Goal: Task Accomplishment & Management: Manage account settings

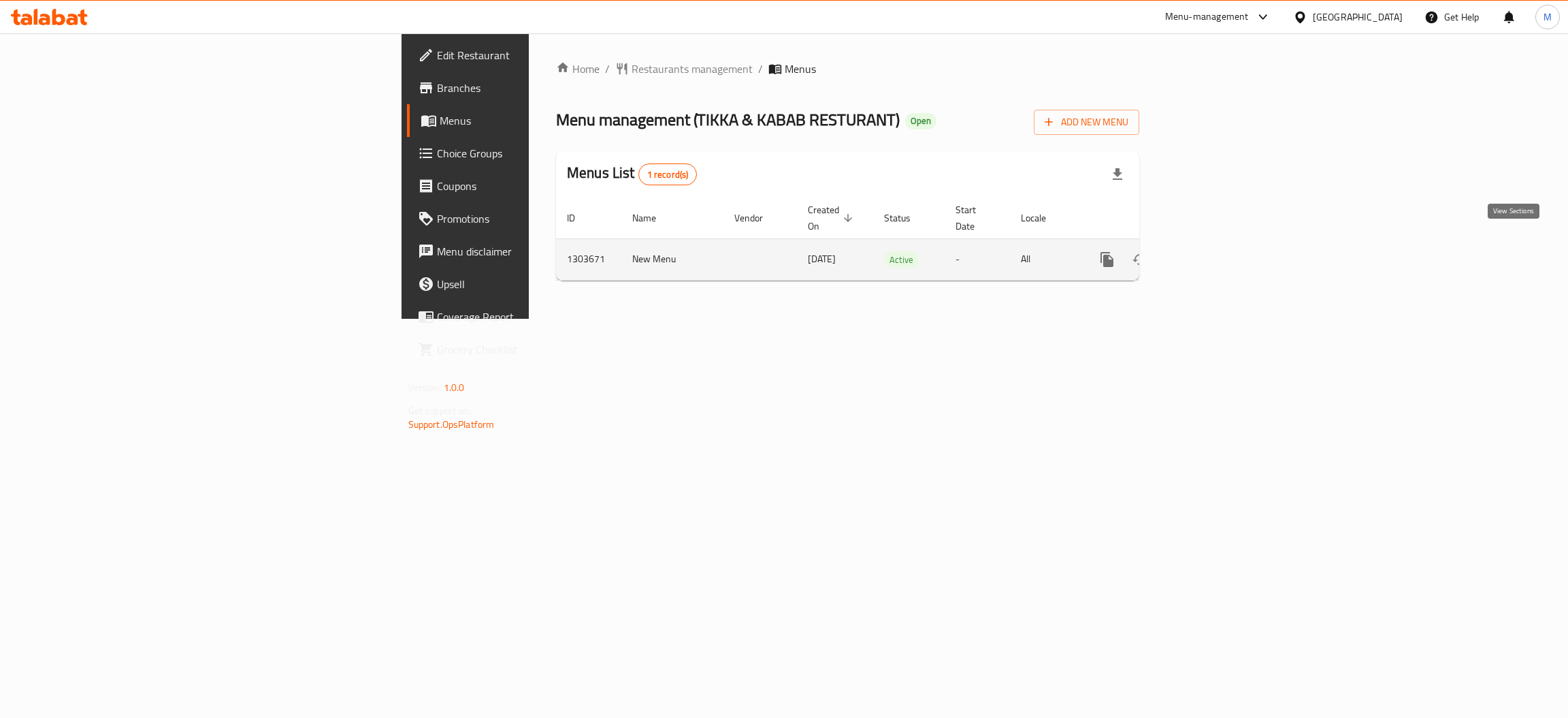
click at [1213, 251] on icon "enhanced table" at bounding box center [1205, 259] width 16 height 16
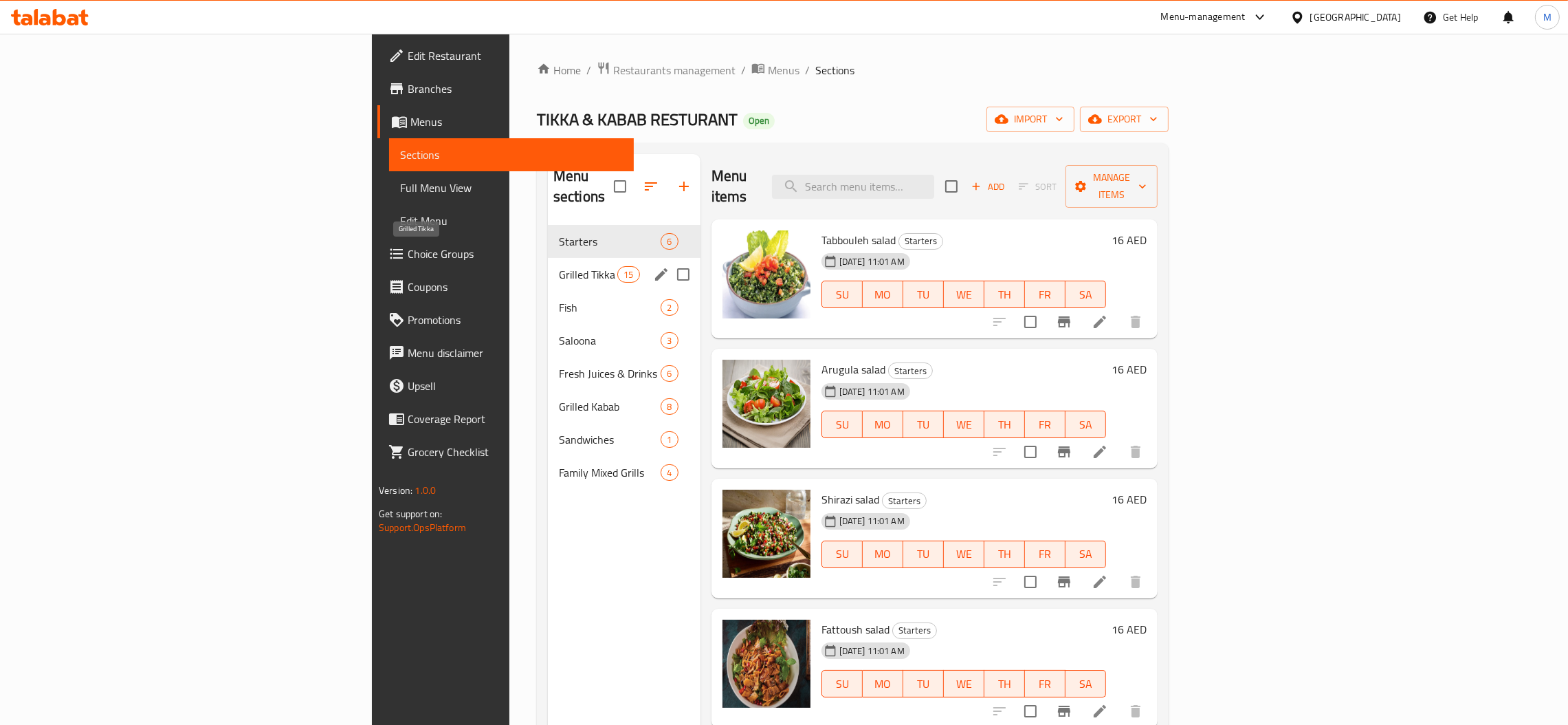
click at [558, 266] on span "Grilled Tikka" at bounding box center [588, 274] width 58 height 16
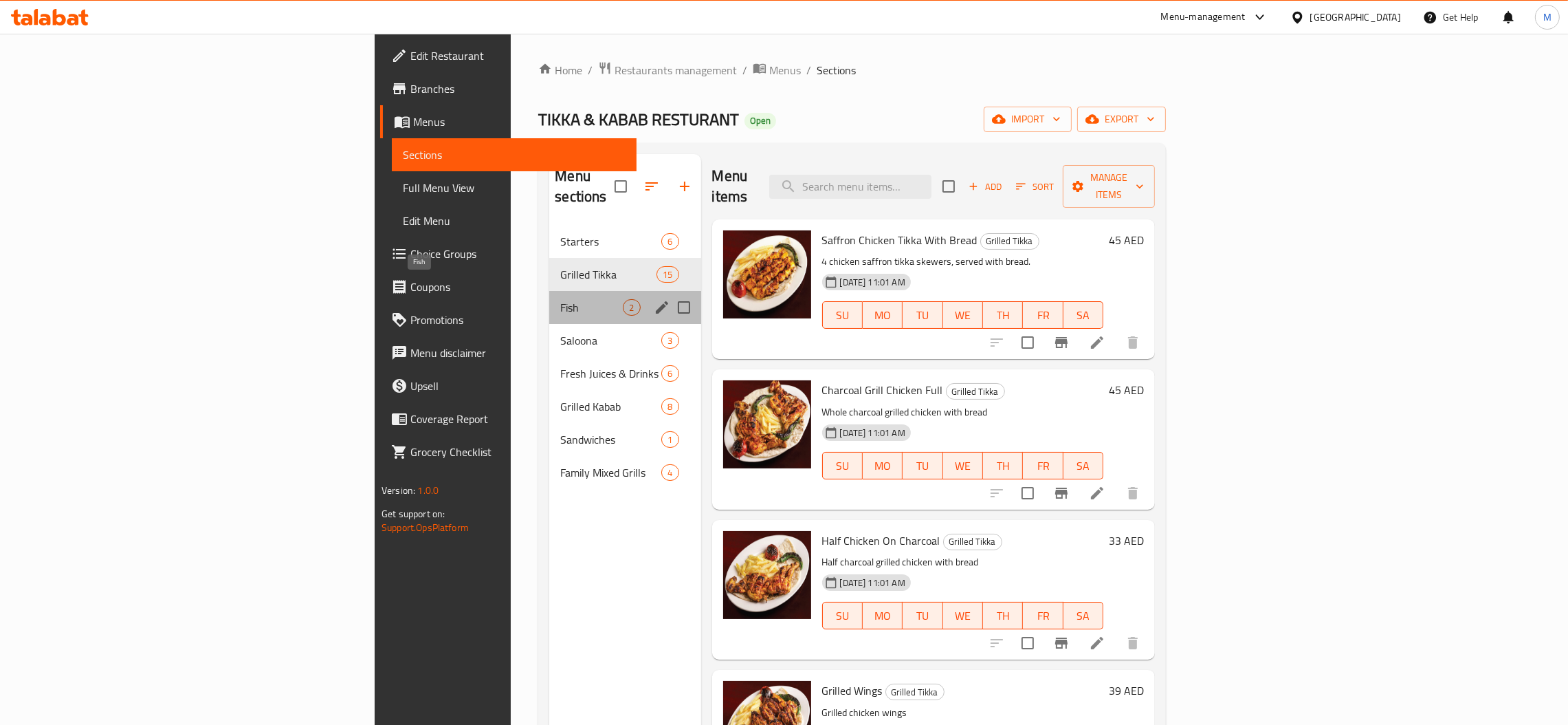
click at [560, 299] on span "Fish" at bounding box center [591, 307] width 63 height 16
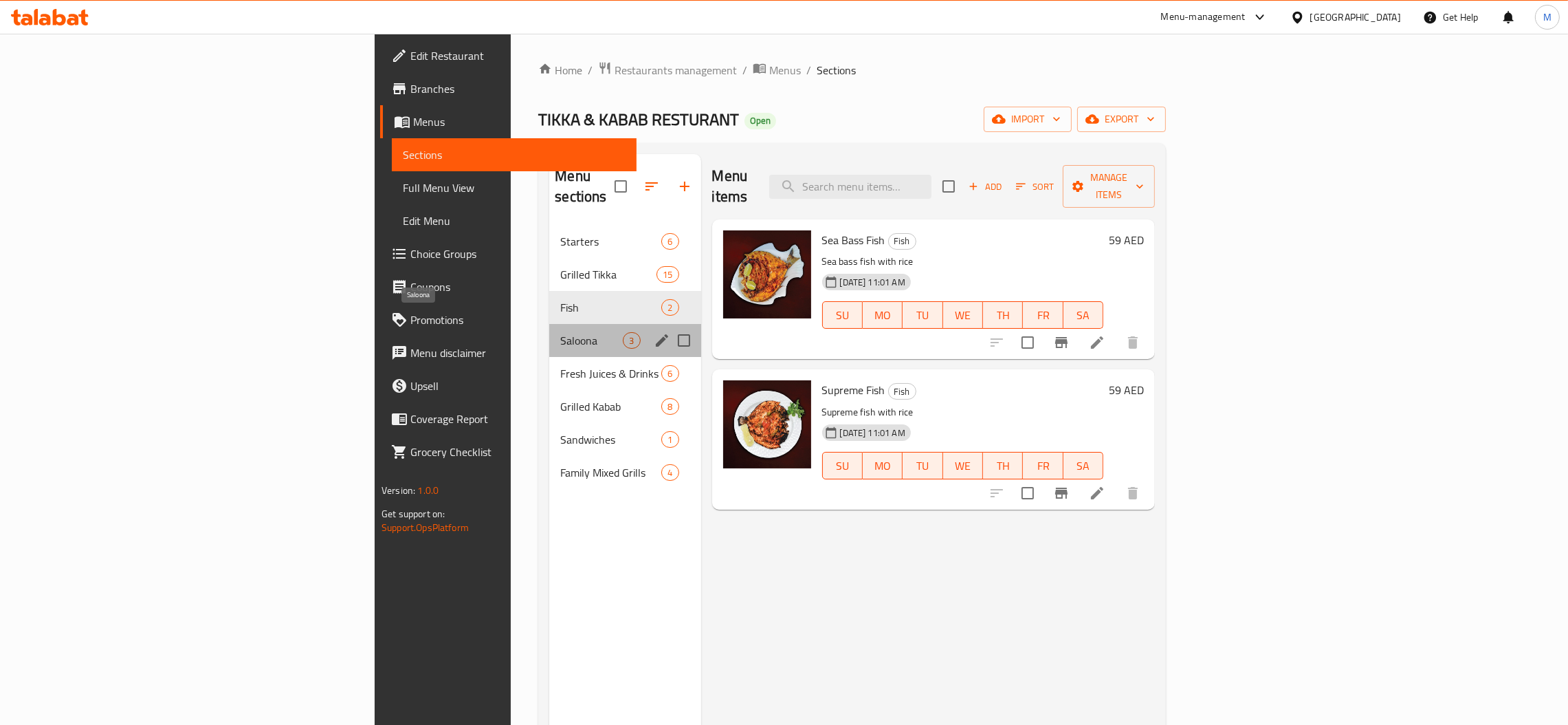
click at [560, 332] on span "Saloona" at bounding box center [591, 340] width 63 height 16
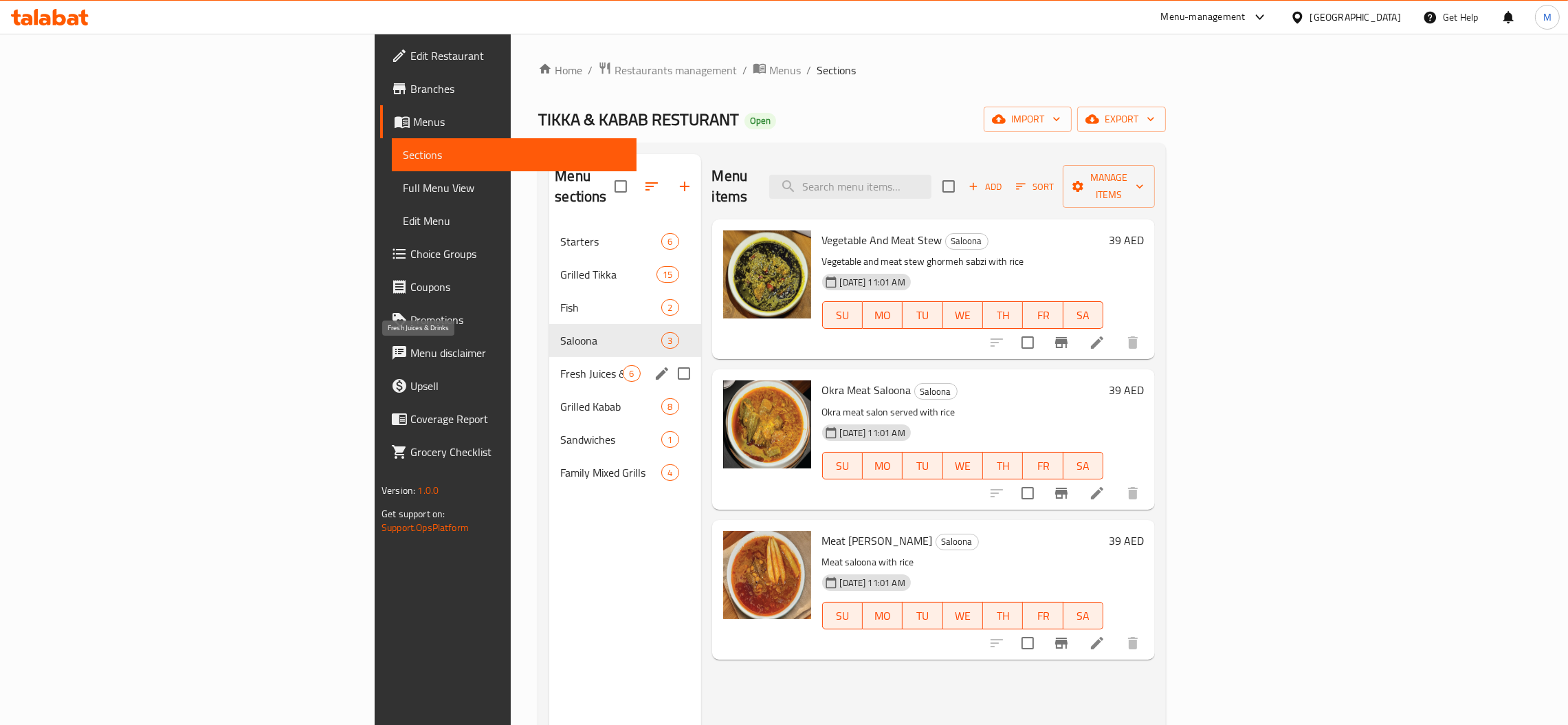
click at [560, 365] on span "Fresh Juices & Drinks" at bounding box center [591, 373] width 63 height 16
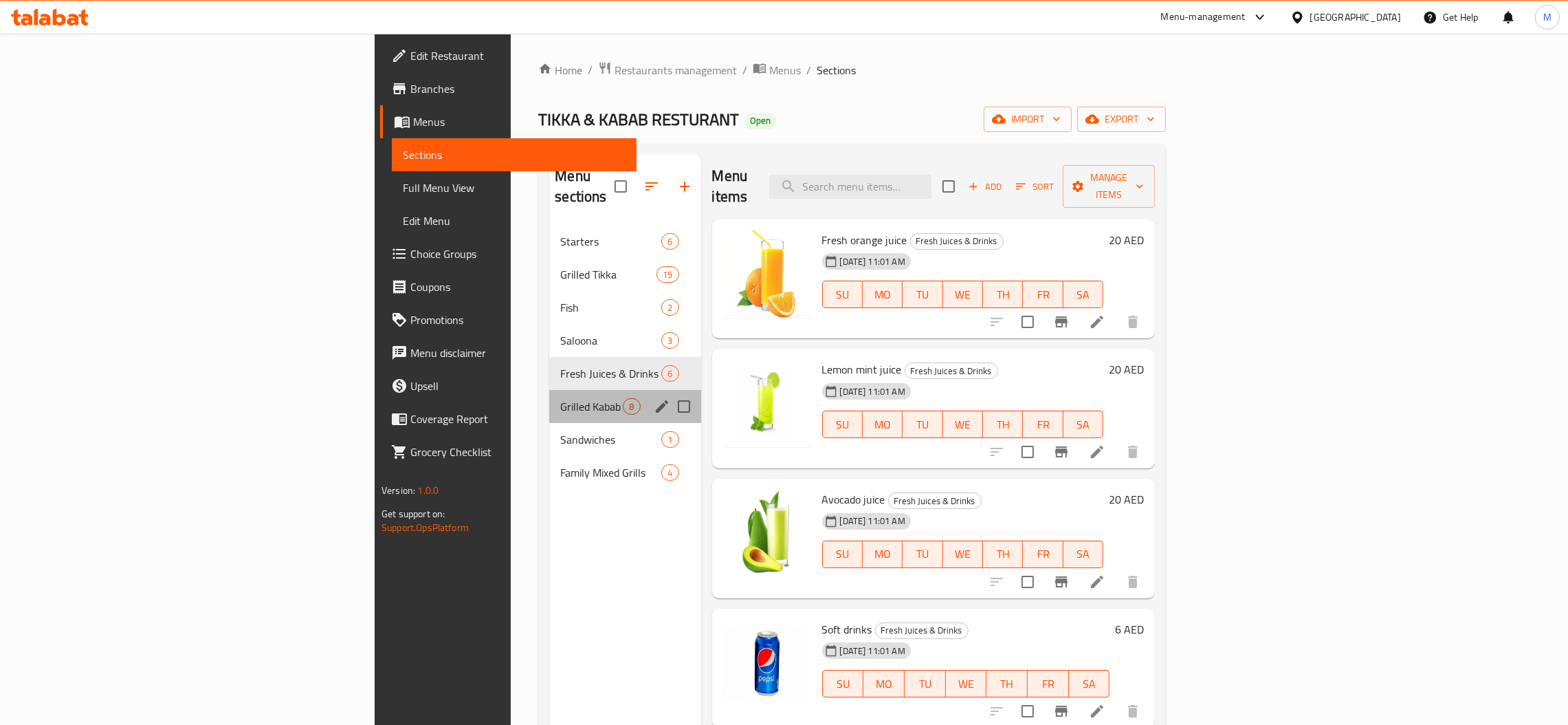
click at [549, 399] on div "Grilled Kabab 8" at bounding box center [624, 406] width 151 height 33
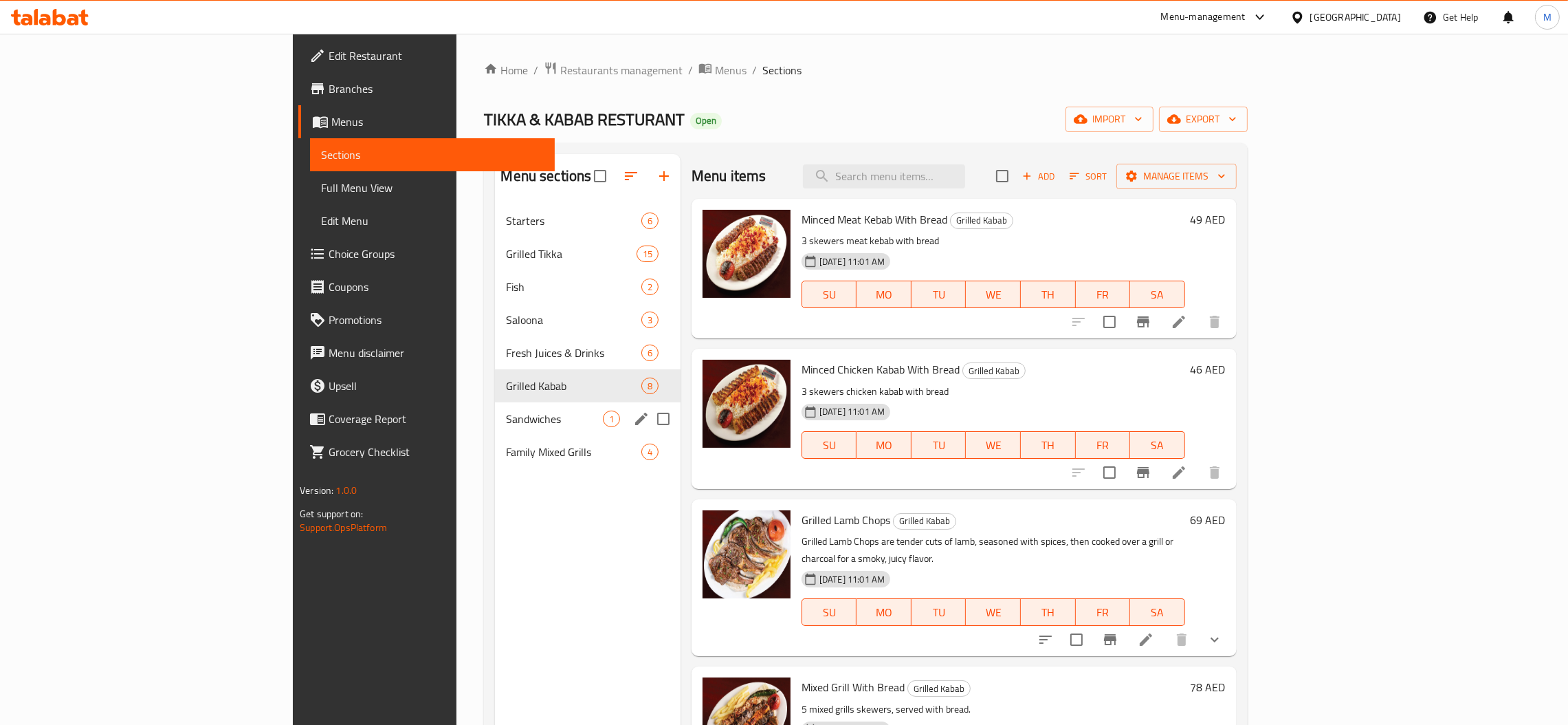
drag, startPoint x: 391, startPoint y: 431, endPoint x: 395, endPoint y: 445, distance: 14.6
click at [495, 431] on div "Sandwiches 1" at bounding box center [588, 419] width 186 height 33
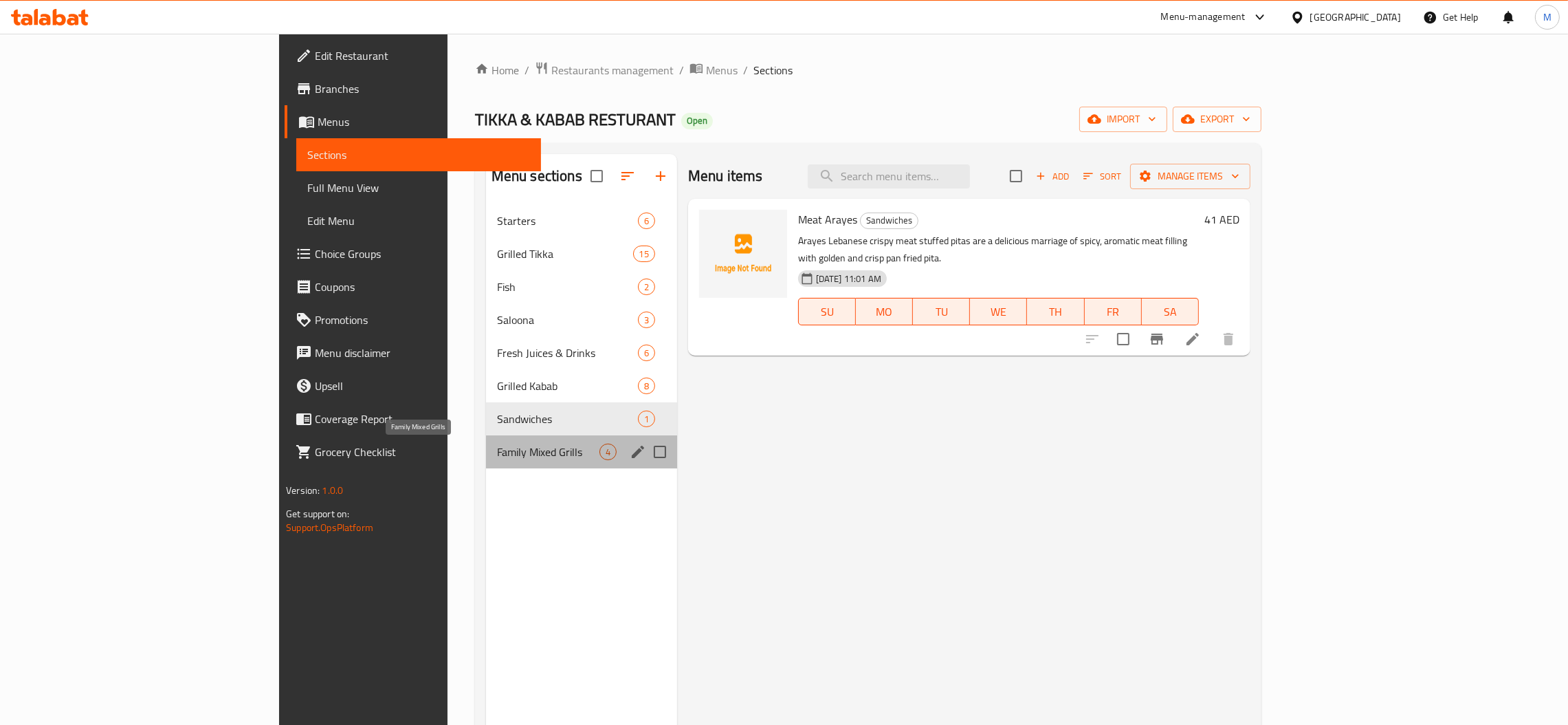
click at [497, 447] on span "Family Mixed Grills" at bounding box center [548, 451] width 103 height 16
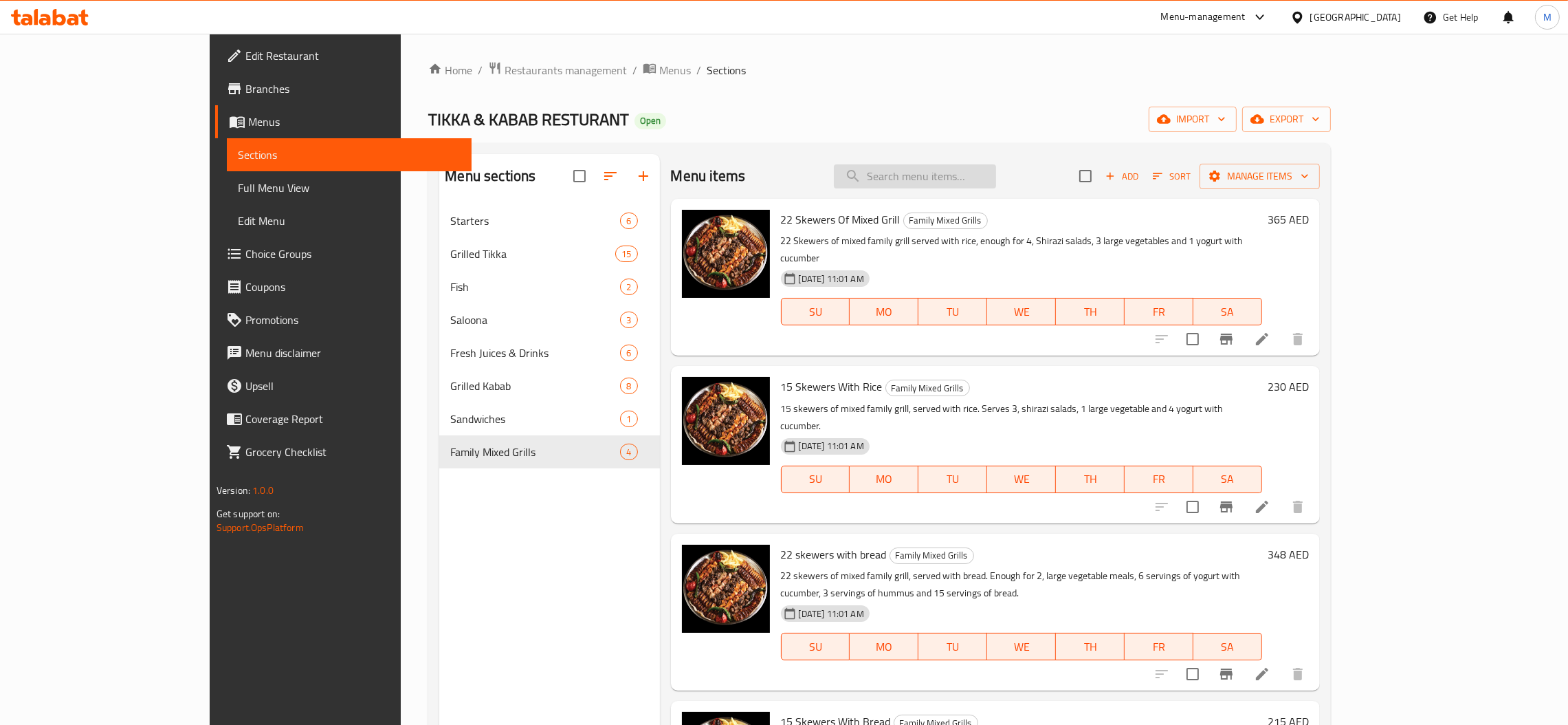
click at [996, 175] on input "search" at bounding box center [915, 176] width 162 height 24
paste input "AFGHANI PULAO WITH CHICKEN KUBITHA"
type input "AFGHANI PULAO WITH CHICKEN KUBITHA"
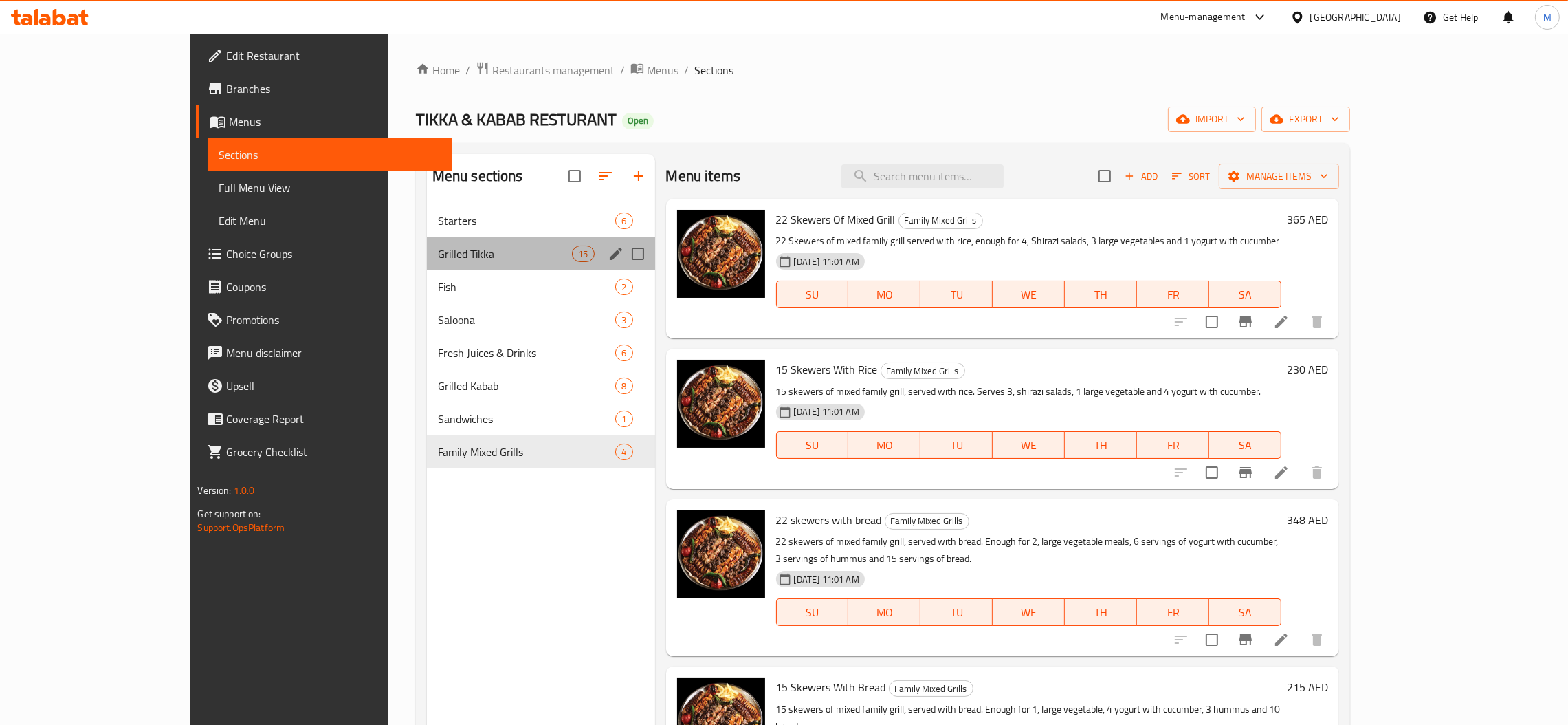
click at [427, 242] on div "Grilled Tikka 15" at bounding box center [540, 253] width 228 height 33
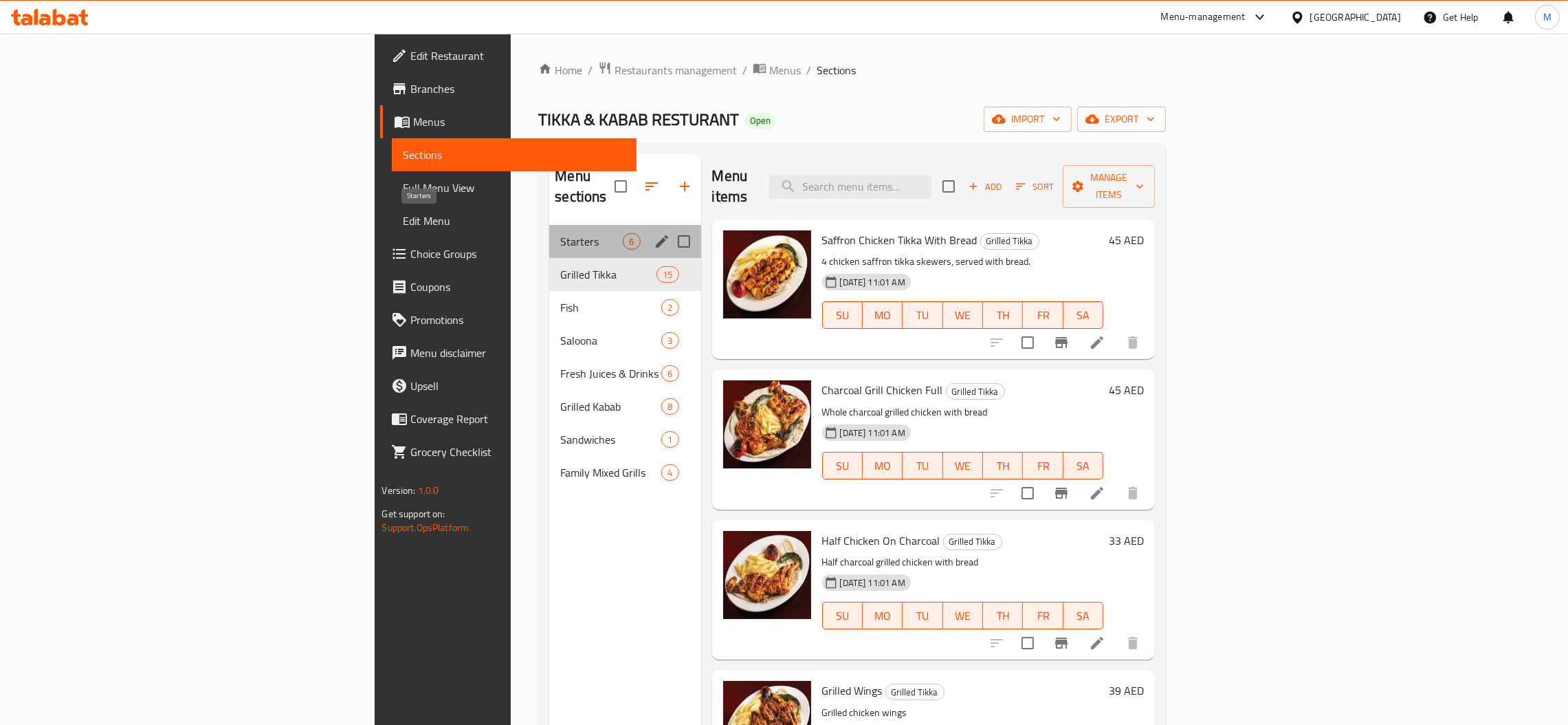
click at [560, 233] on span "Starters" at bounding box center [591, 241] width 63 height 16
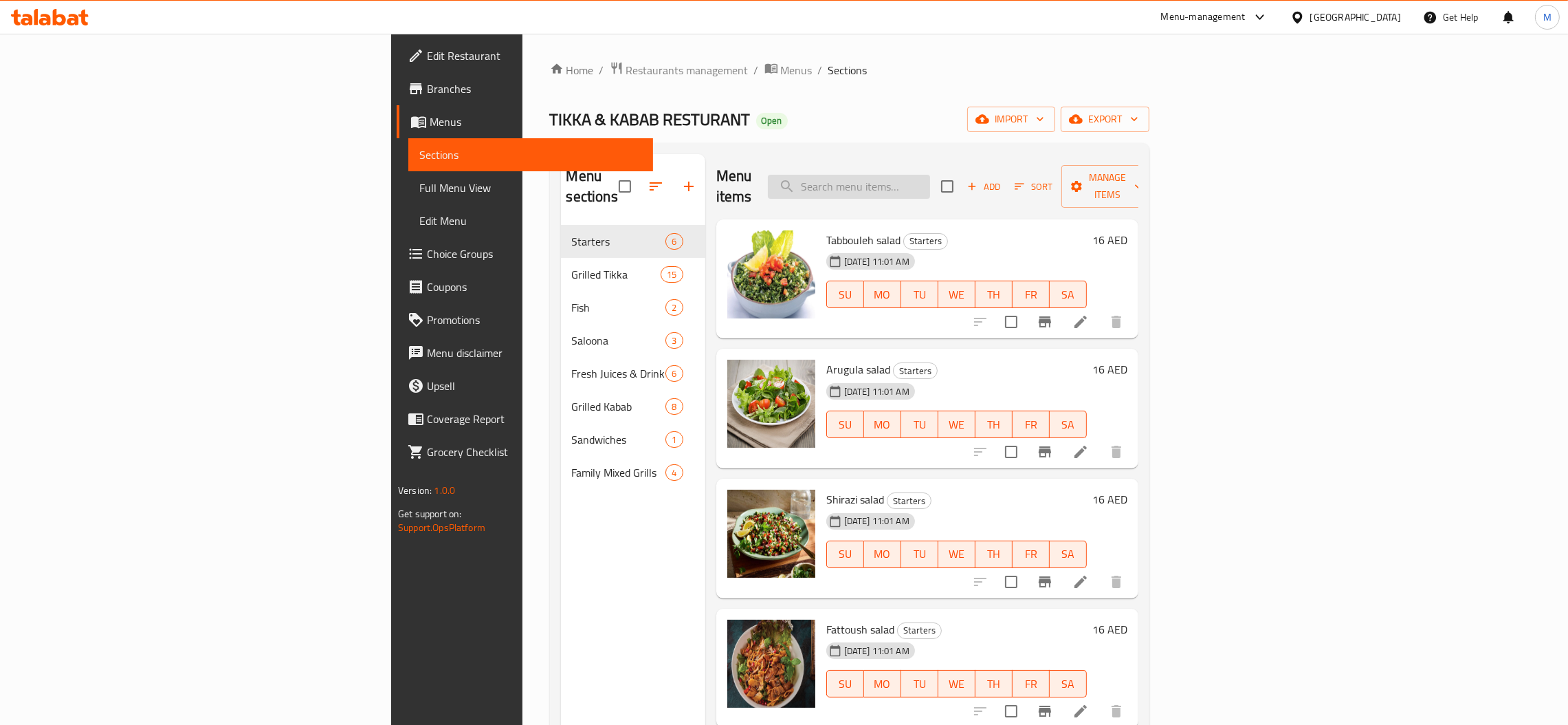
click at [930, 181] on input "search" at bounding box center [849, 187] width 162 height 24
paste input "HUMMUS"
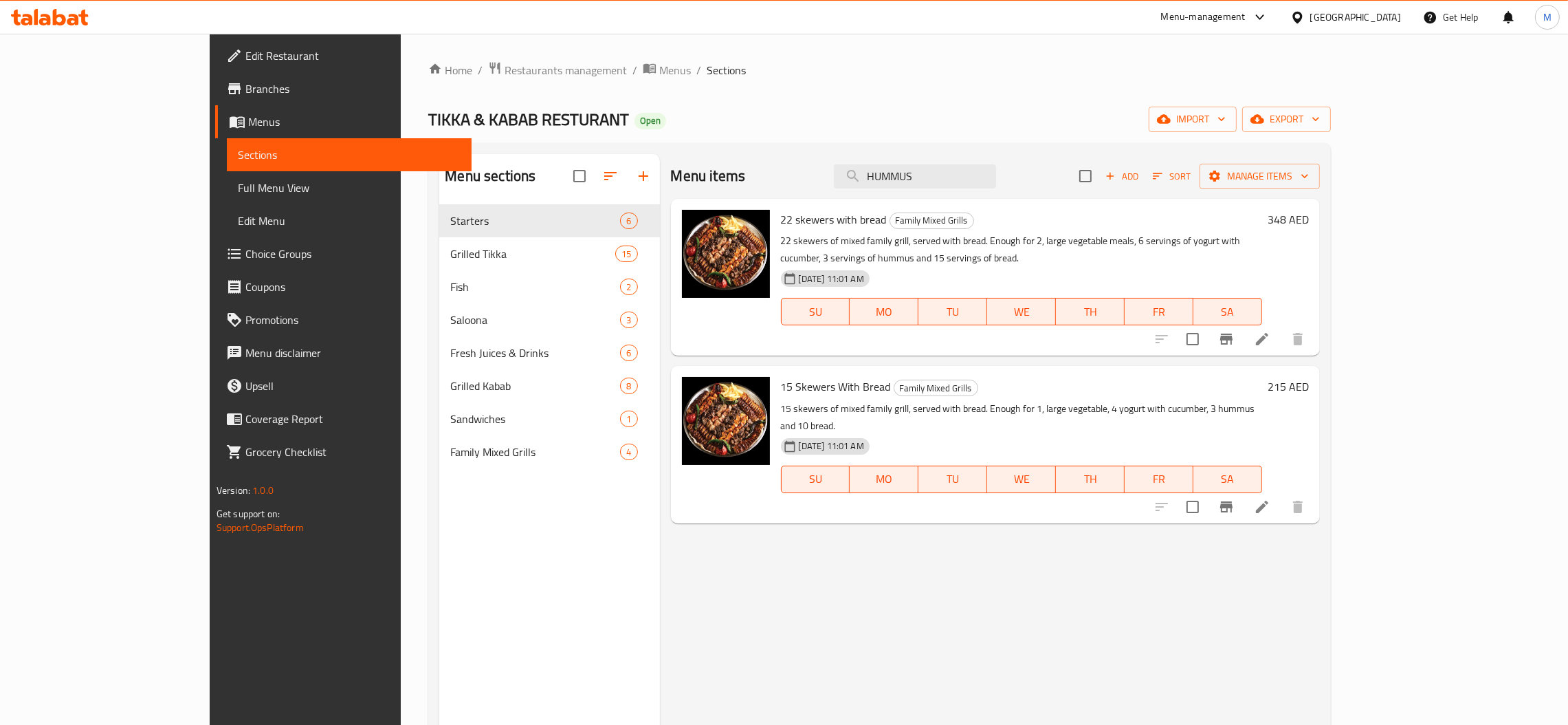
type input "HUMMU"
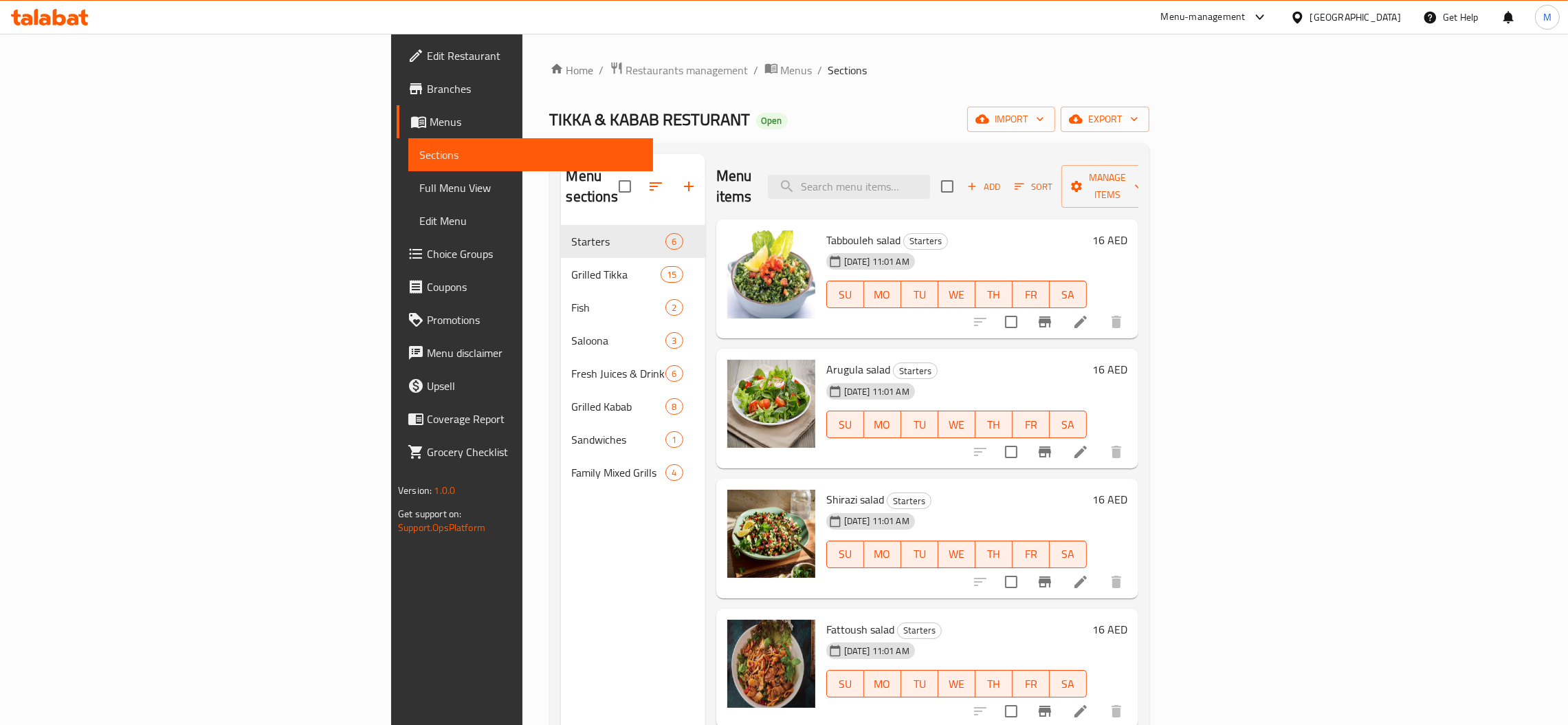
paste input "SHASHLIK KABAB"
type input "SHASHLIK KABAB"
paste input "AFGHANI PULAO WITH HALF CHARCOAL"
type input "AFGHANI PULAO WITH HALF CHARCOAL"
paste input "BAMYA"
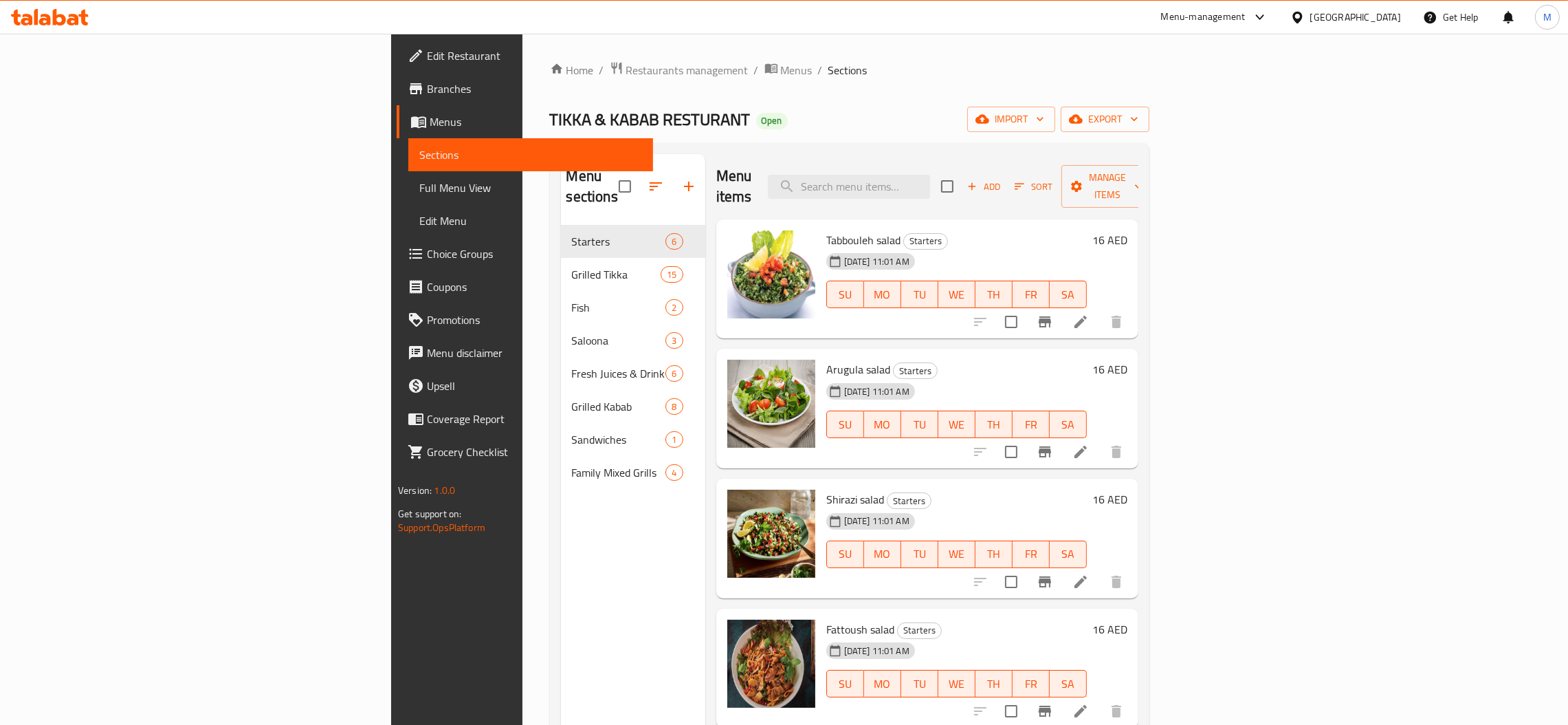
type input "BAMYA"
paste input "GRILL CHICKEN HALF"
type input "GRILL CHICKEN HALF"
paste input "AFGHANI BREAD"
type input "AFGHANI BREAD"
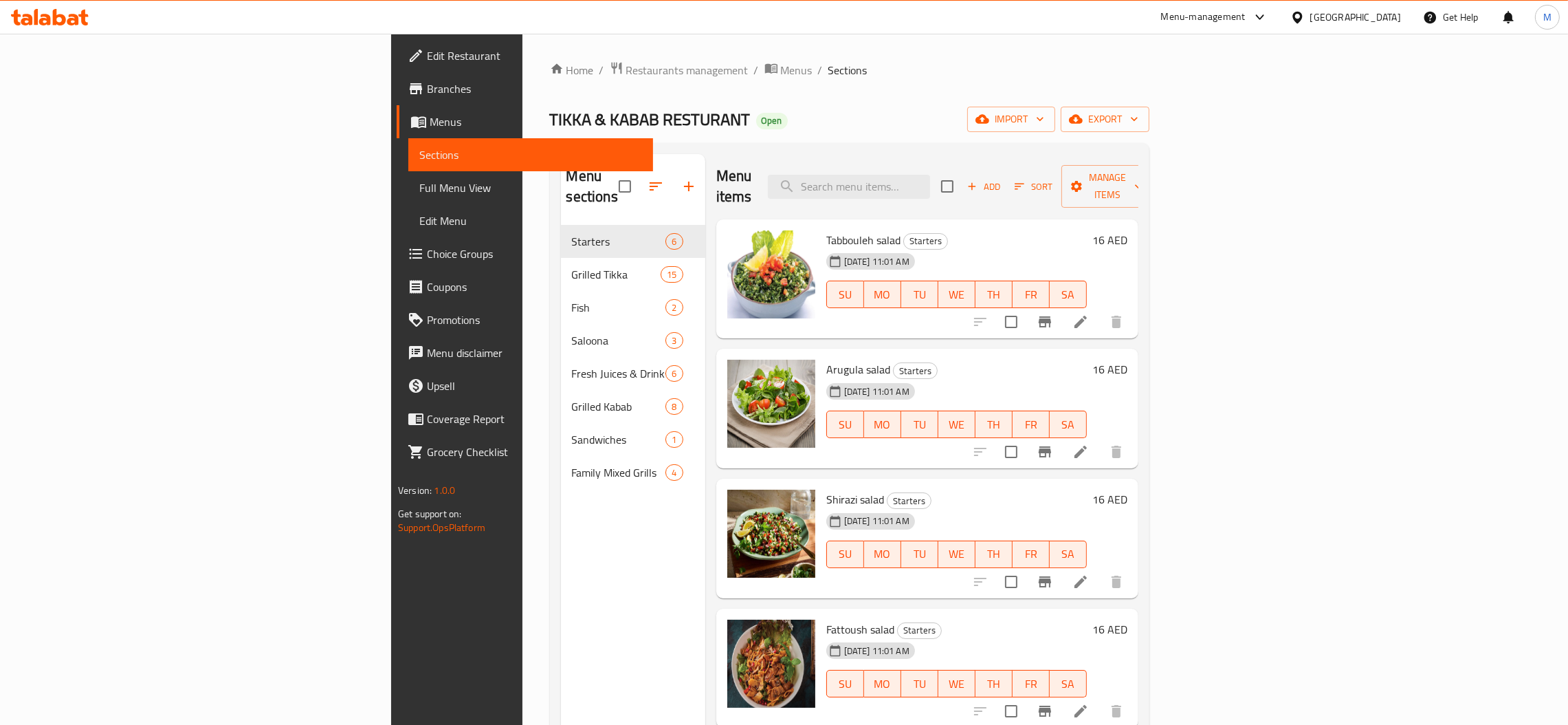
paste input "WATER SMALL"
type input "WATER SMALL"
click at [626, 76] on span "Restaurants management" at bounding box center [687, 70] width 122 height 16
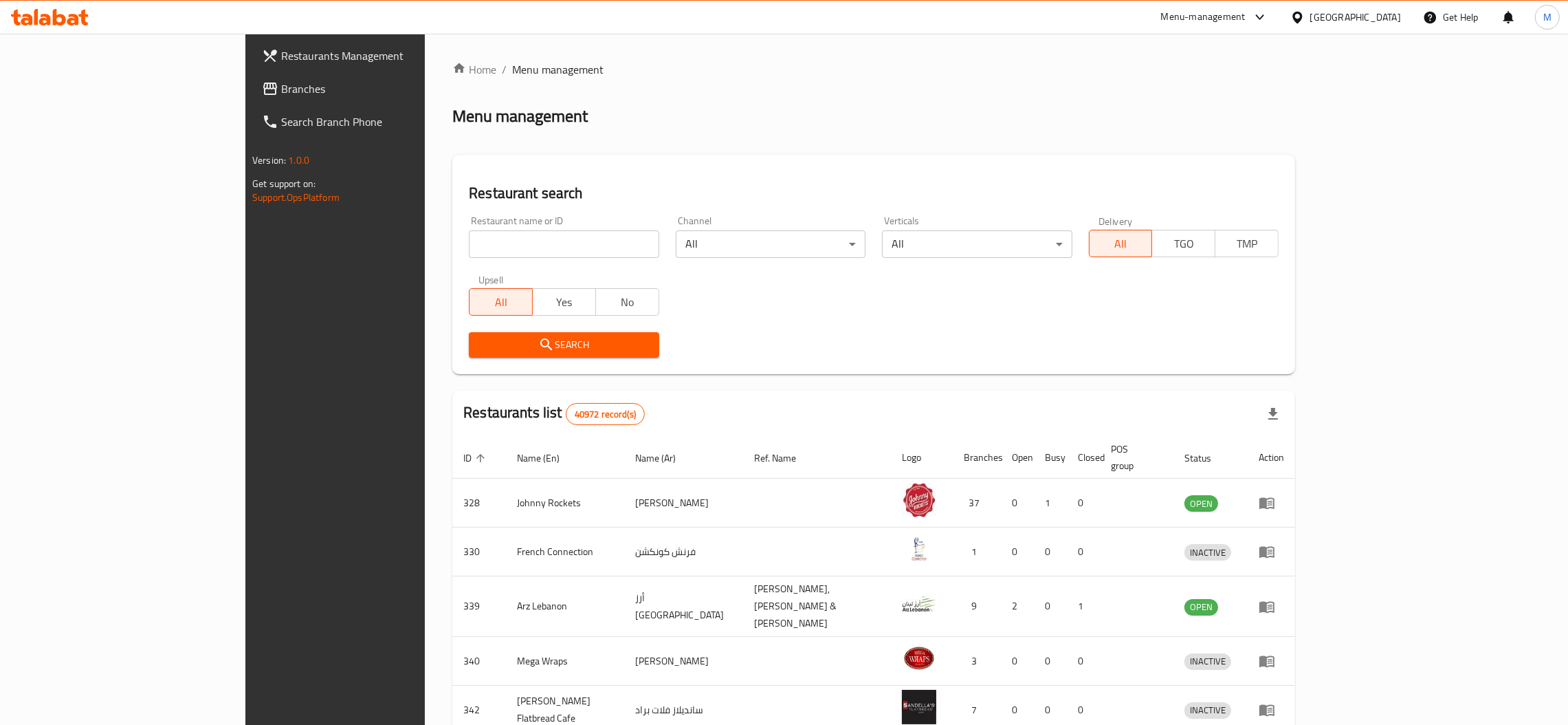
drag, startPoint x: 442, startPoint y: 222, endPoint x: 442, endPoint y: 236, distance: 14.0
click at [469, 225] on div "Restaurant name or ID Restaurant name or ID" at bounding box center [564, 236] width 190 height 42
click at [469, 236] on input "search" at bounding box center [564, 244] width 190 height 27
paste input "16798"
type input "16798"
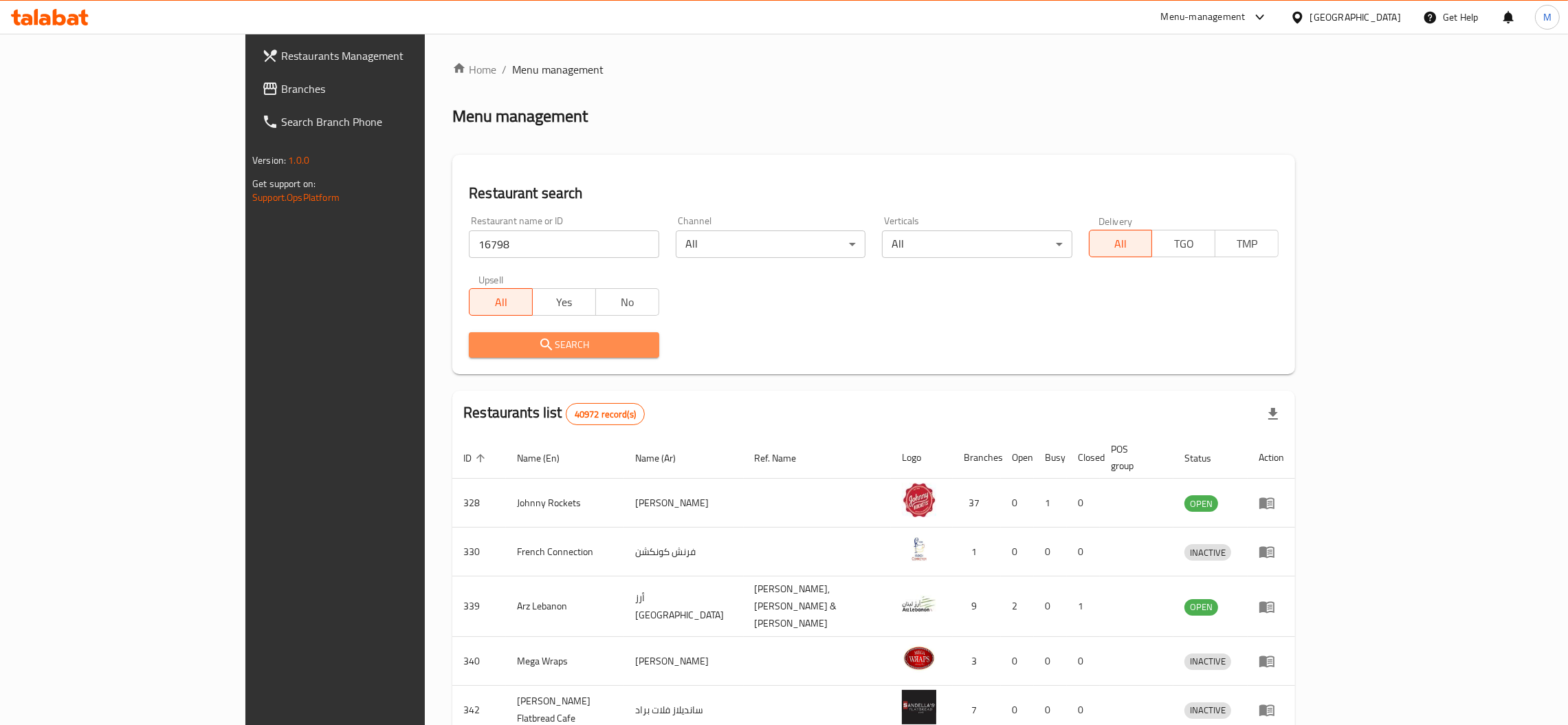
click at [469, 356] on button "Search" at bounding box center [564, 344] width 190 height 25
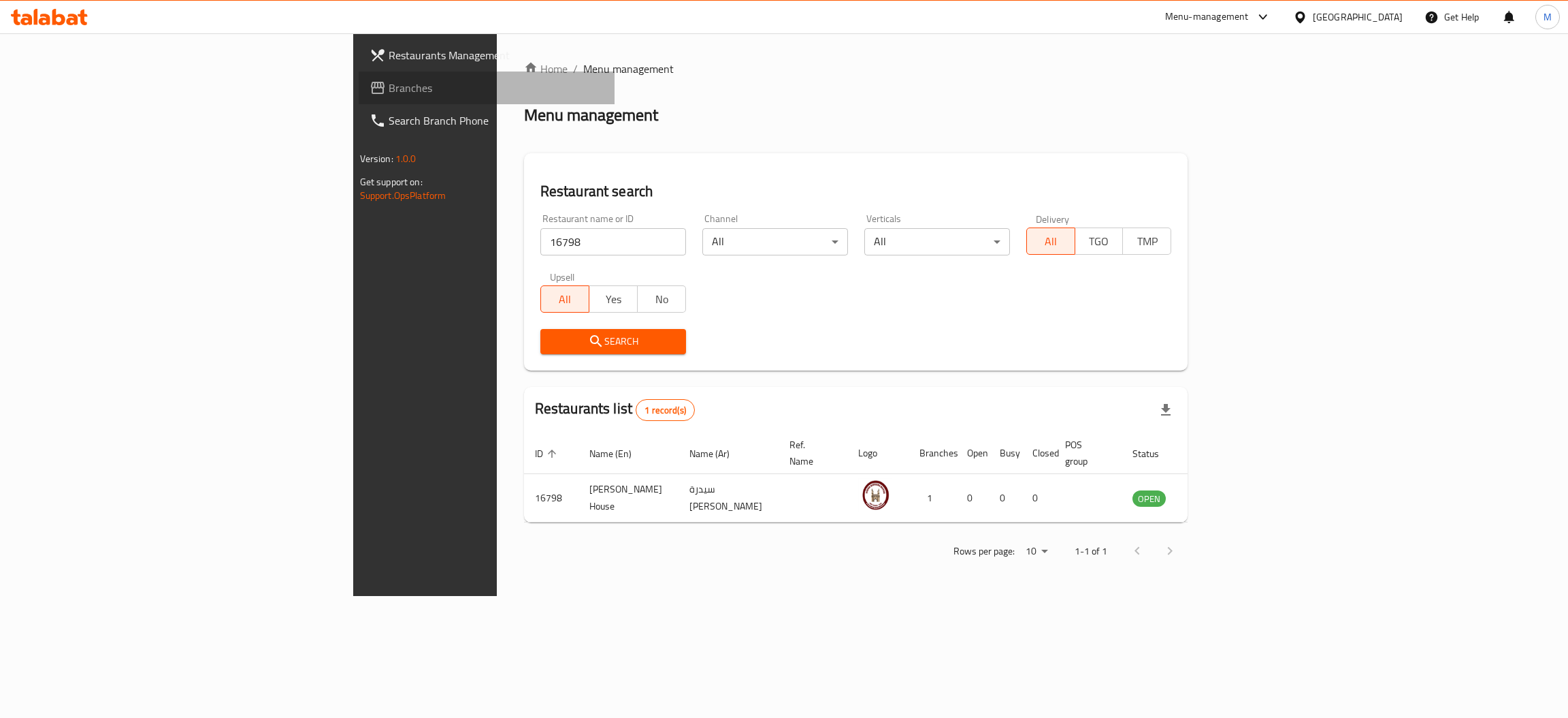
click at [388, 85] on span "Branches" at bounding box center [496, 88] width 216 height 16
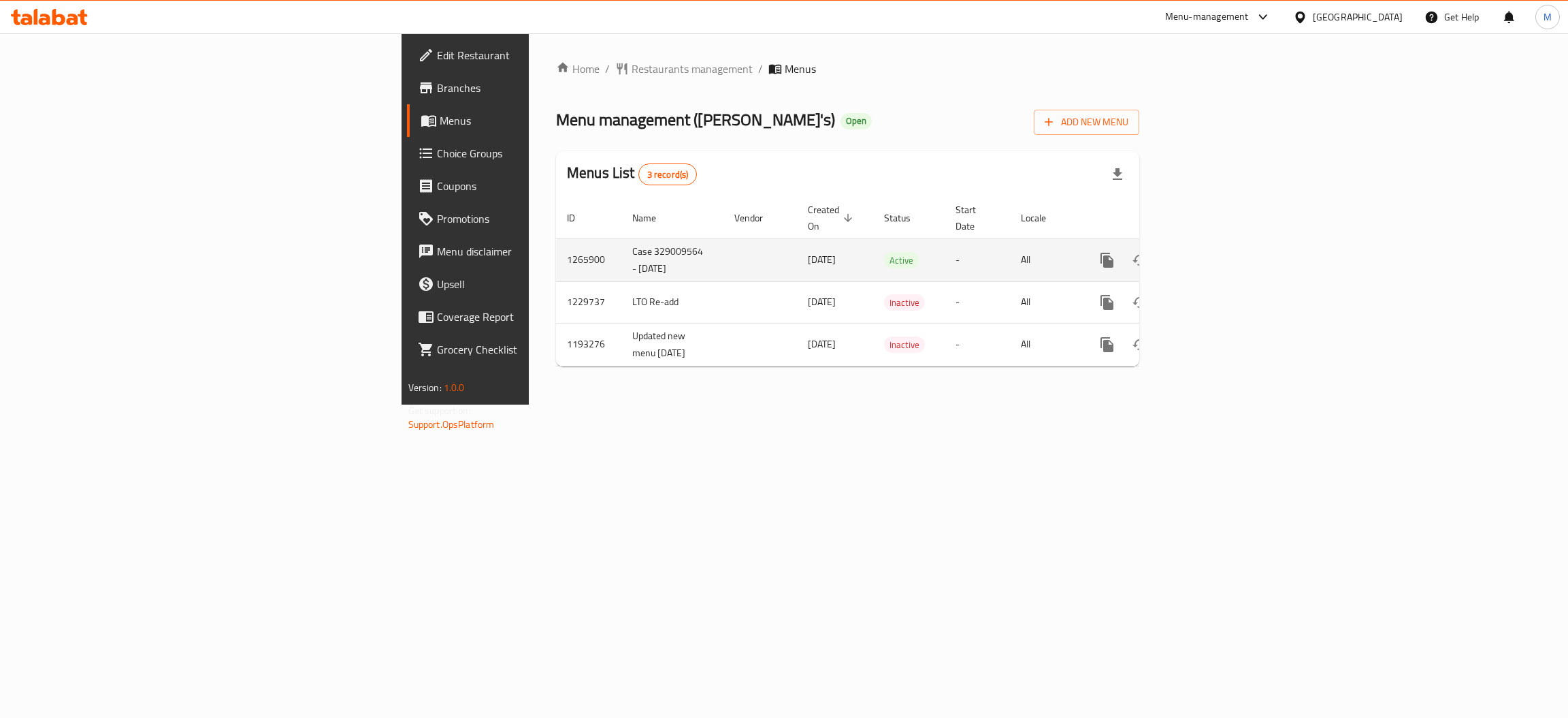
click at [1213, 252] on icon "enhanced table" at bounding box center [1205, 260] width 16 height 16
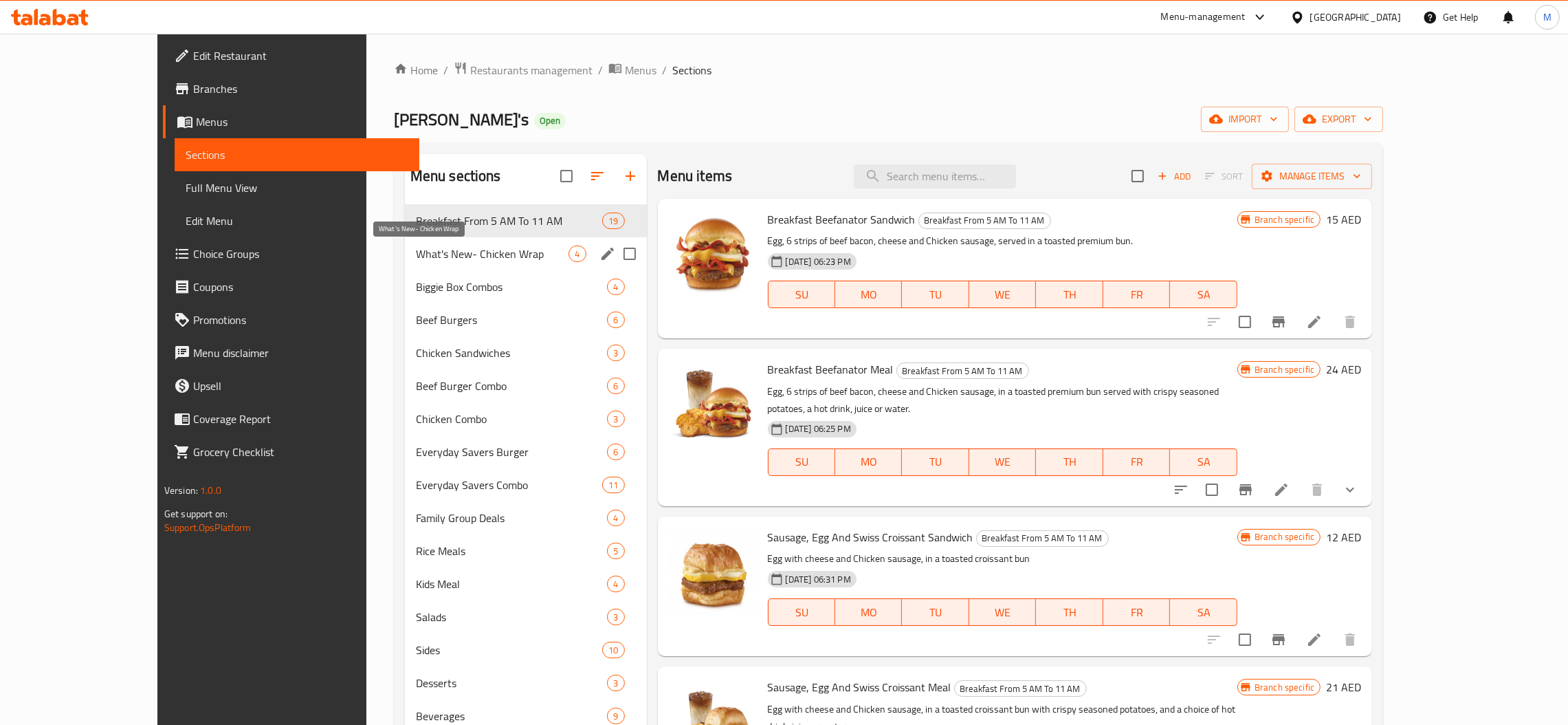
click at [416, 255] on span "What's New- Chicken Wrap" at bounding box center [492, 253] width 153 height 16
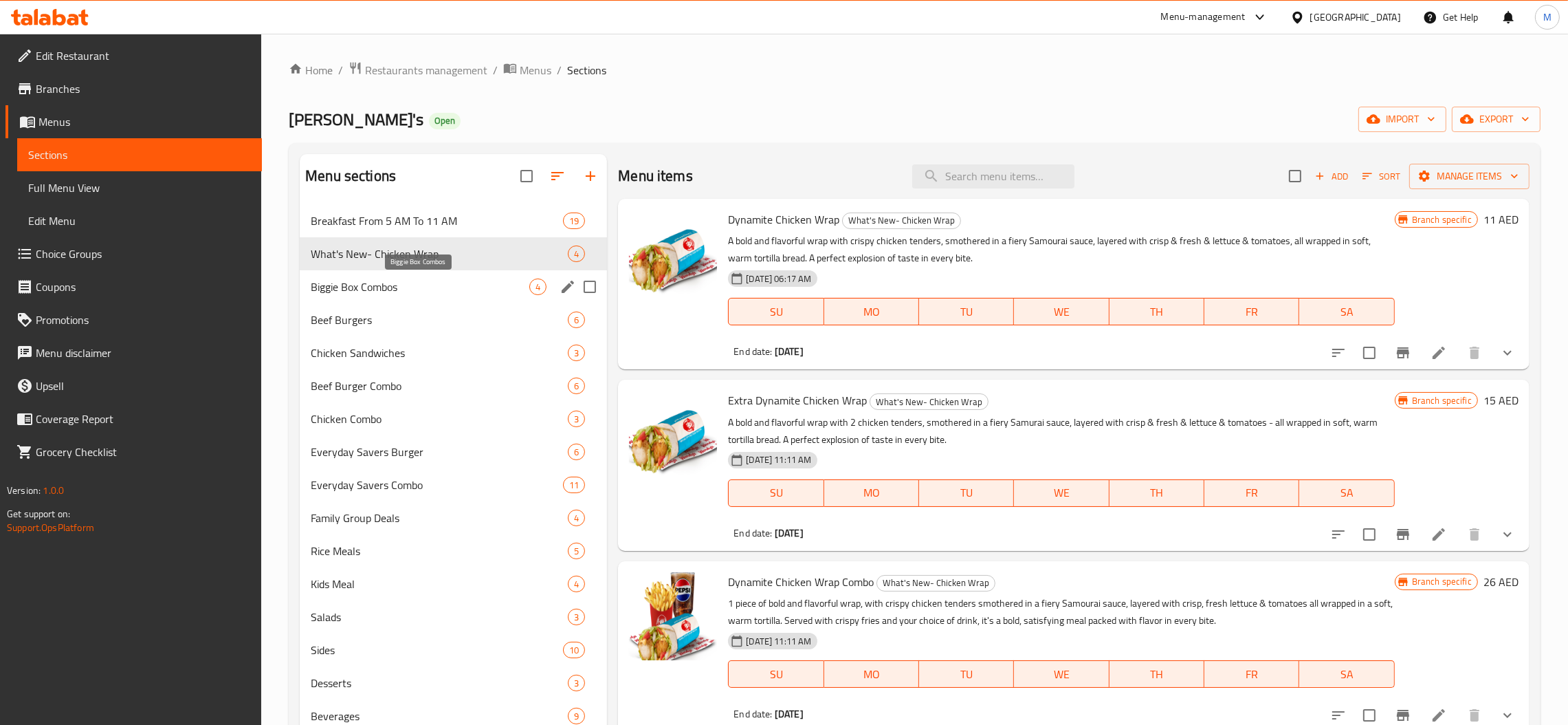
click at [408, 295] on span "Biggie Box Combos" at bounding box center [420, 286] width 219 height 16
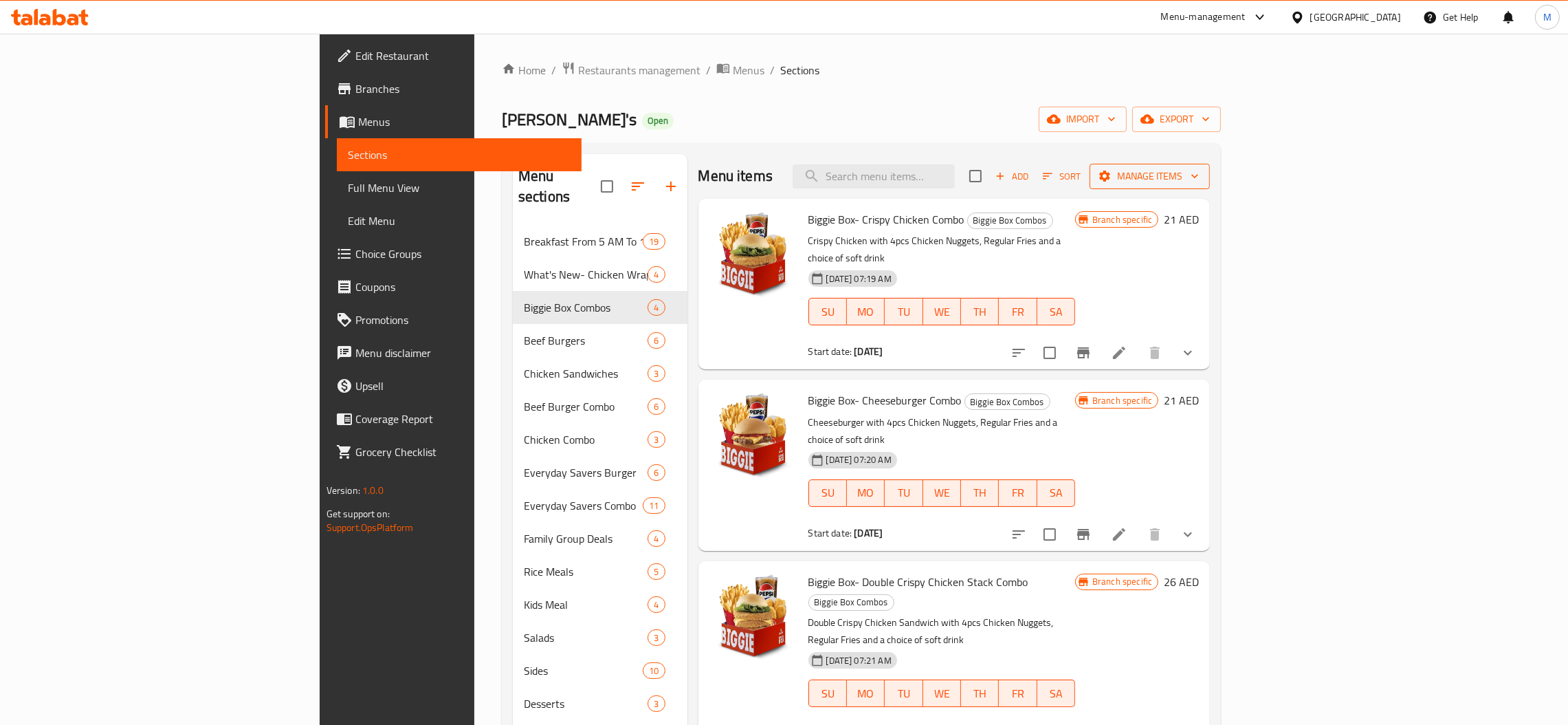
click at [1111, 177] on icon "button" at bounding box center [1104, 177] width 14 height 14
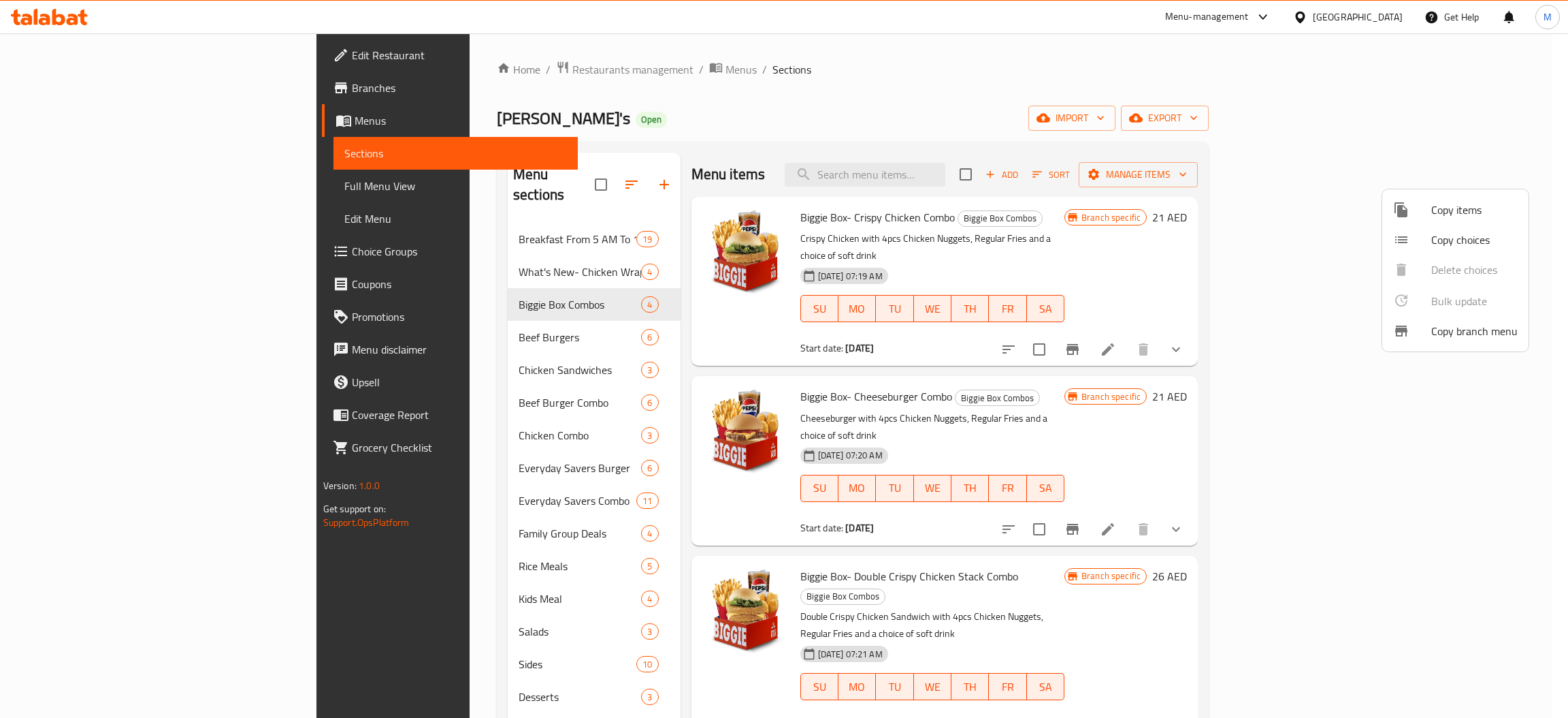
click at [1283, 177] on div at bounding box center [784, 359] width 1568 height 718
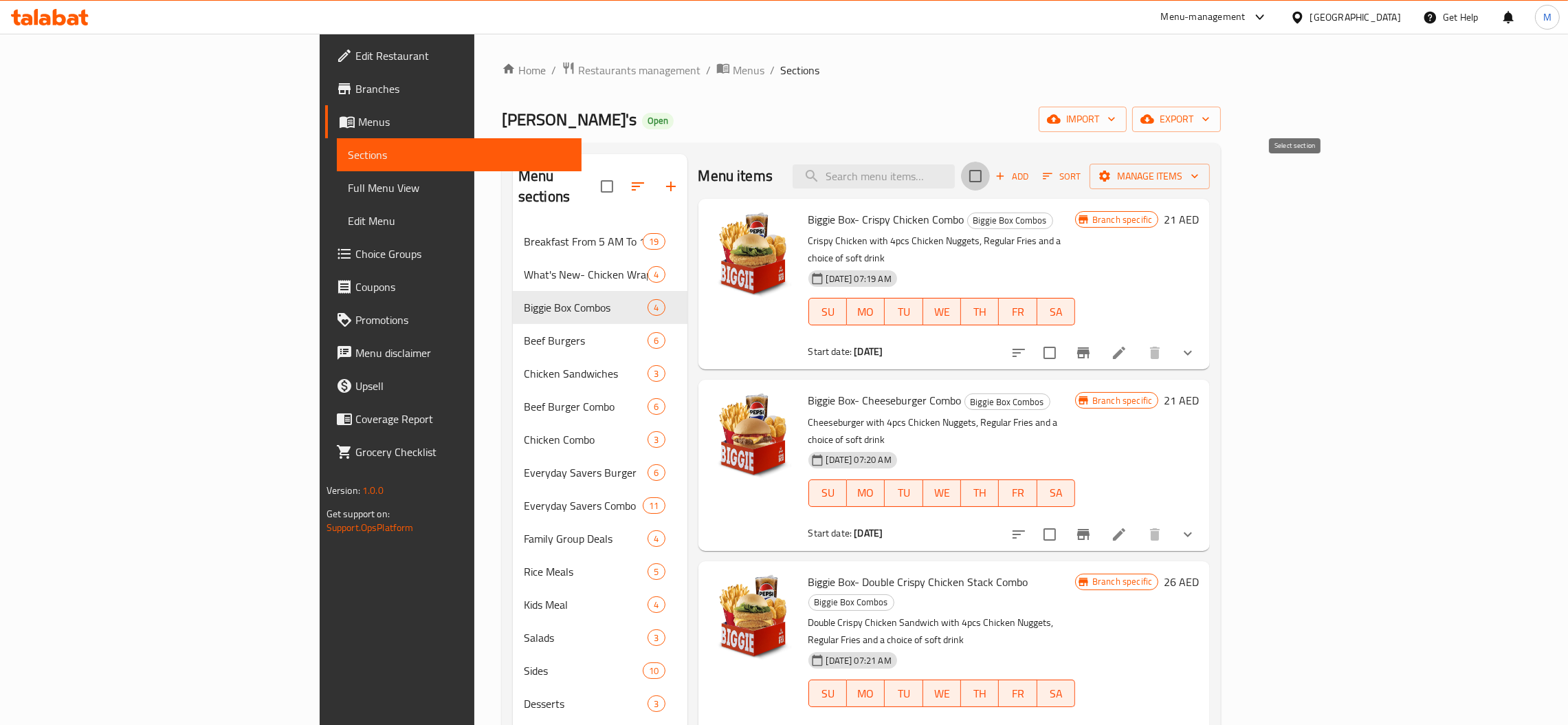
click at [990, 187] on input "checkbox" at bounding box center [975, 176] width 29 height 29
checkbox input "true"
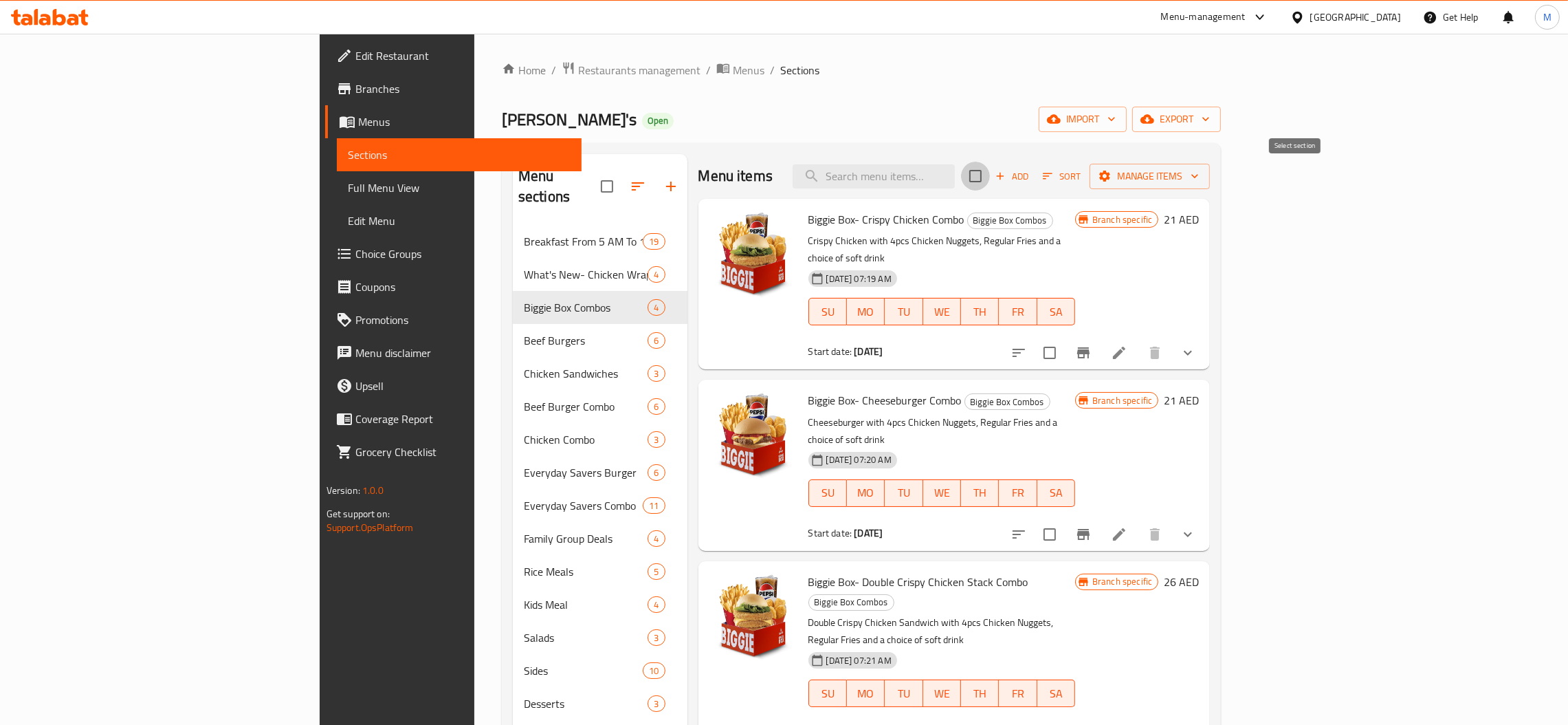
checkbox input "true"
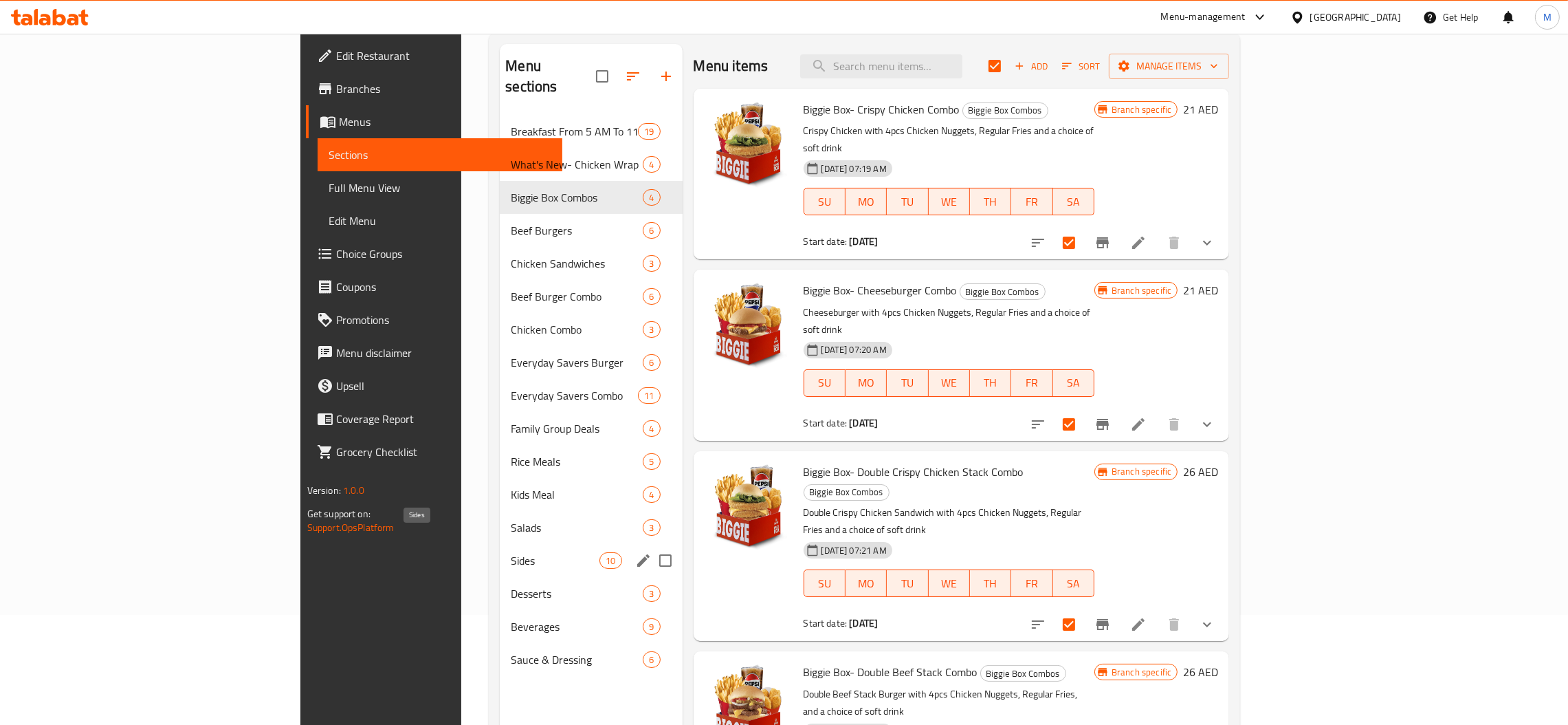
scroll to position [194, 0]
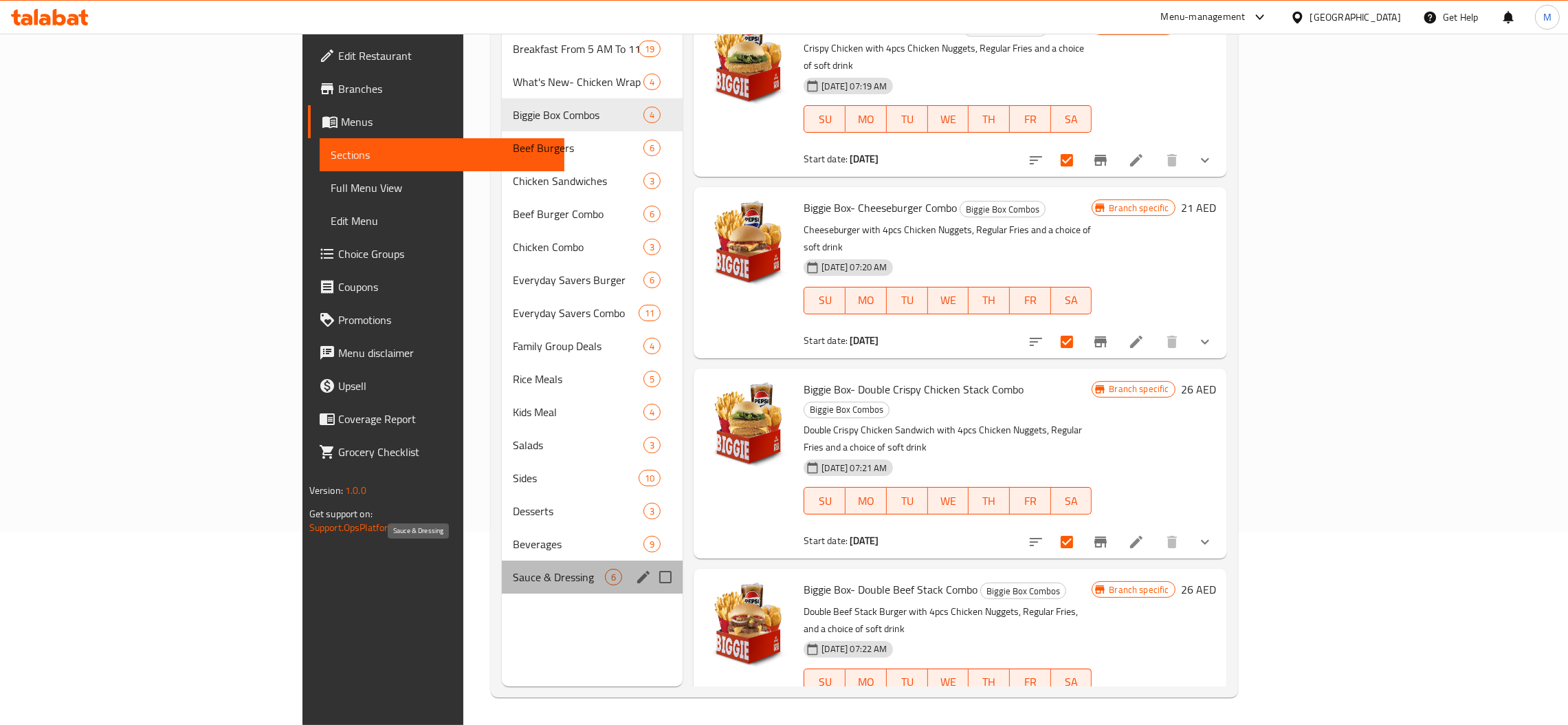
click at [513, 569] on span "Sauce & Dressing" at bounding box center [559, 577] width 93 height 16
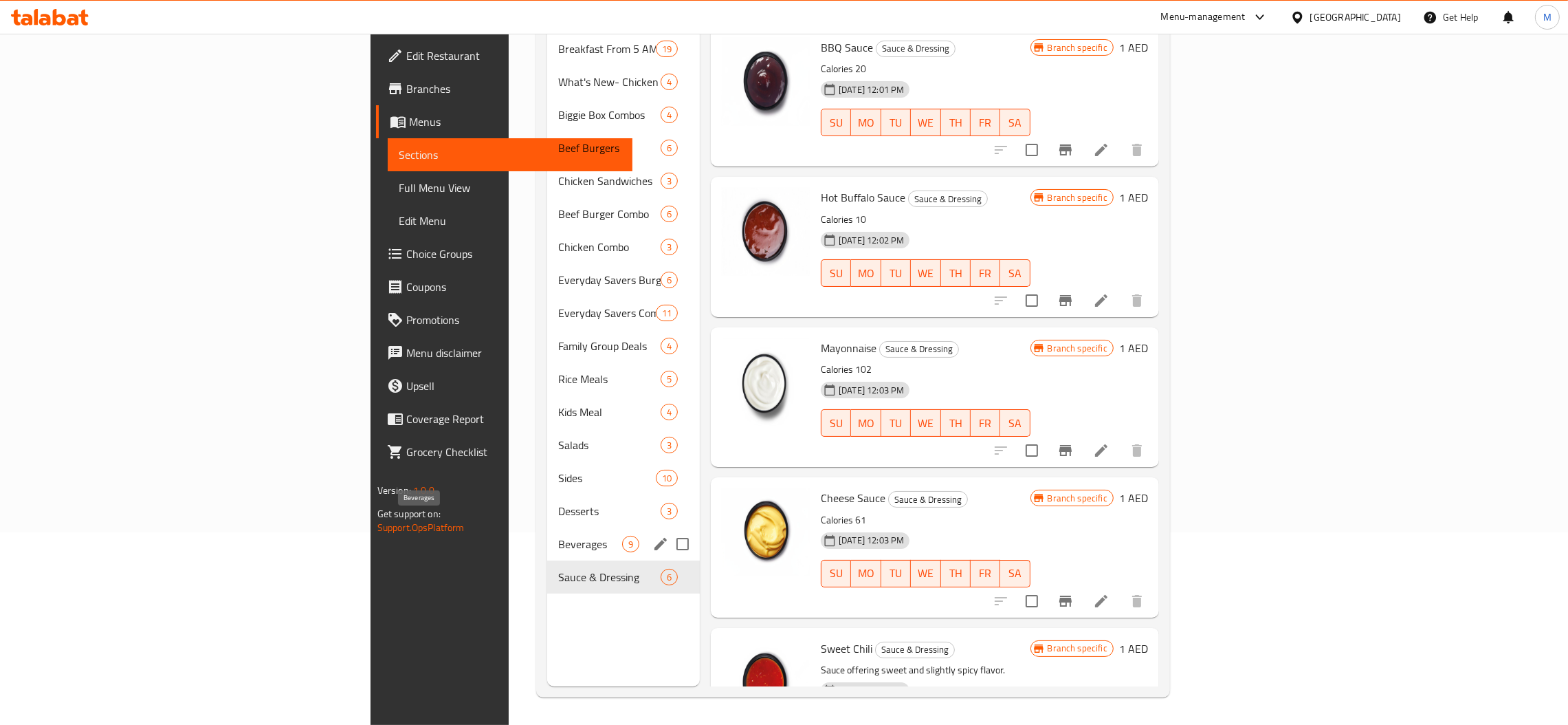
click at [558, 536] on span "Beverages" at bounding box center [590, 544] width 64 height 16
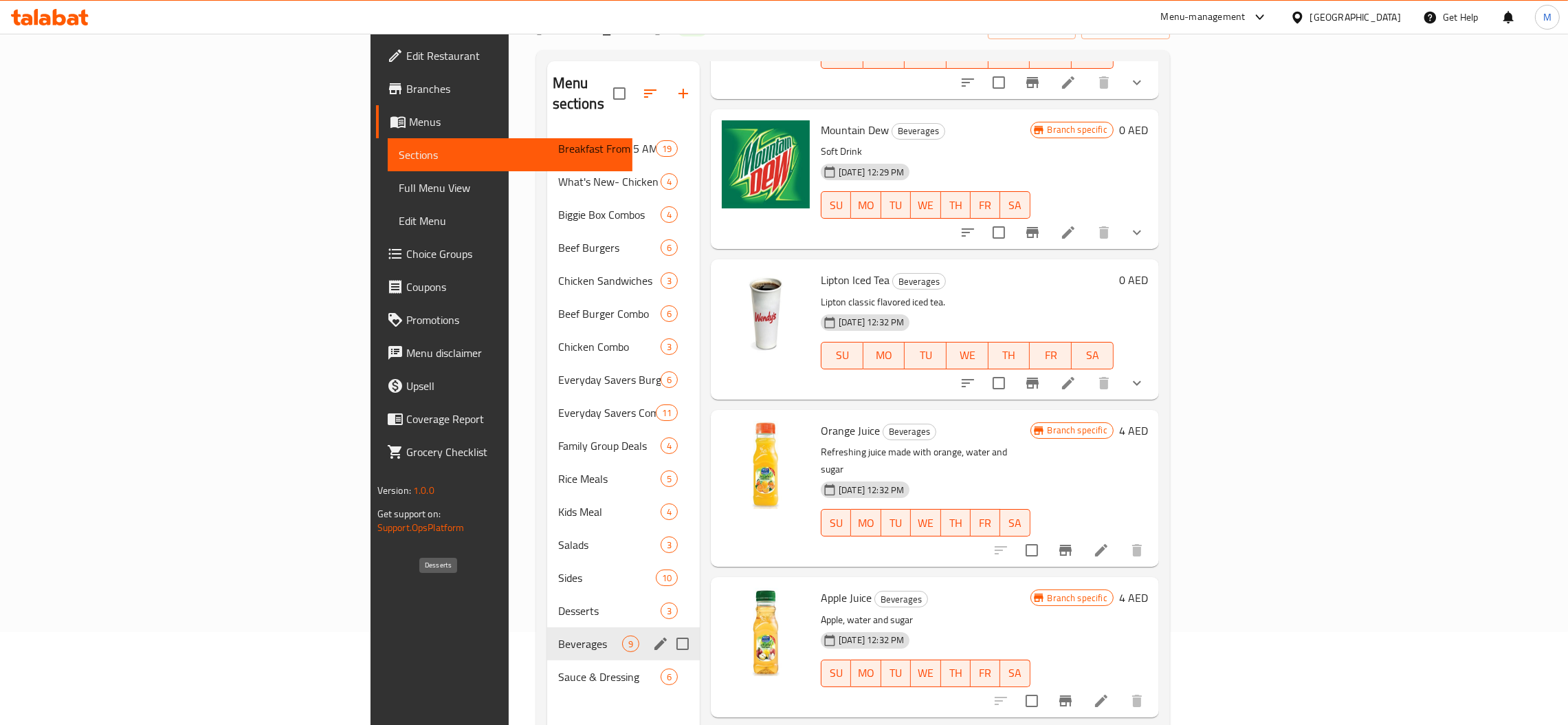
scroll to position [194, 0]
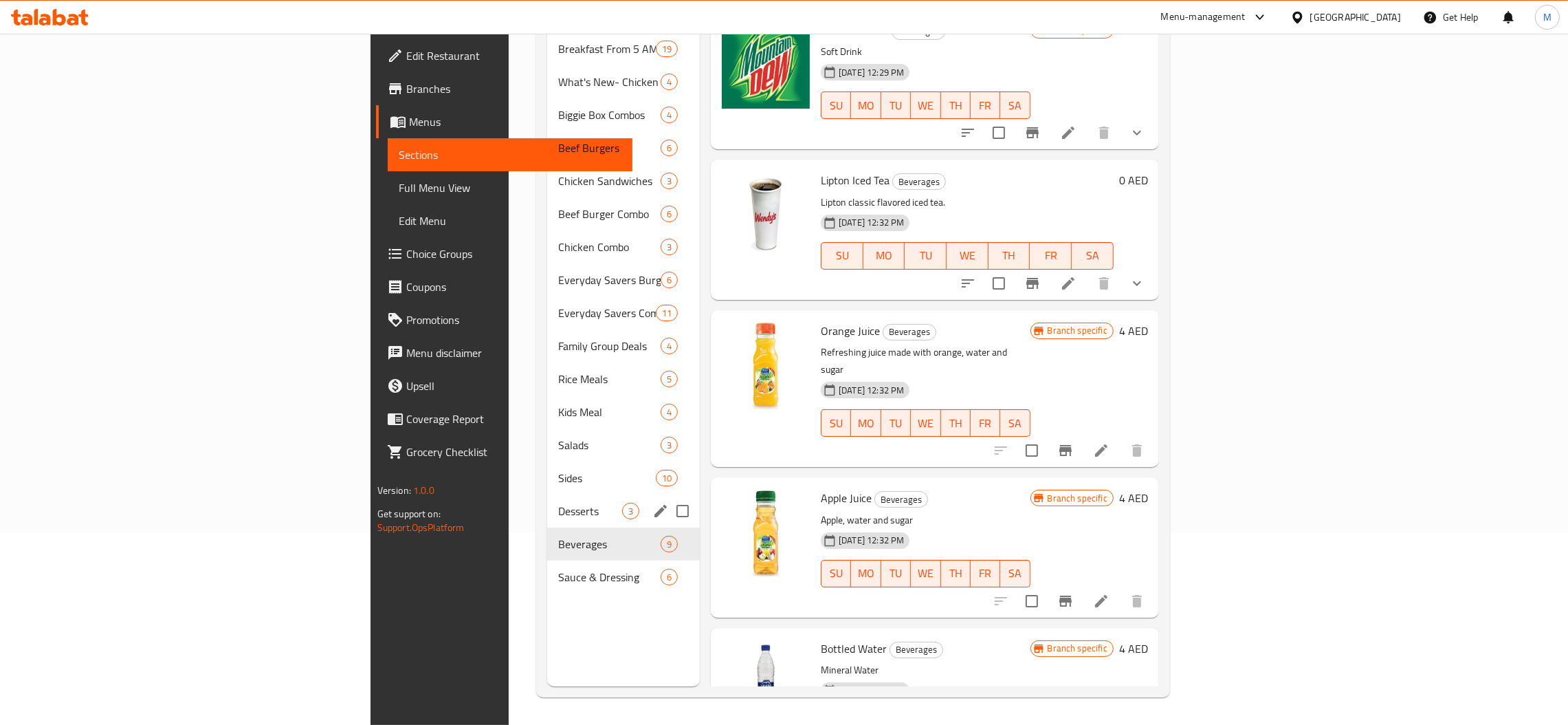
click at [548, 497] on div "Desserts 3" at bounding box center [624, 511] width 153 height 33
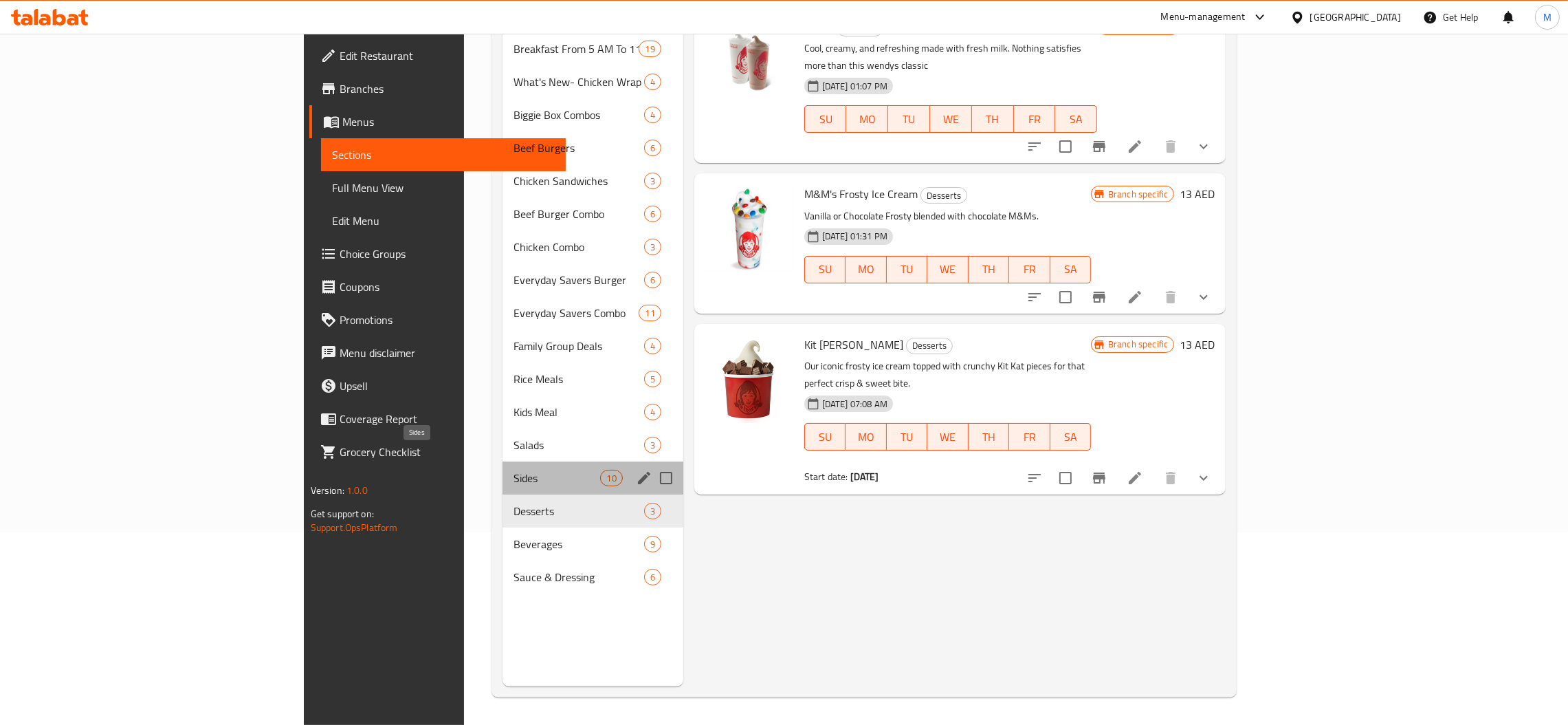
click at [514, 470] on span "Sides" at bounding box center [557, 478] width 87 height 16
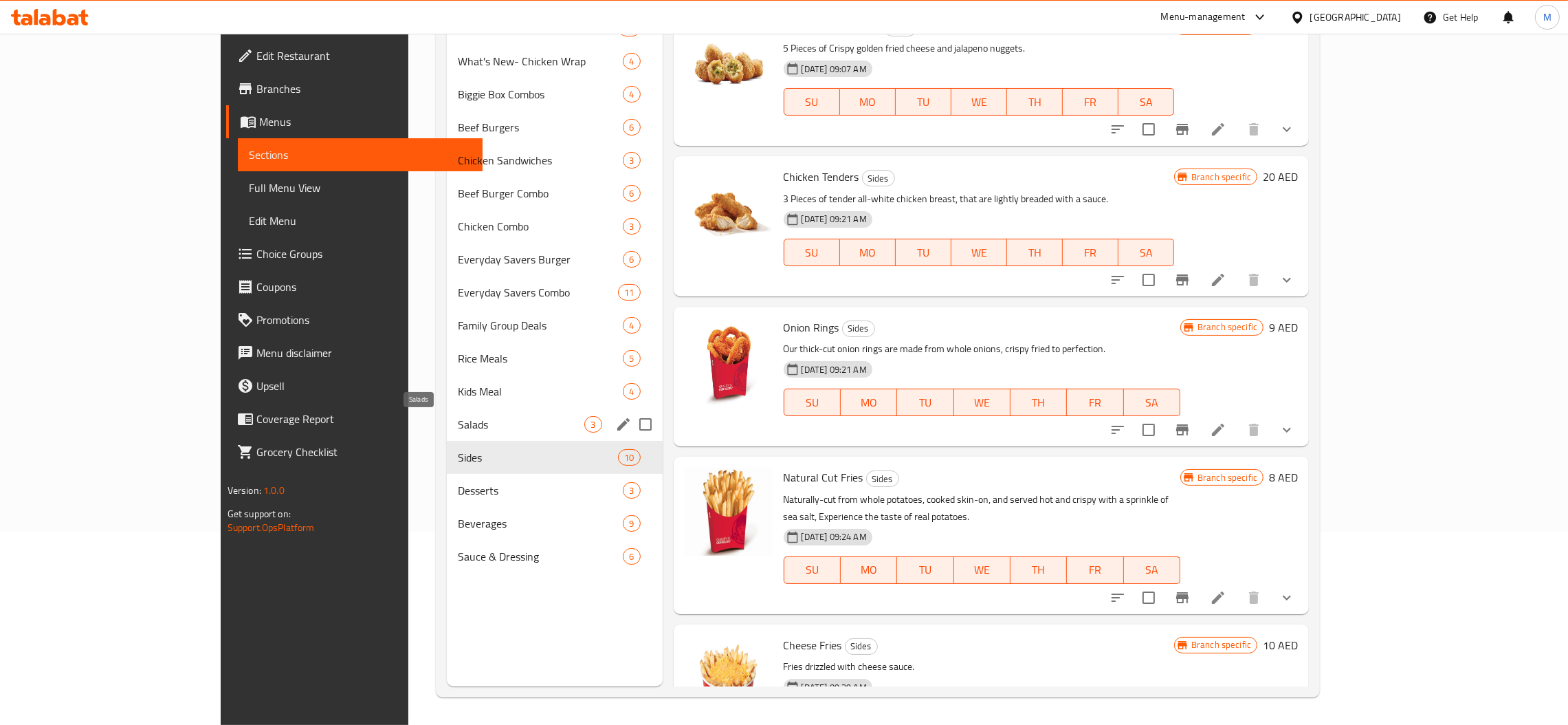
click at [458, 419] on span "Salads" at bounding box center [521, 424] width 126 height 16
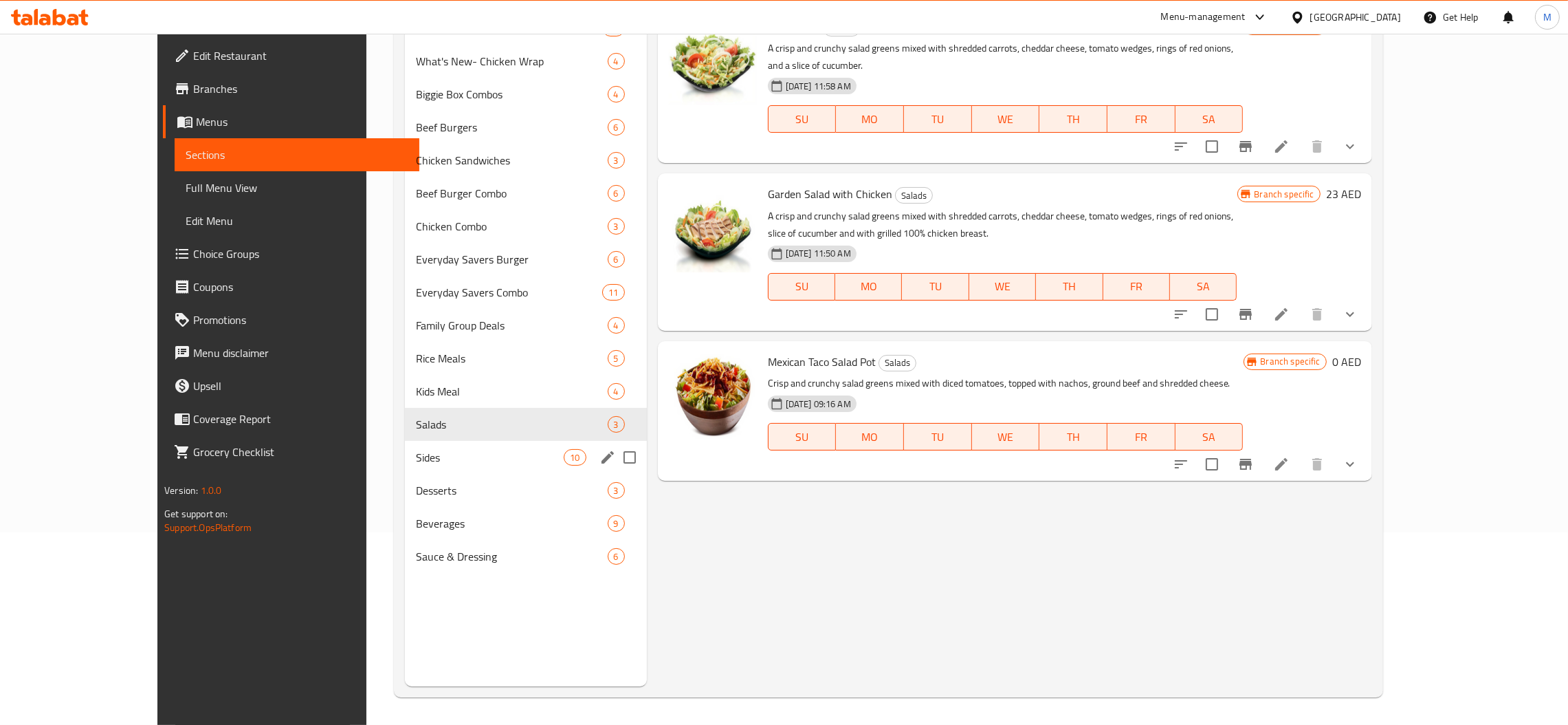
click at [405, 377] on div "Kids Meal 4" at bounding box center [526, 392] width 242 height 33
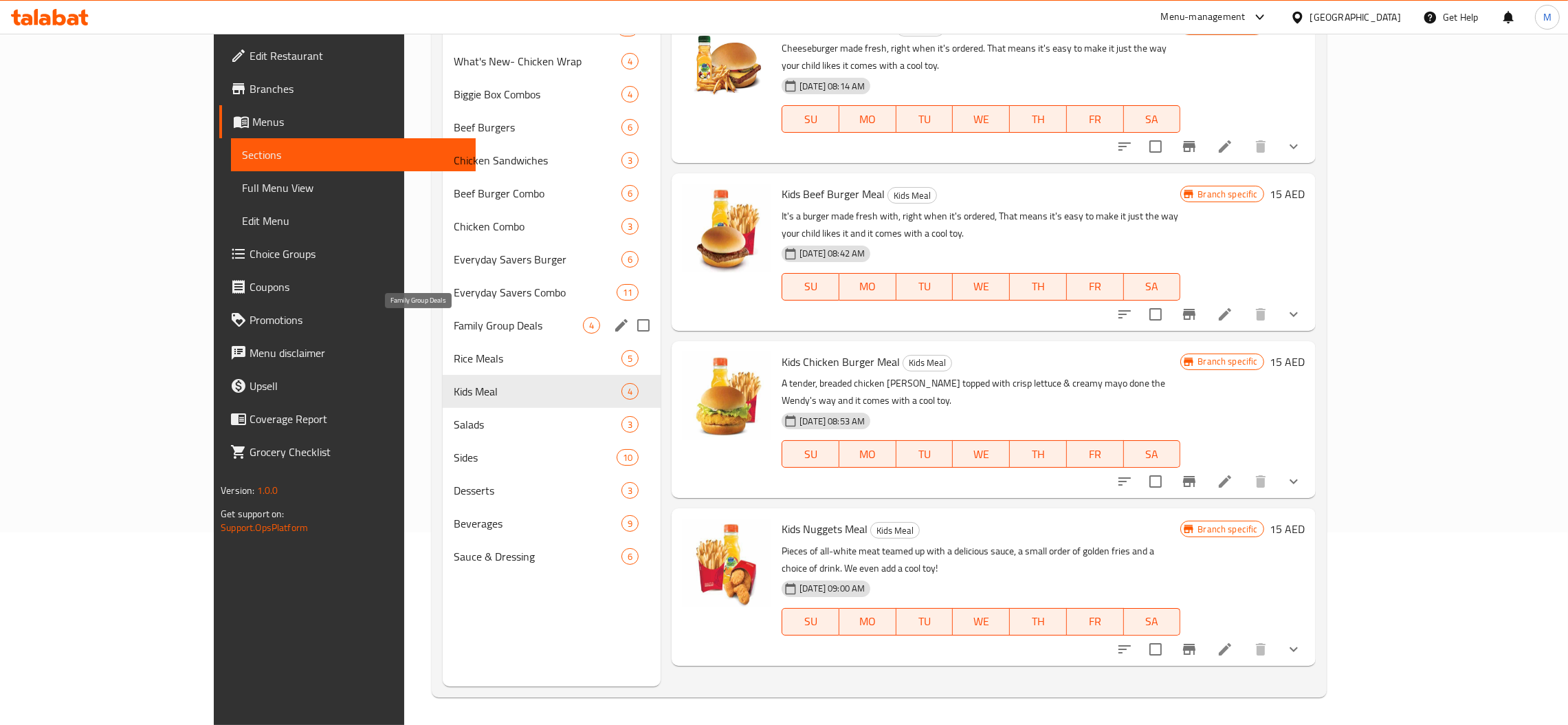
click at [453, 317] on span "Family Group Deals" at bounding box center [518, 325] width 129 height 16
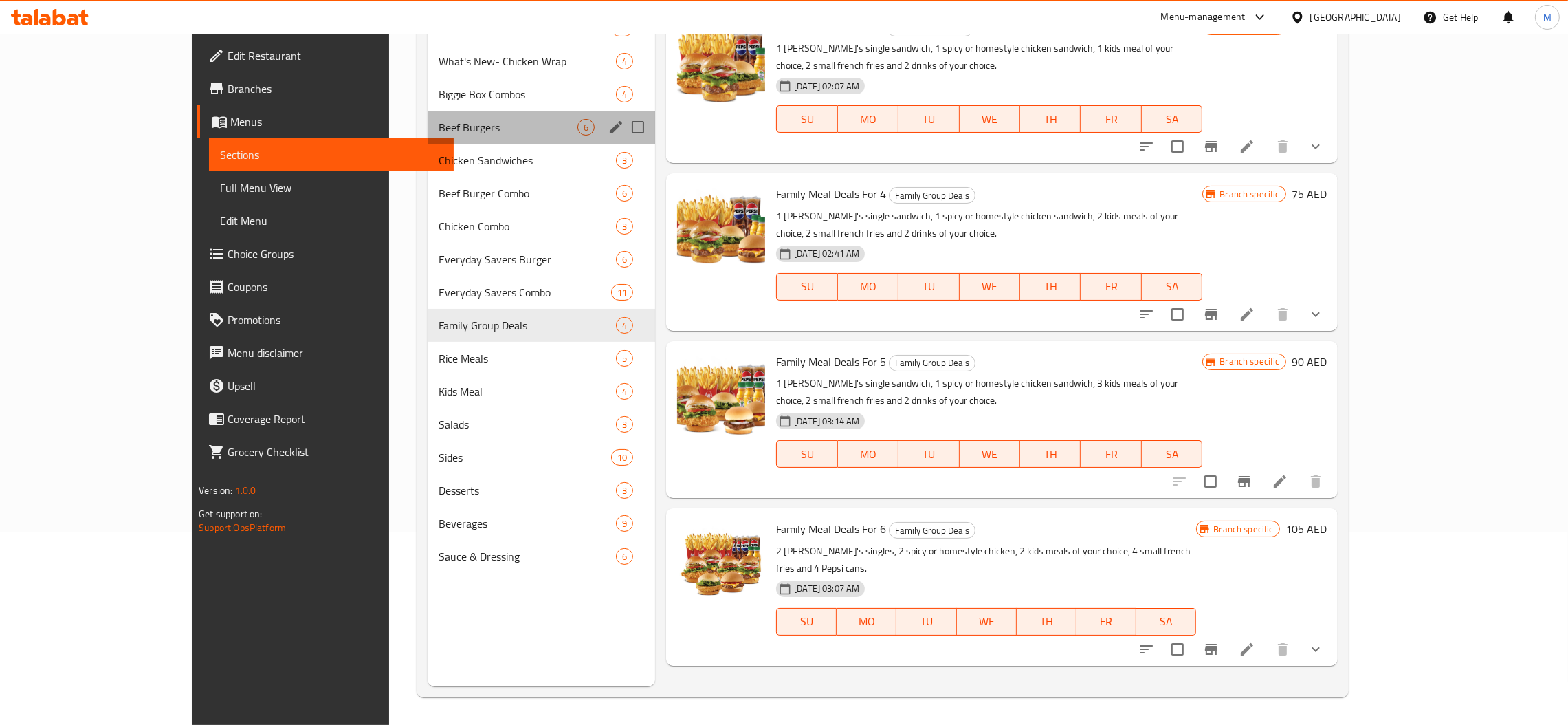
click at [438, 122] on span "Beef Burgers" at bounding box center [508, 127] width 139 height 16
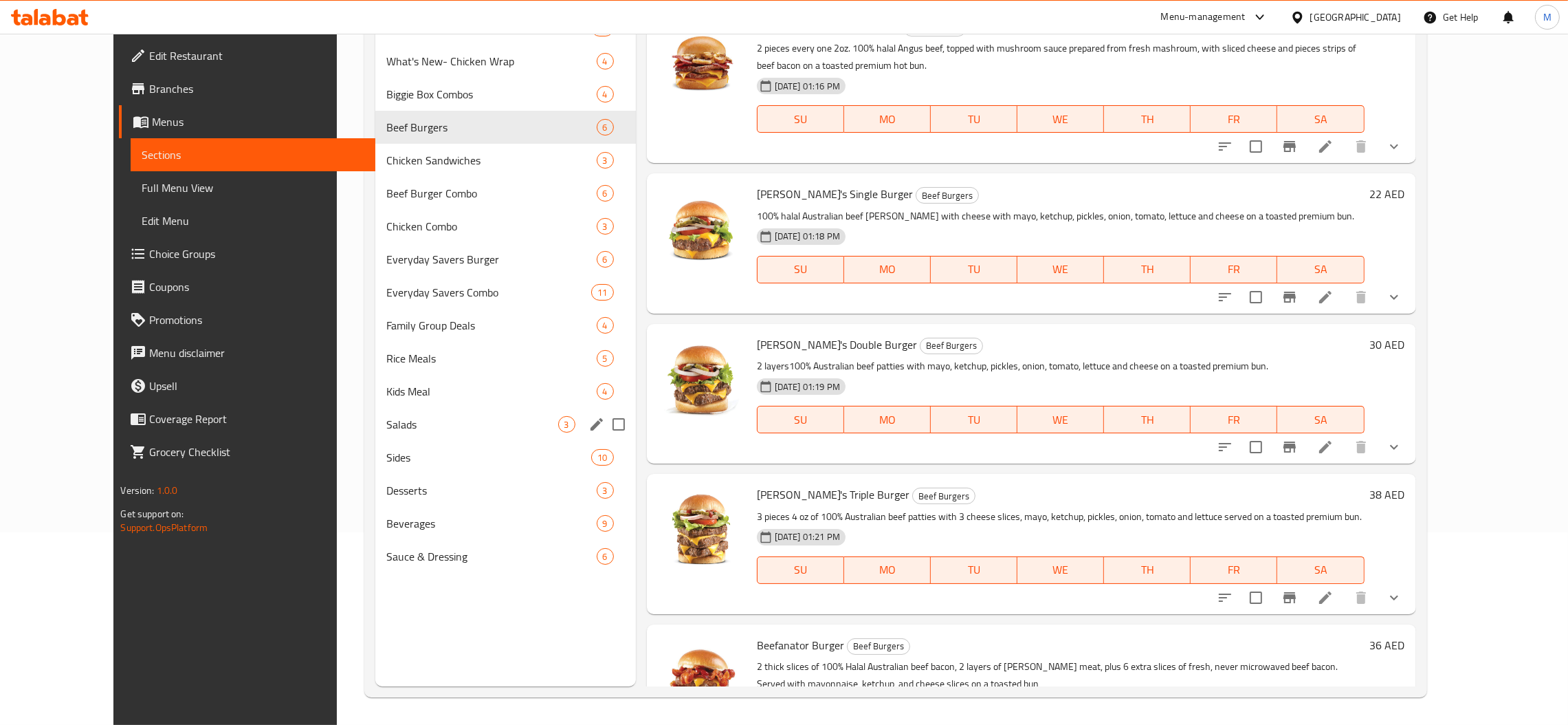
click at [406, 433] on div "Salads 3" at bounding box center [504, 424] width 260 height 33
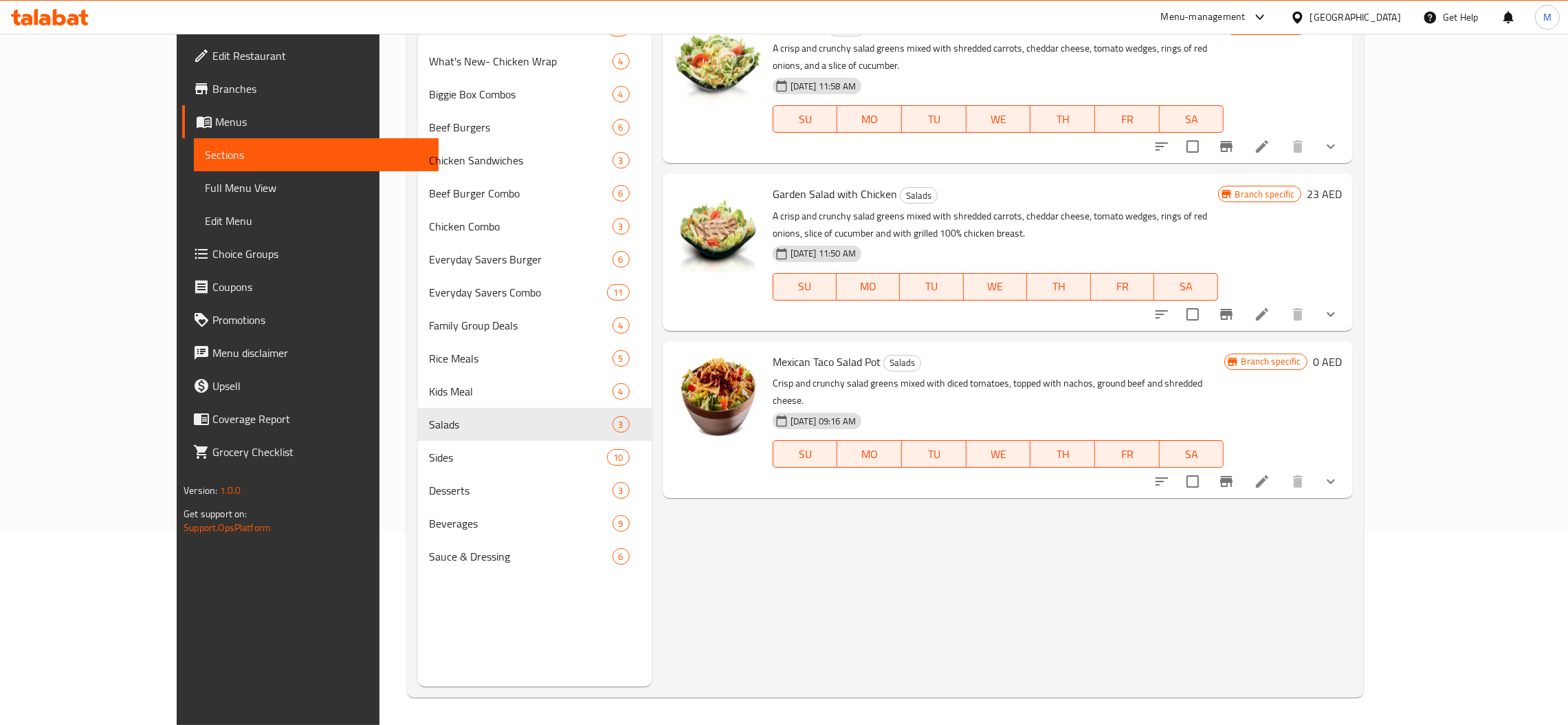
scroll to position [194, 0]
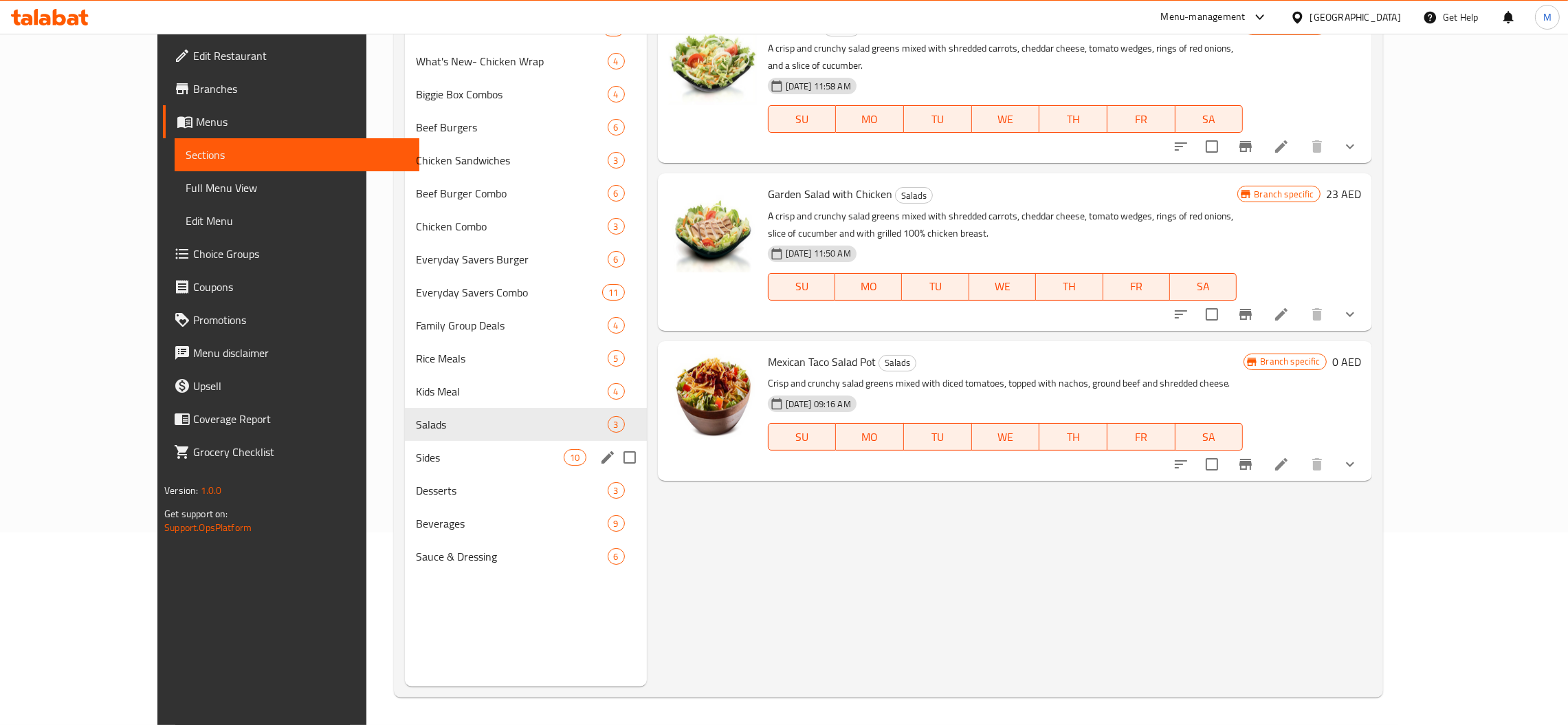
click at [416, 459] on span "Sides" at bounding box center [489, 457] width 147 height 16
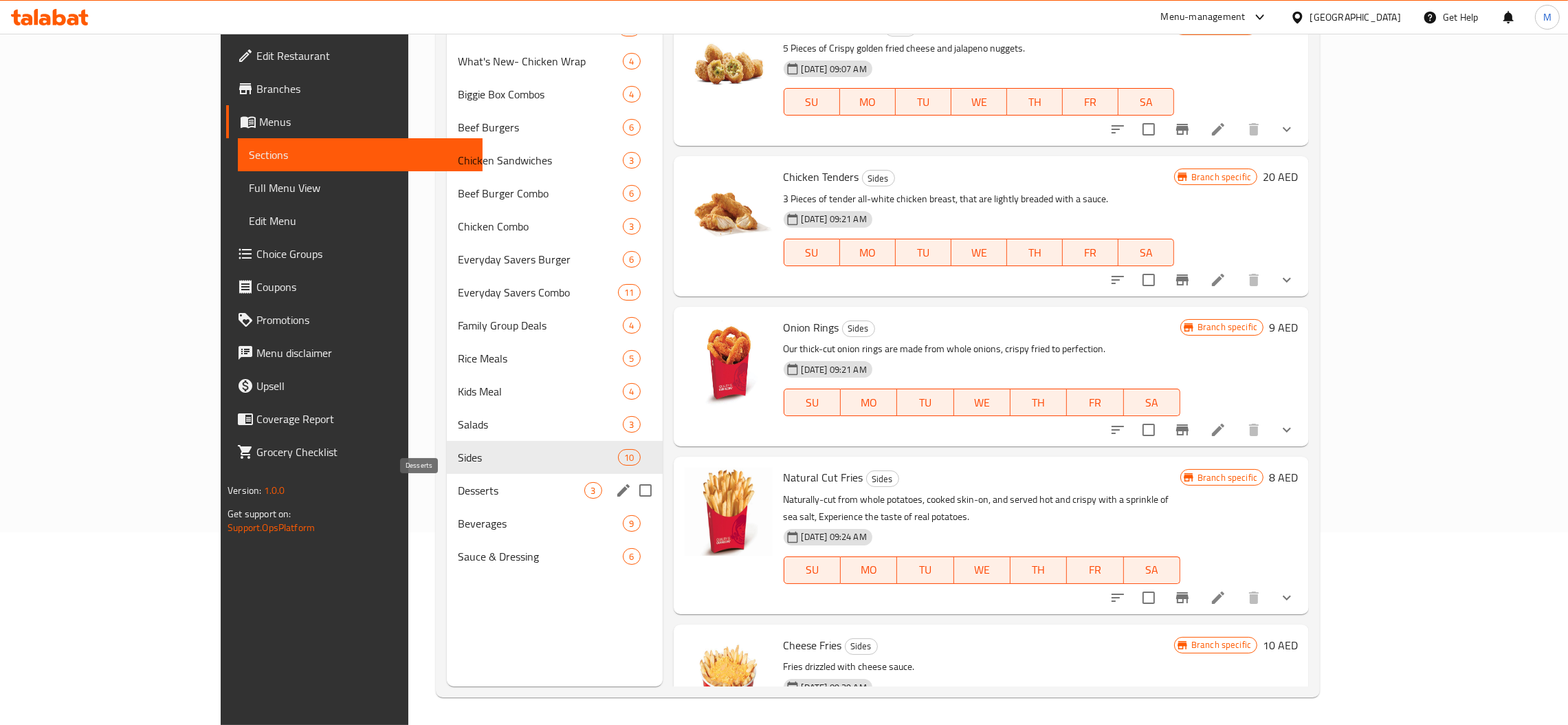
click at [458, 491] on span "Desserts" at bounding box center [521, 490] width 126 height 16
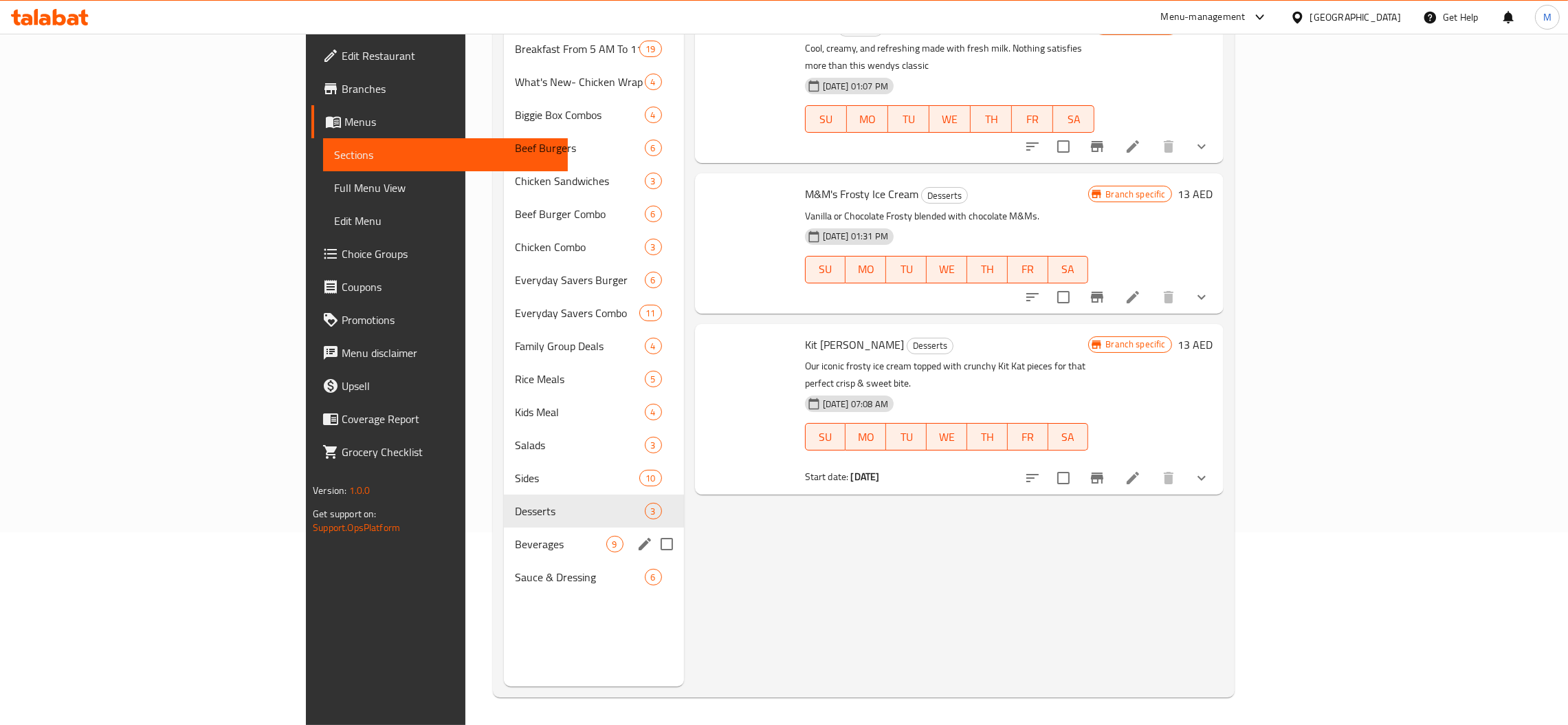
click at [515, 536] on span "Beverages" at bounding box center [560, 544] width 92 height 16
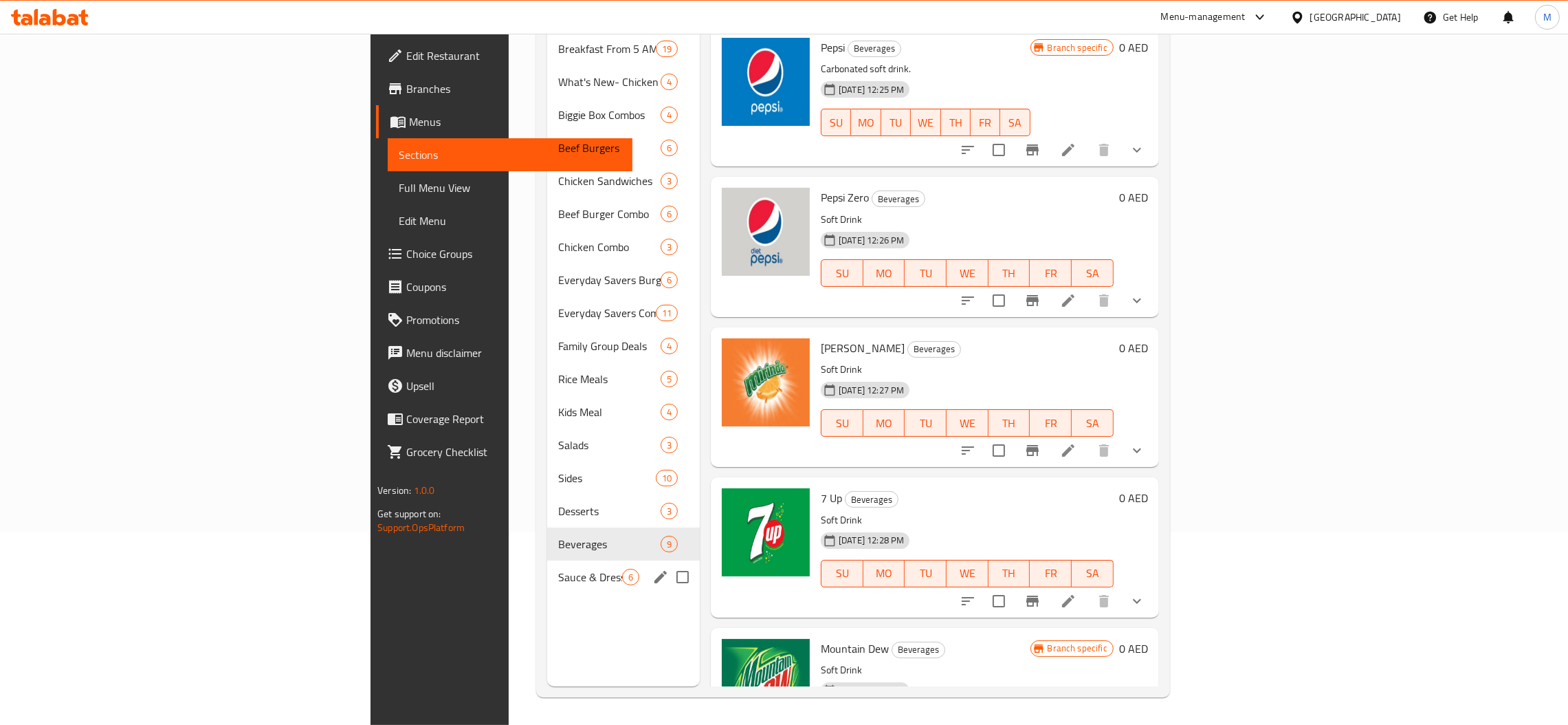
click at [548, 567] on div "Sauce & Dressing 6" at bounding box center [624, 577] width 153 height 33
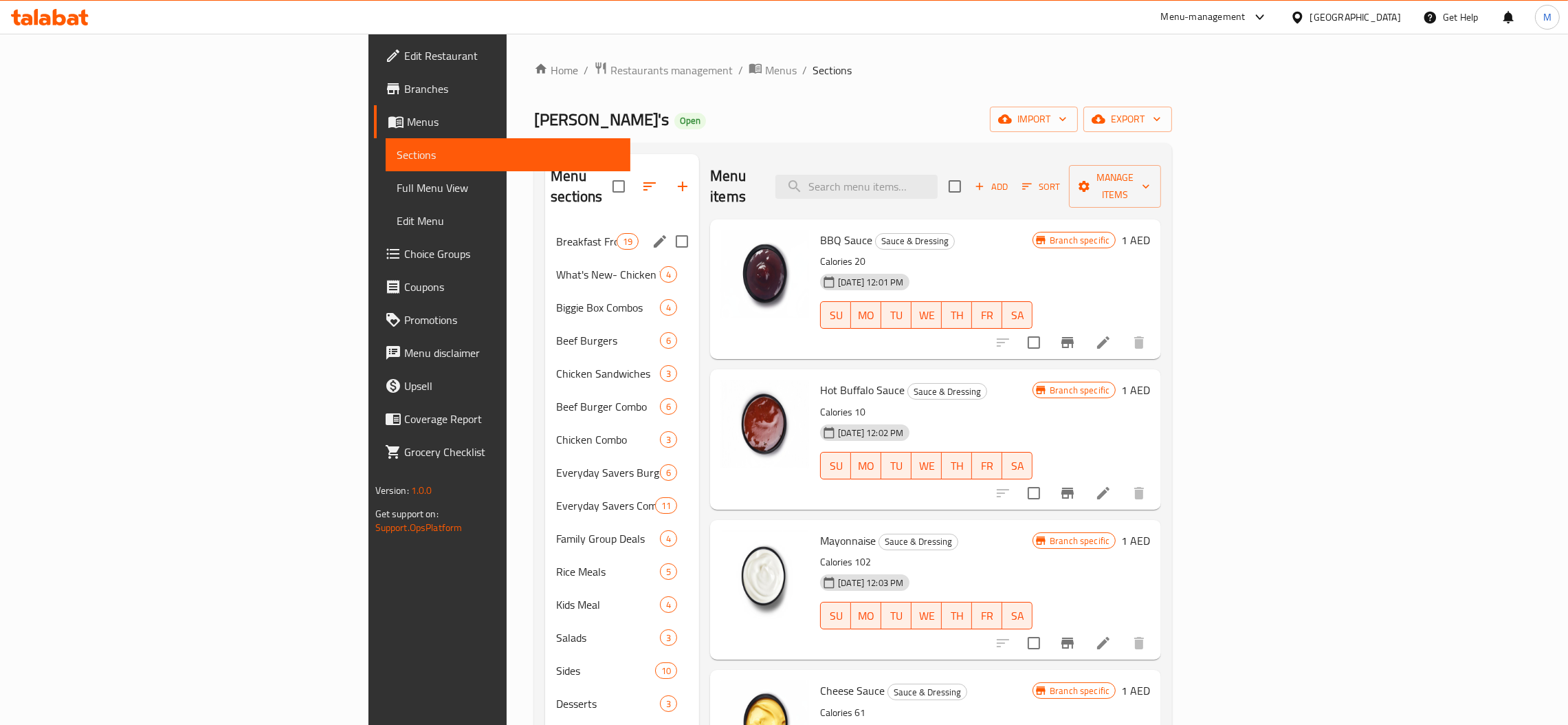
click at [545, 225] on div "Breakfast From 5 AM To 11 AM 19" at bounding box center [622, 242] width 154 height 33
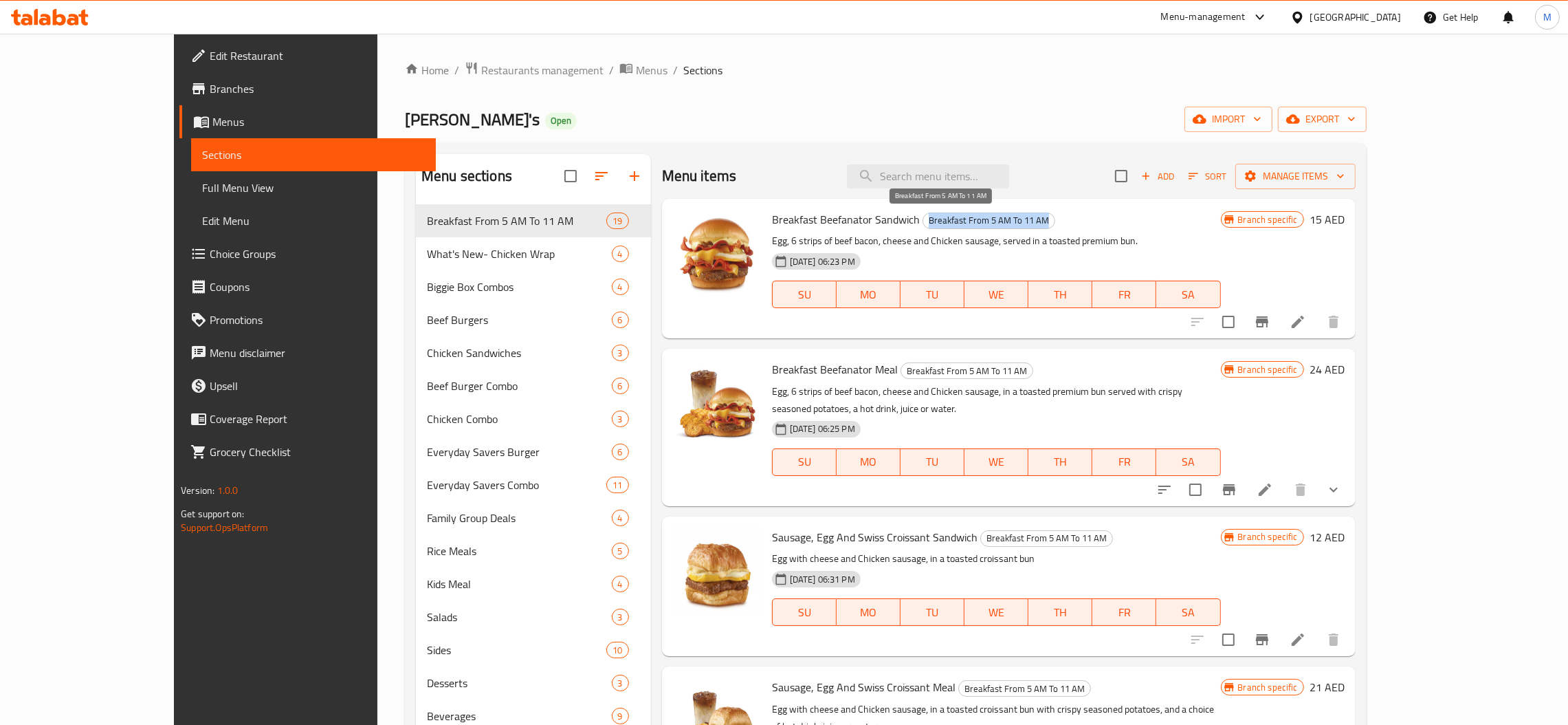
drag, startPoint x: 997, startPoint y: 217, endPoint x: 881, endPoint y: 220, distance: 116.0
click at [923, 220] on span "Breakfast From 5 AM To 11 AM" at bounding box center [988, 220] width 131 height 16
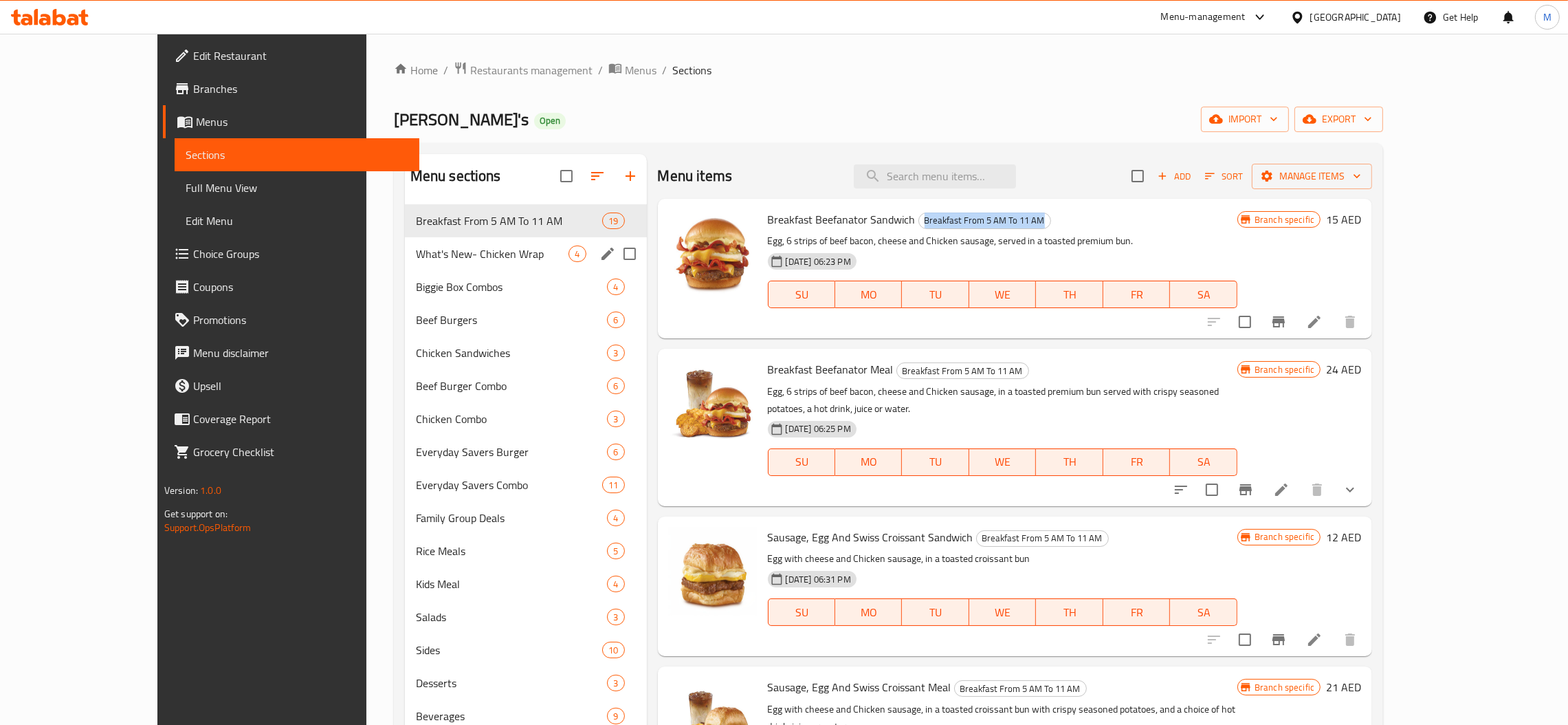
click at [405, 264] on div "What's New- Chicken Wrap 4" at bounding box center [526, 253] width 242 height 33
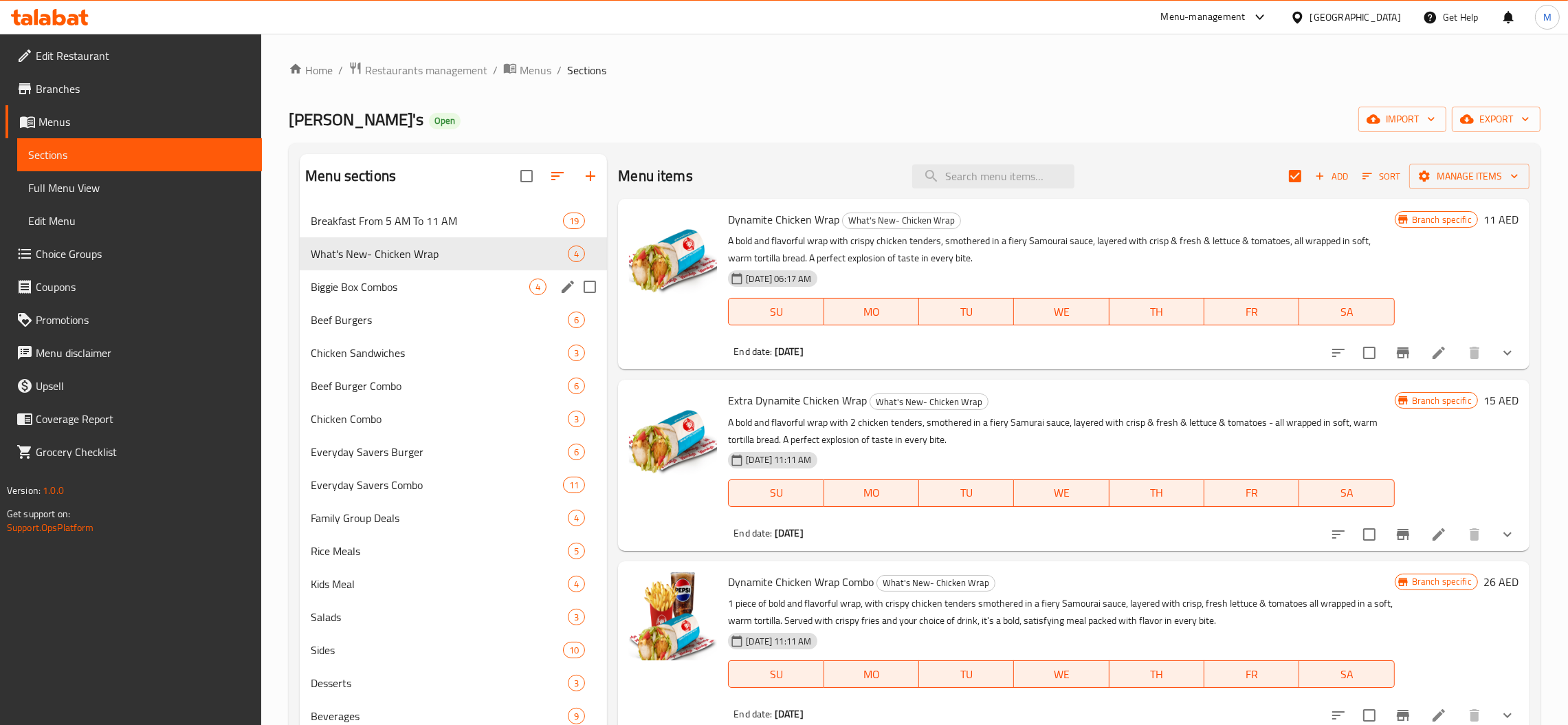
click at [391, 297] on div "Biggie Box Combos 4" at bounding box center [453, 286] width 307 height 33
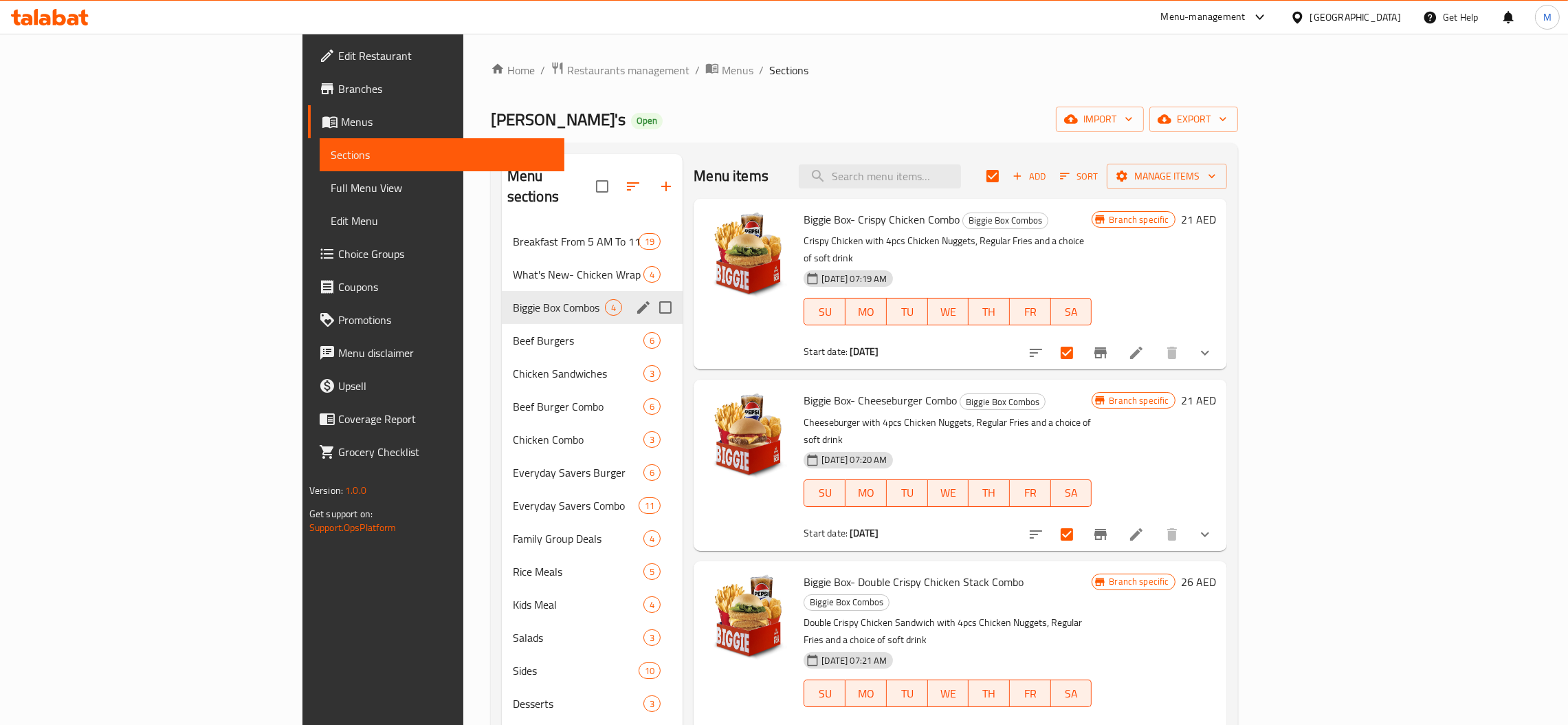
click at [502, 263] on div "What's New- Chicken Wrap 4" at bounding box center [592, 275] width 181 height 33
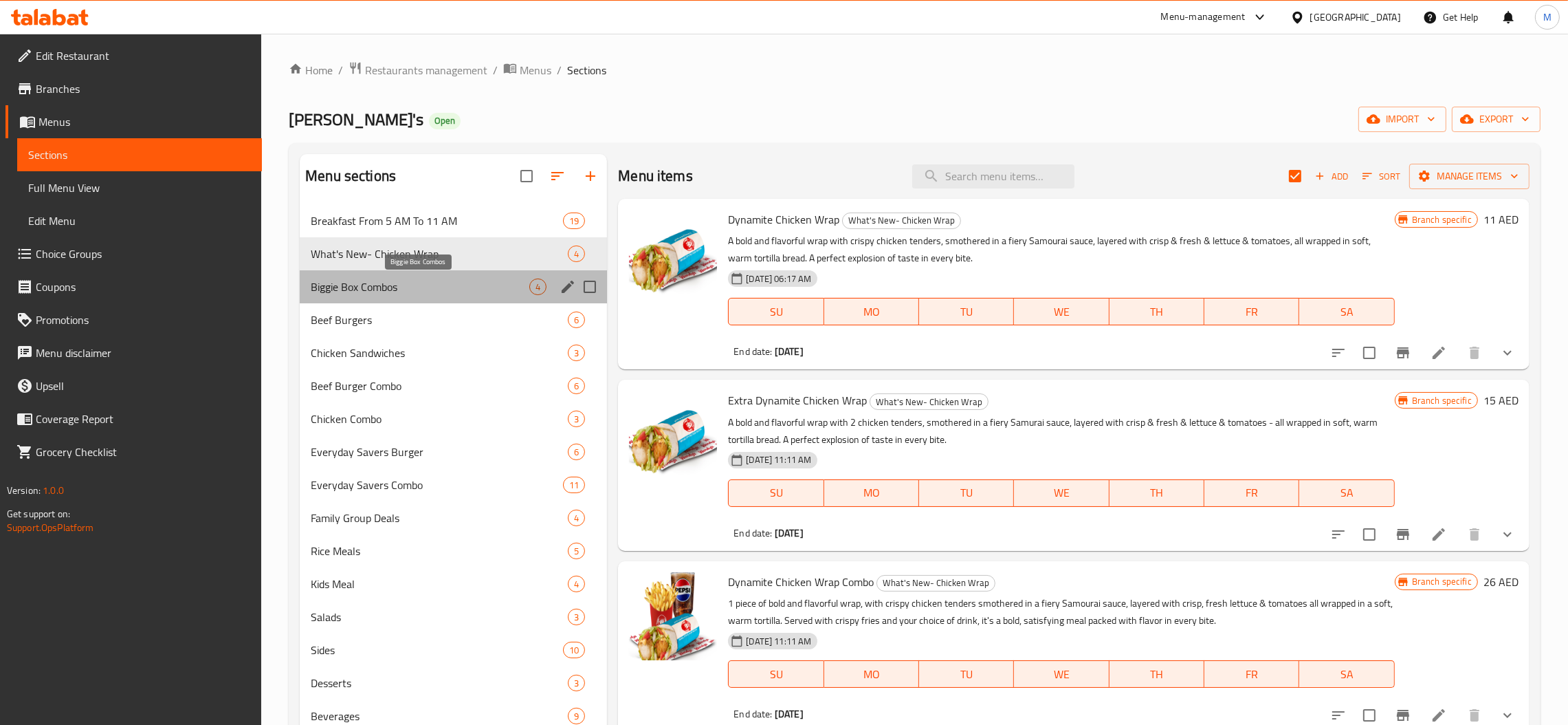
click at [394, 292] on span "Biggie Box Combos" at bounding box center [420, 286] width 219 height 16
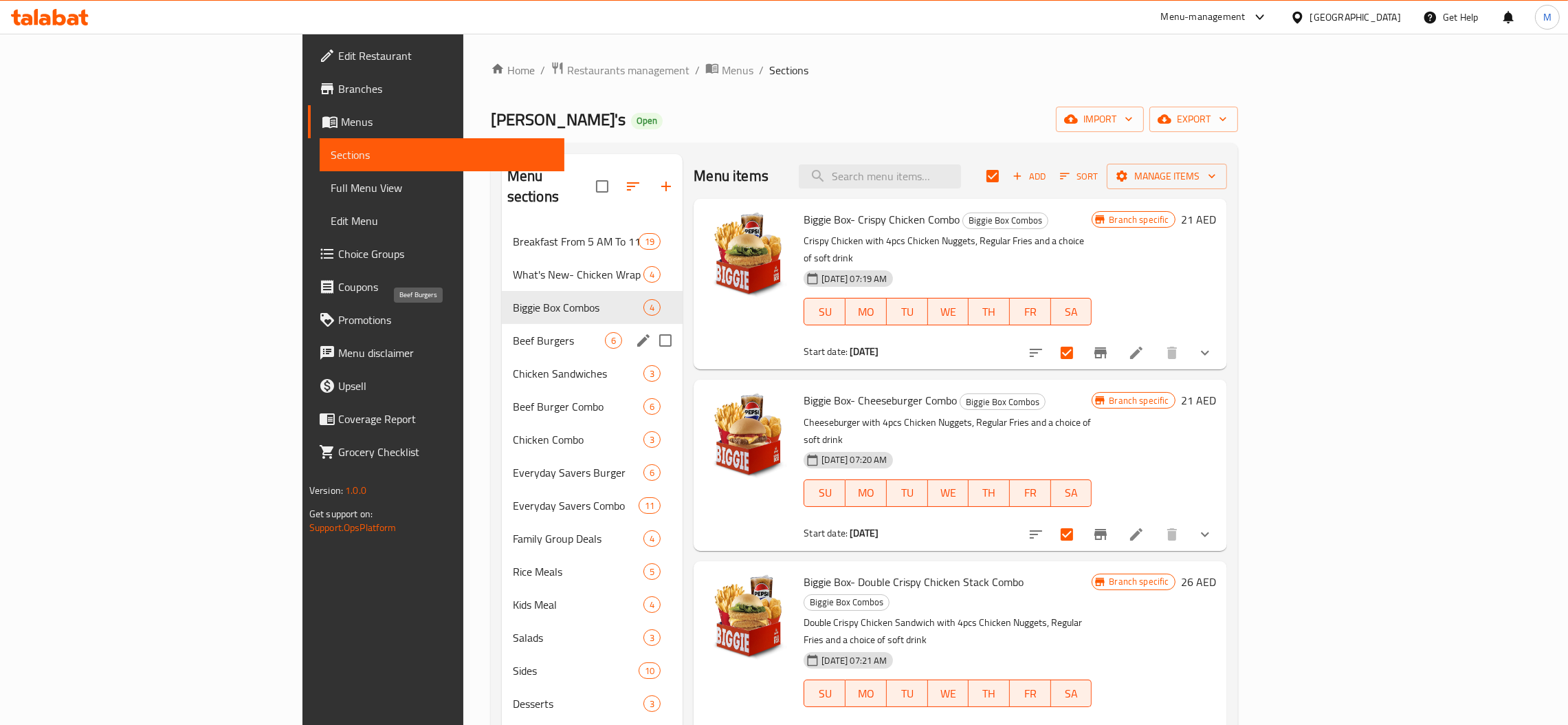
click at [513, 332] on span "Beef Burgers" at bounding box center [559, 340] width 93 height 16
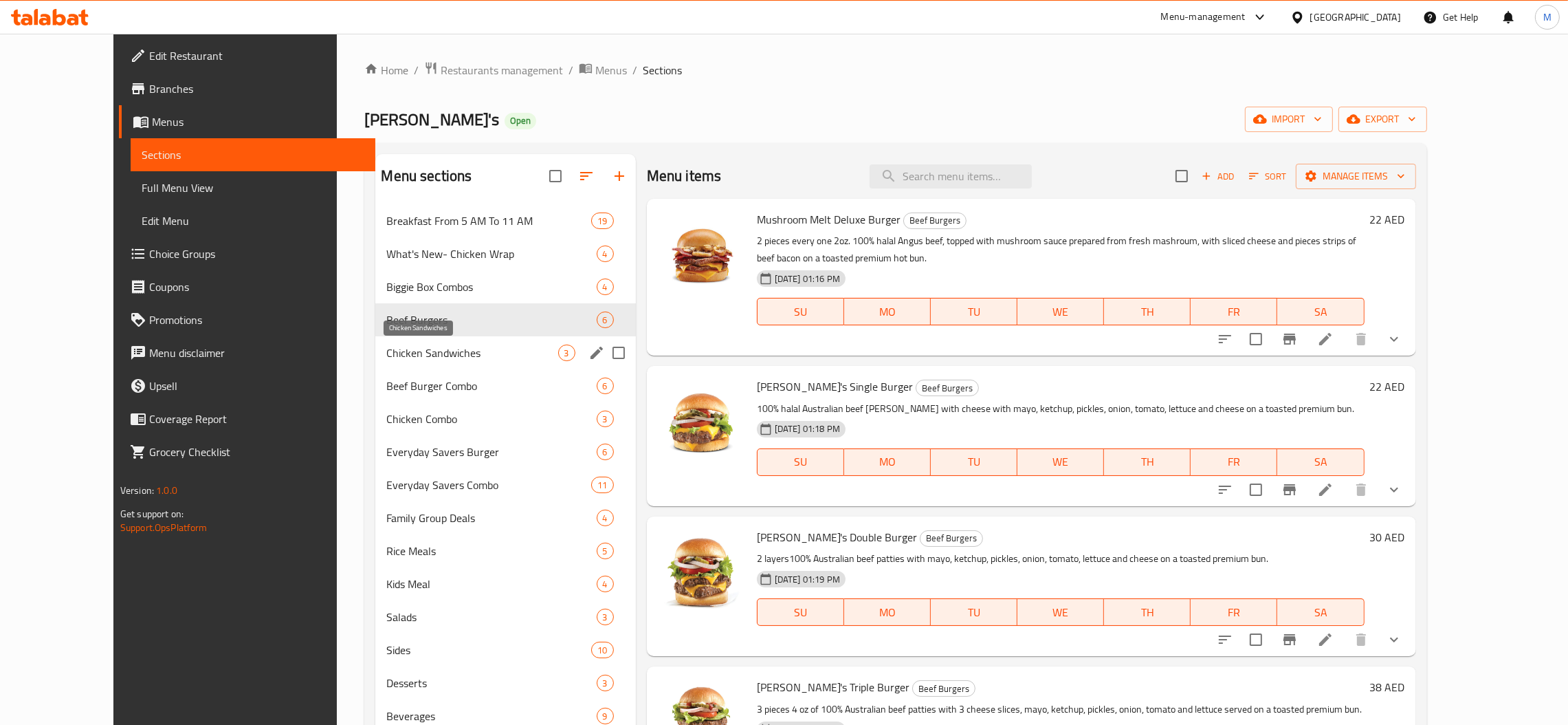
click at [395, 359] on span "Chicken Sandwiches" at bounding box center [471, 352] width 171 height 16
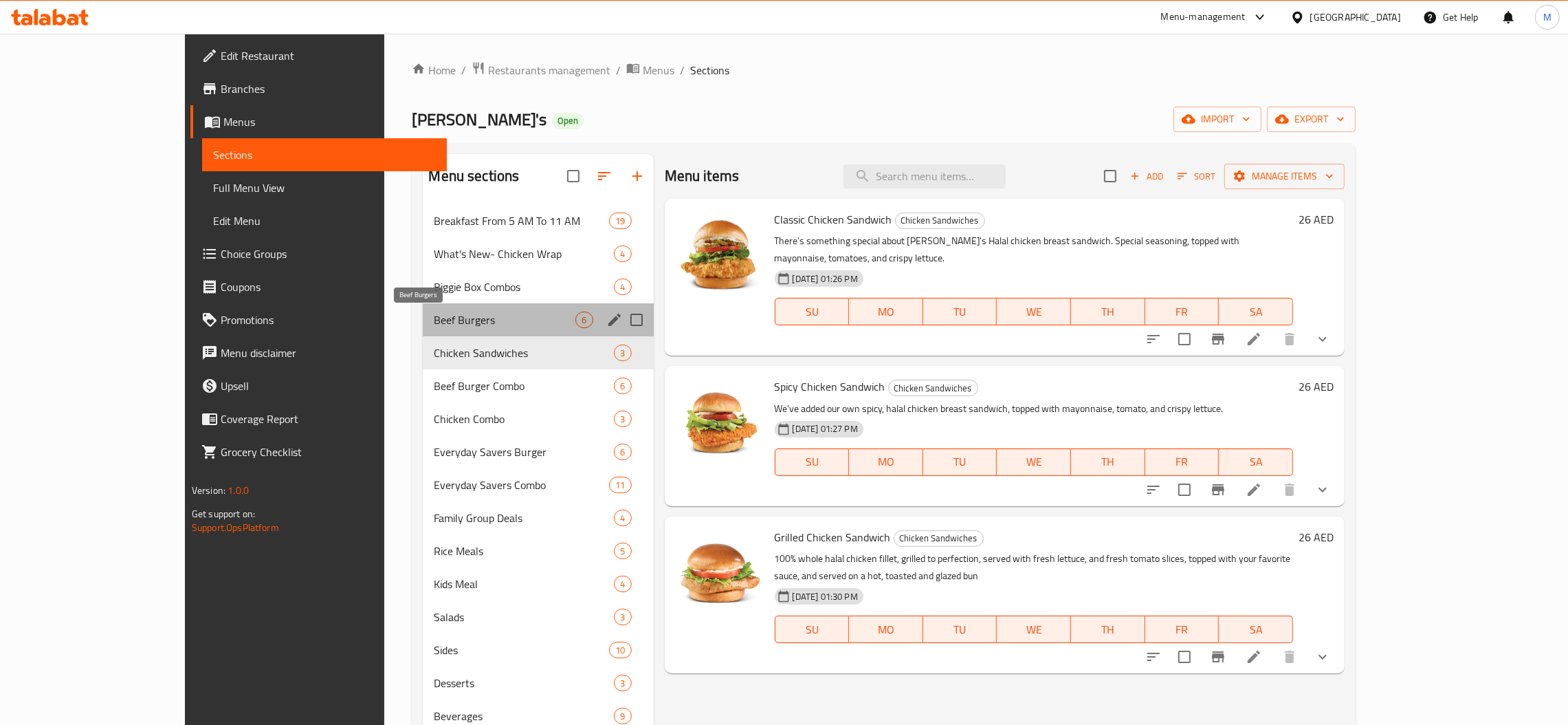
drag, startPoint x: 388, startPoint y: 317, endPoint x: 391, endPoint y: 289, distance: 28.2
click at [434, 316] on span "Beef Burgers" at bounding box center [504, 319] width 142 height 16
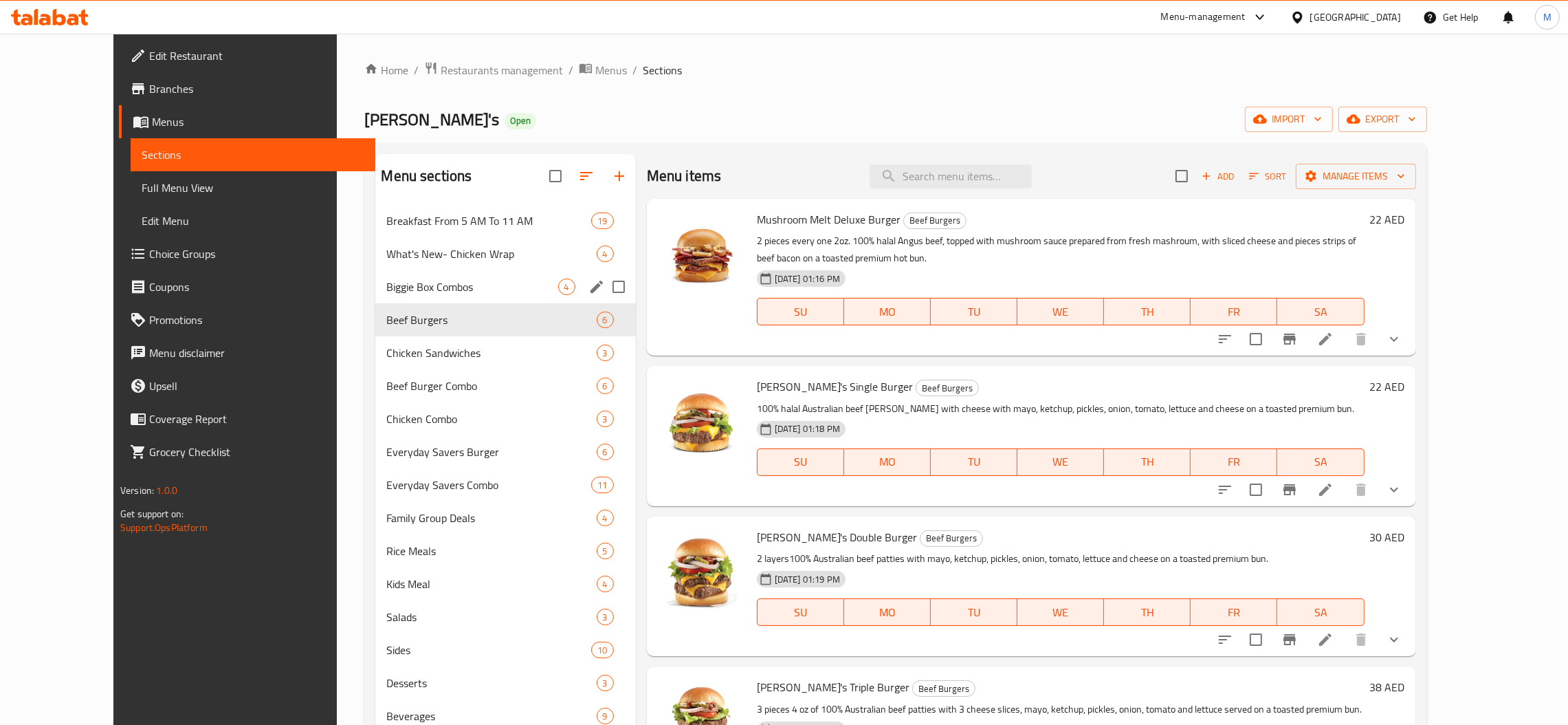
click at [395, 276] on div "Biggie Box Combos 4" at bounding box center [504, 286] width 260 height 33
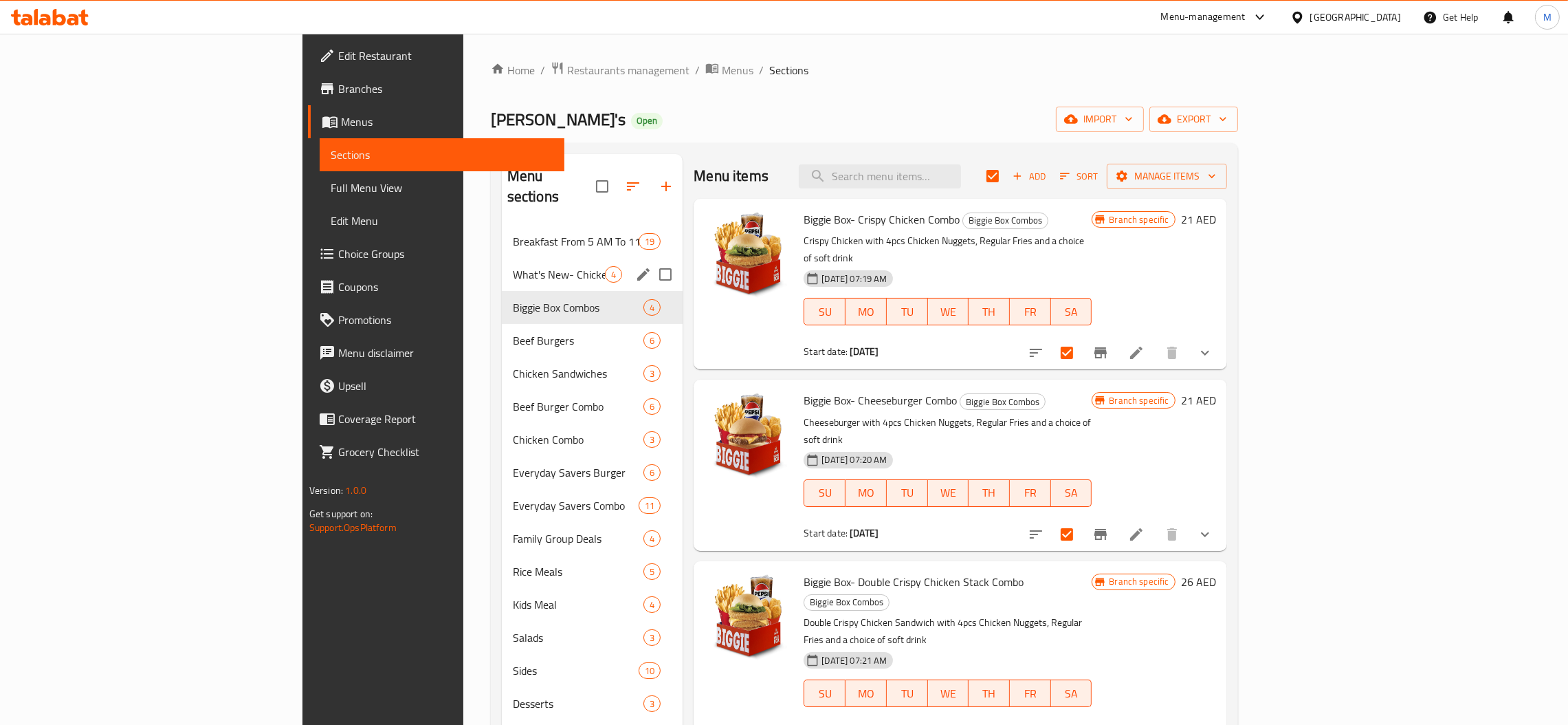
click at [513, 266] on span "What's New- Chicken Wrap" at bounding box center [559, 274] width 93 height 16
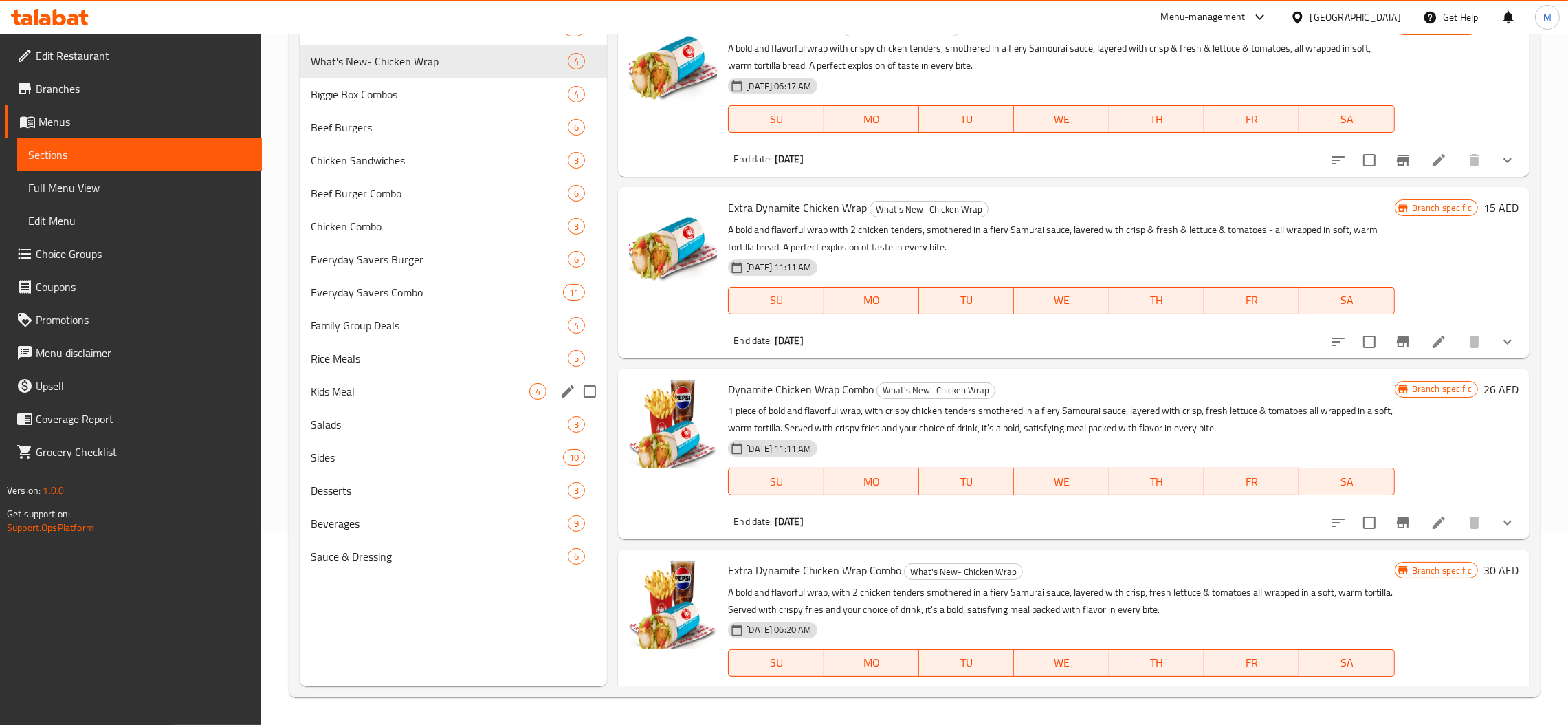
scroll to position [91, 0]
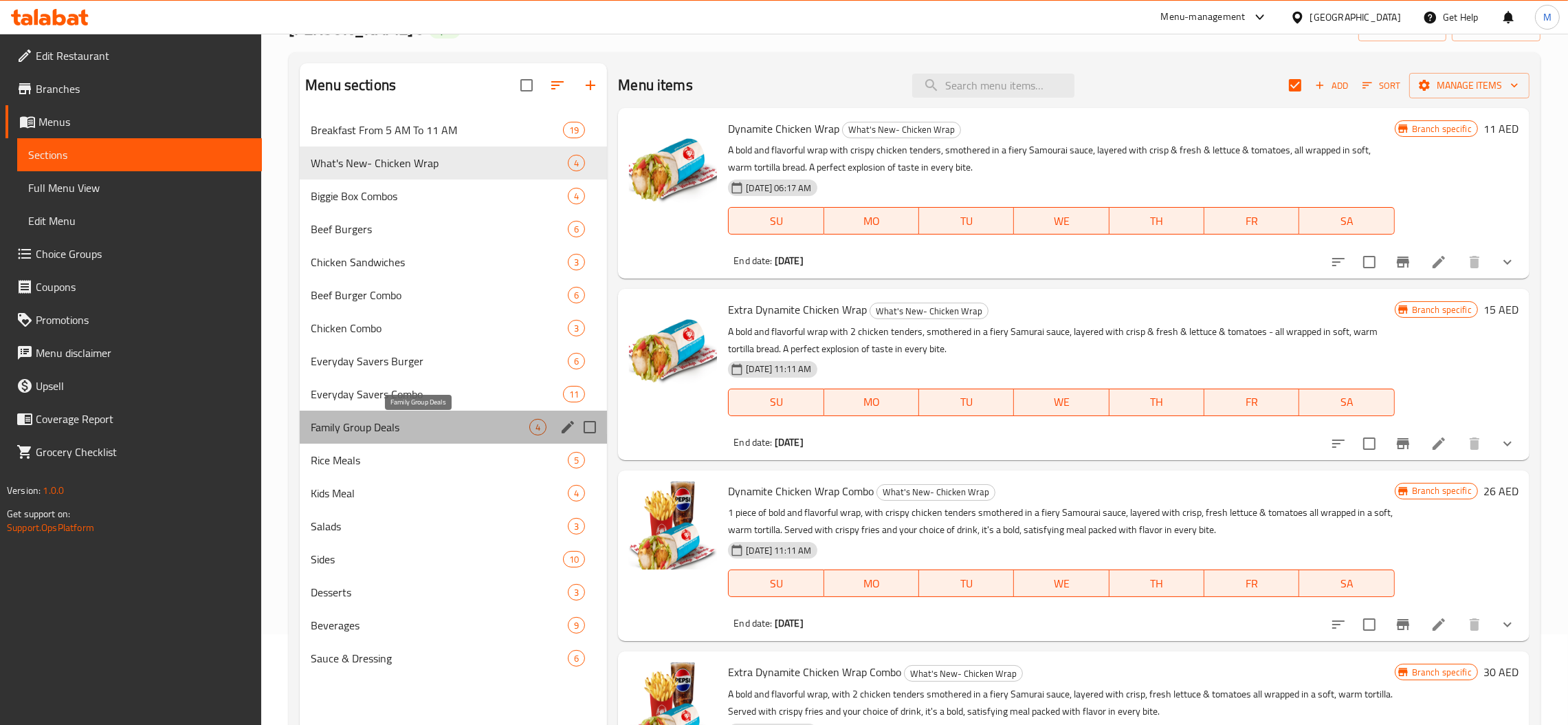
click at [382, 427] on span "Family Group Deals" at bounding box center [420, 427] width 219 height 16
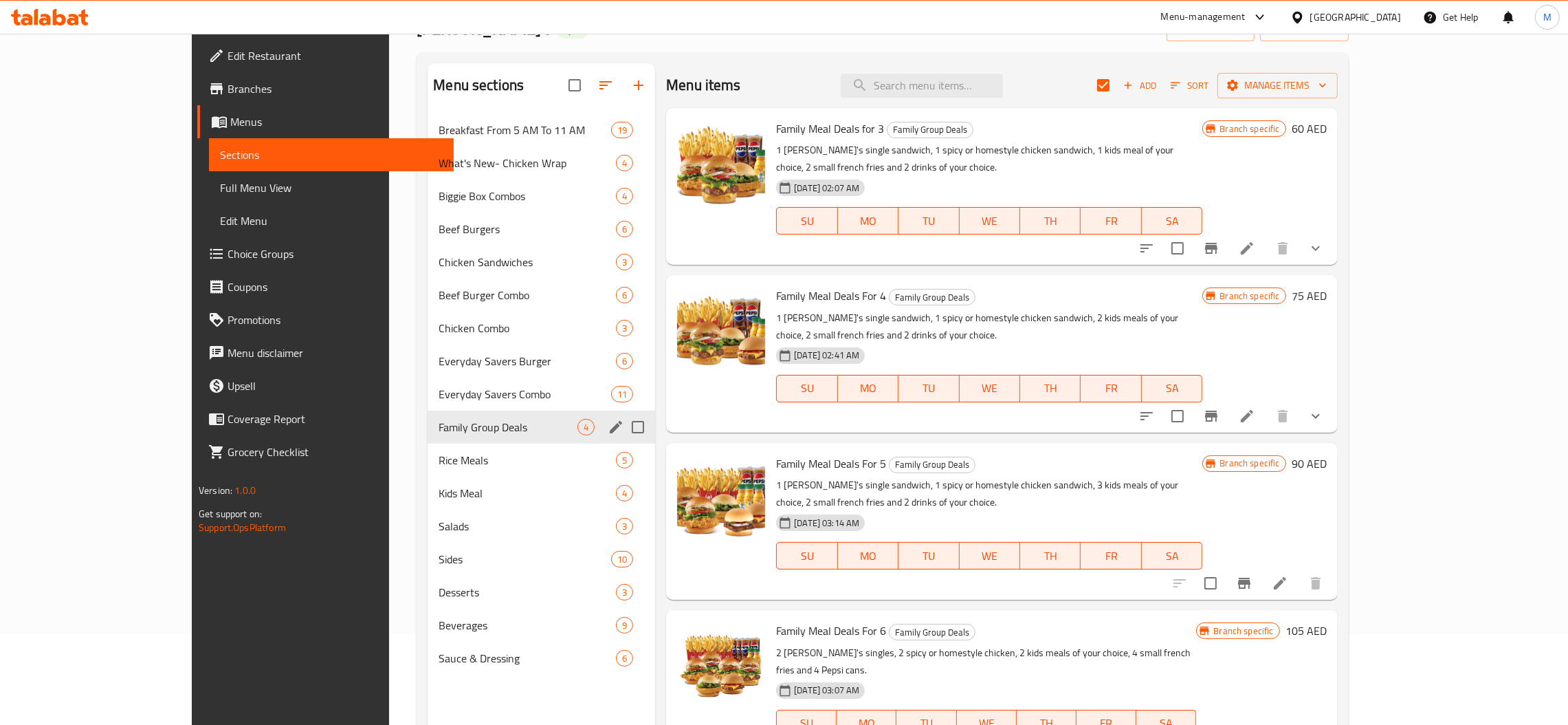
click at [438, 465] on span "Rice Meals" at bounding box center [527, 460] width 177 height 16
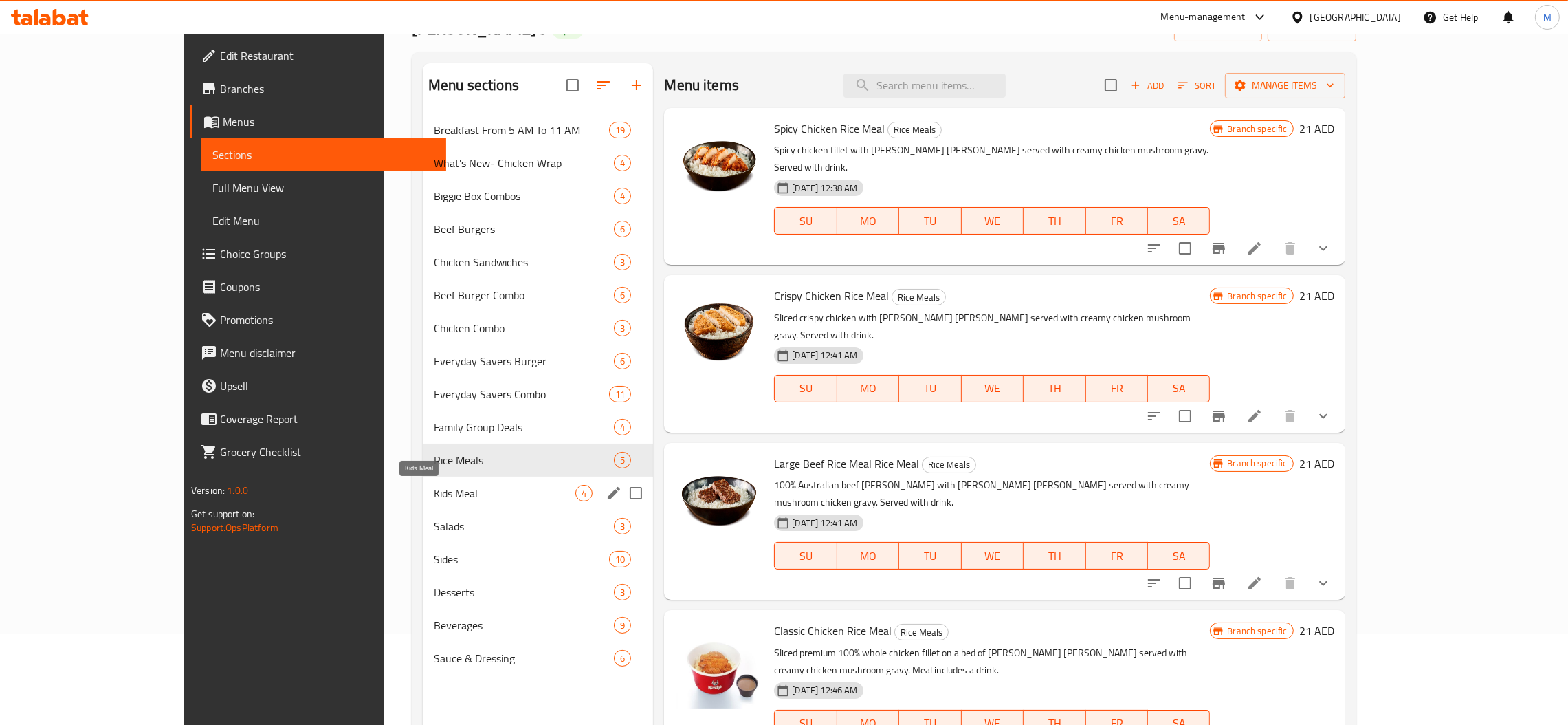
click at [434, 492] on span "Kids Meal" at bounding box center [504, 493] width 142 height 16
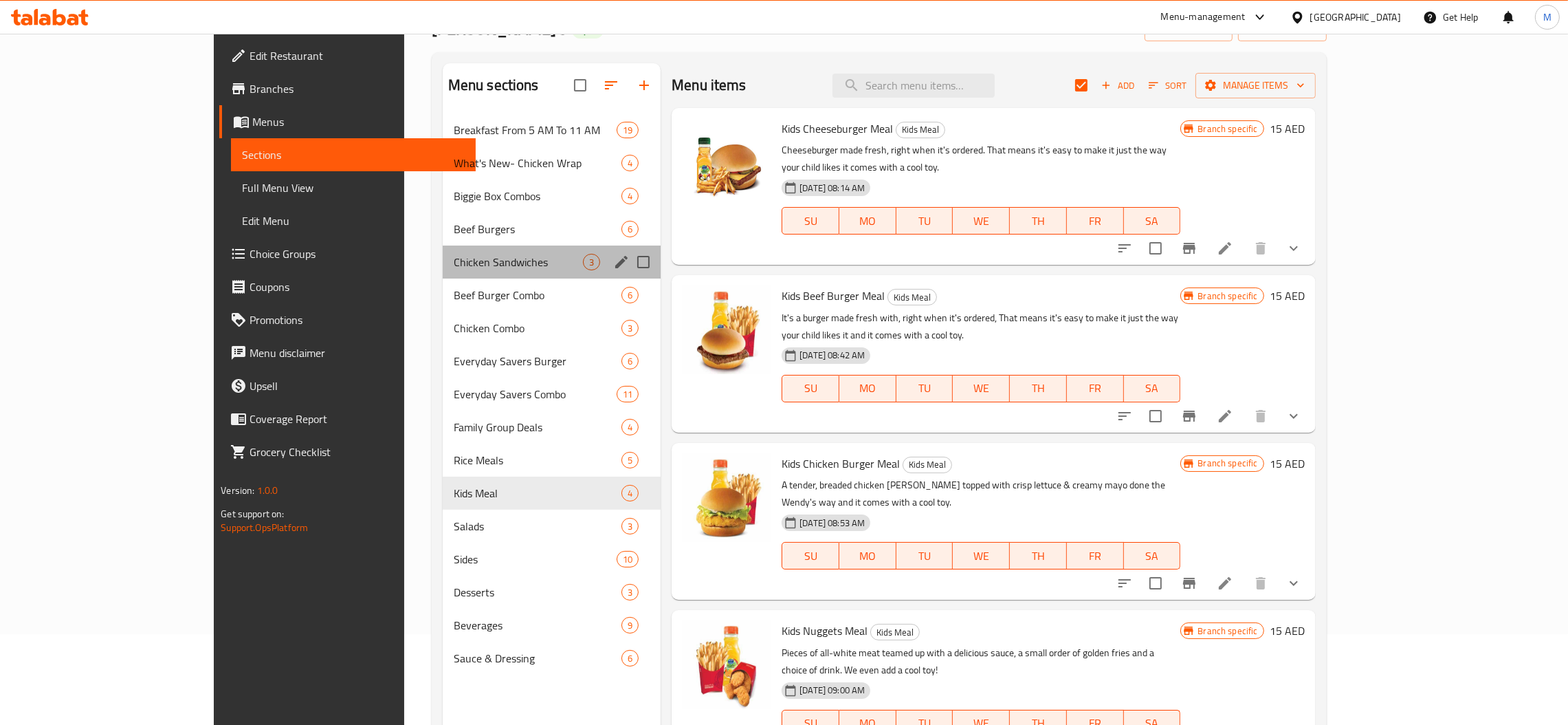
click at [442, 276] on div "Chicken Sandwiches 3" at bounding box center [551, 262] width 219 height 33
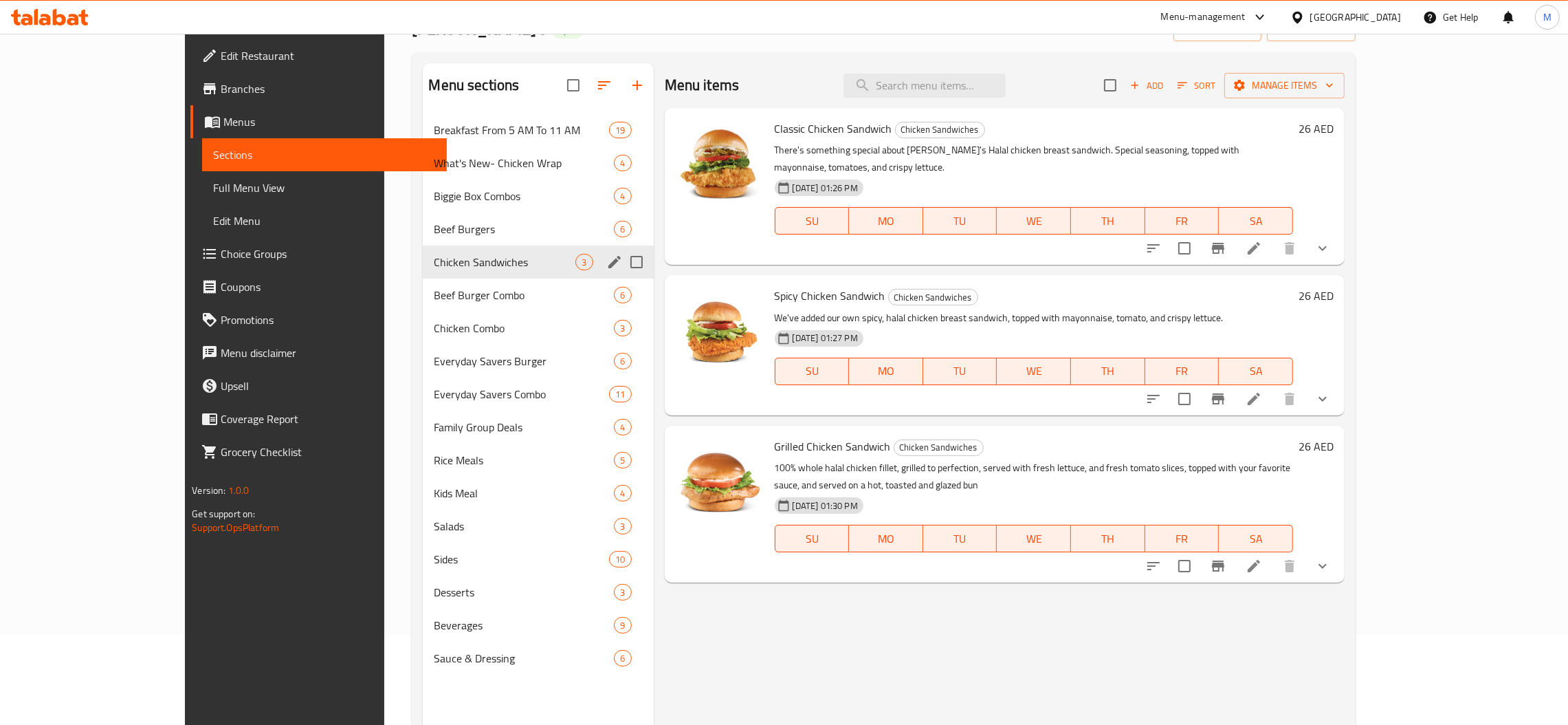
click at [434, 232] on span "Beef Burgers" at bounding box center [524, 228] width 180 height 16
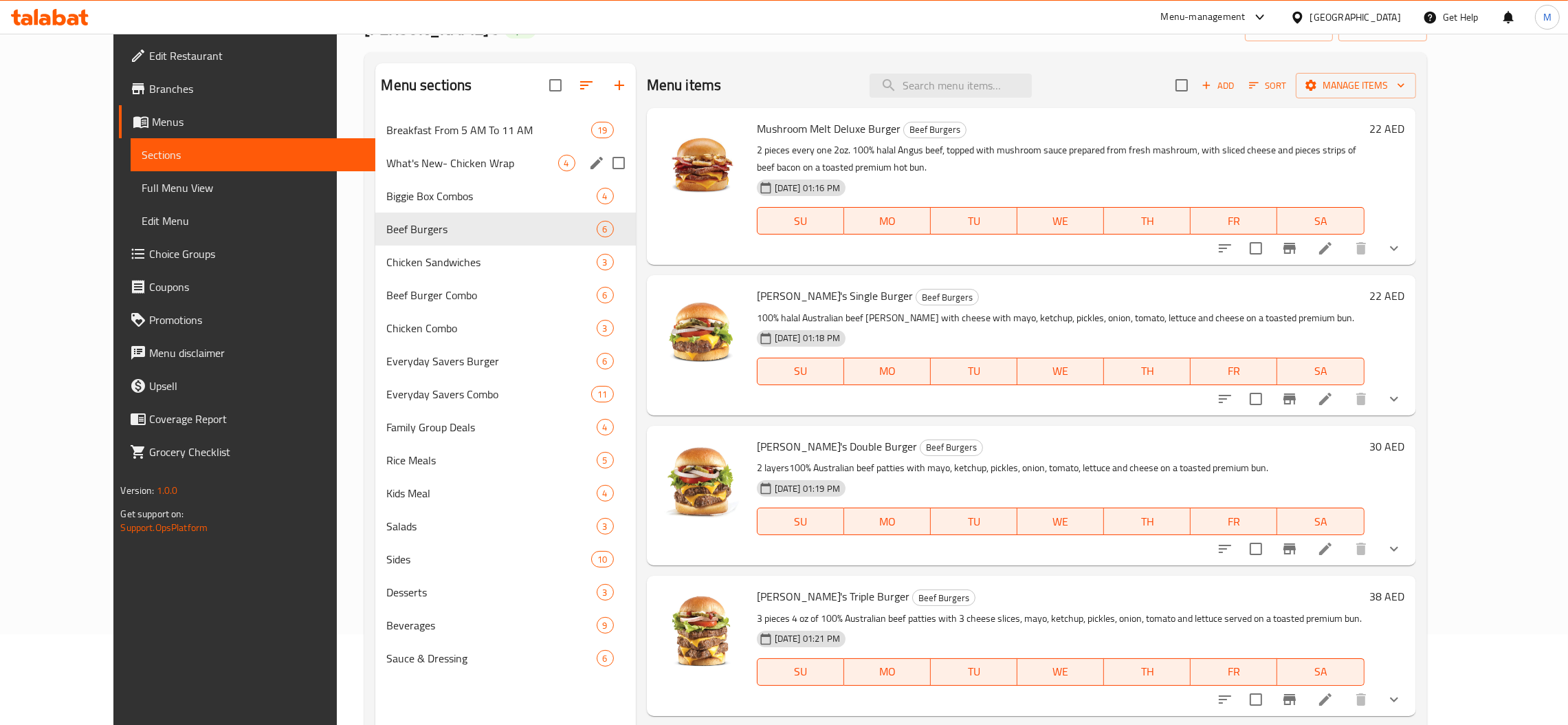
click at [399, 173] on div "What's New- Chicken Wrap 4" at bounding box center [504, 163] width 260 height 33
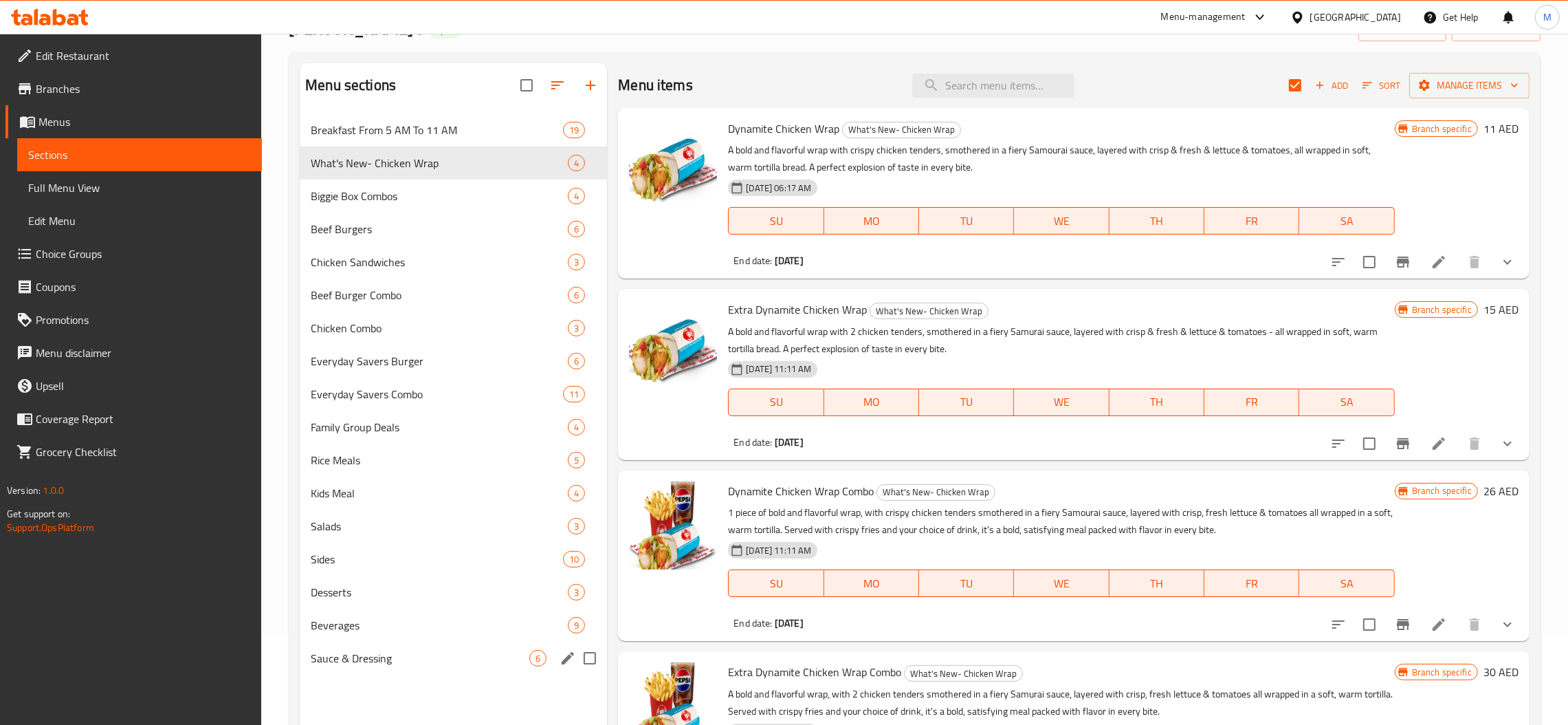
click at [398, 636] on div "Beverages 9" at bounding box center [453, 625] width 307 height 33
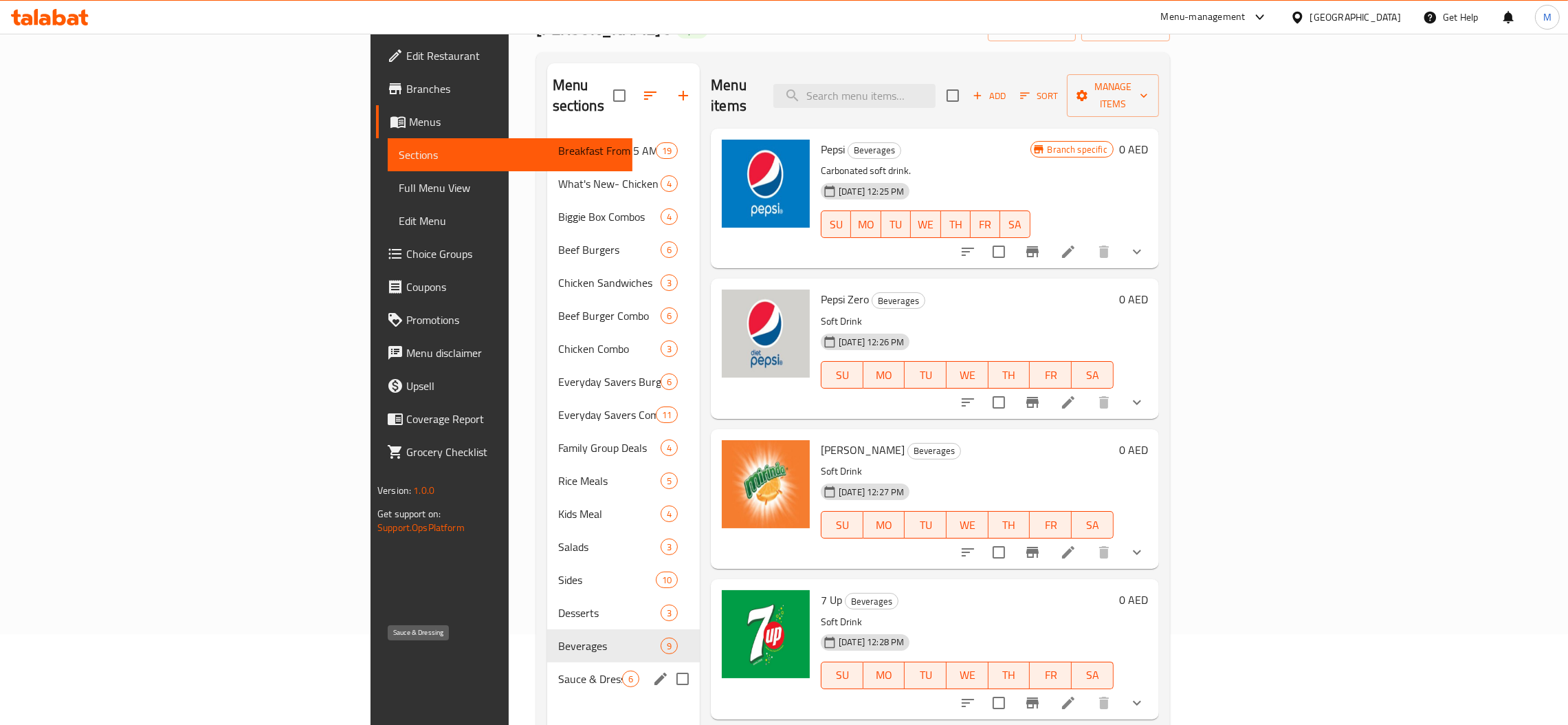
click at [558, 670] on span "Sauce & Dressing" at bounding box center [590, 678] width 64 height 16
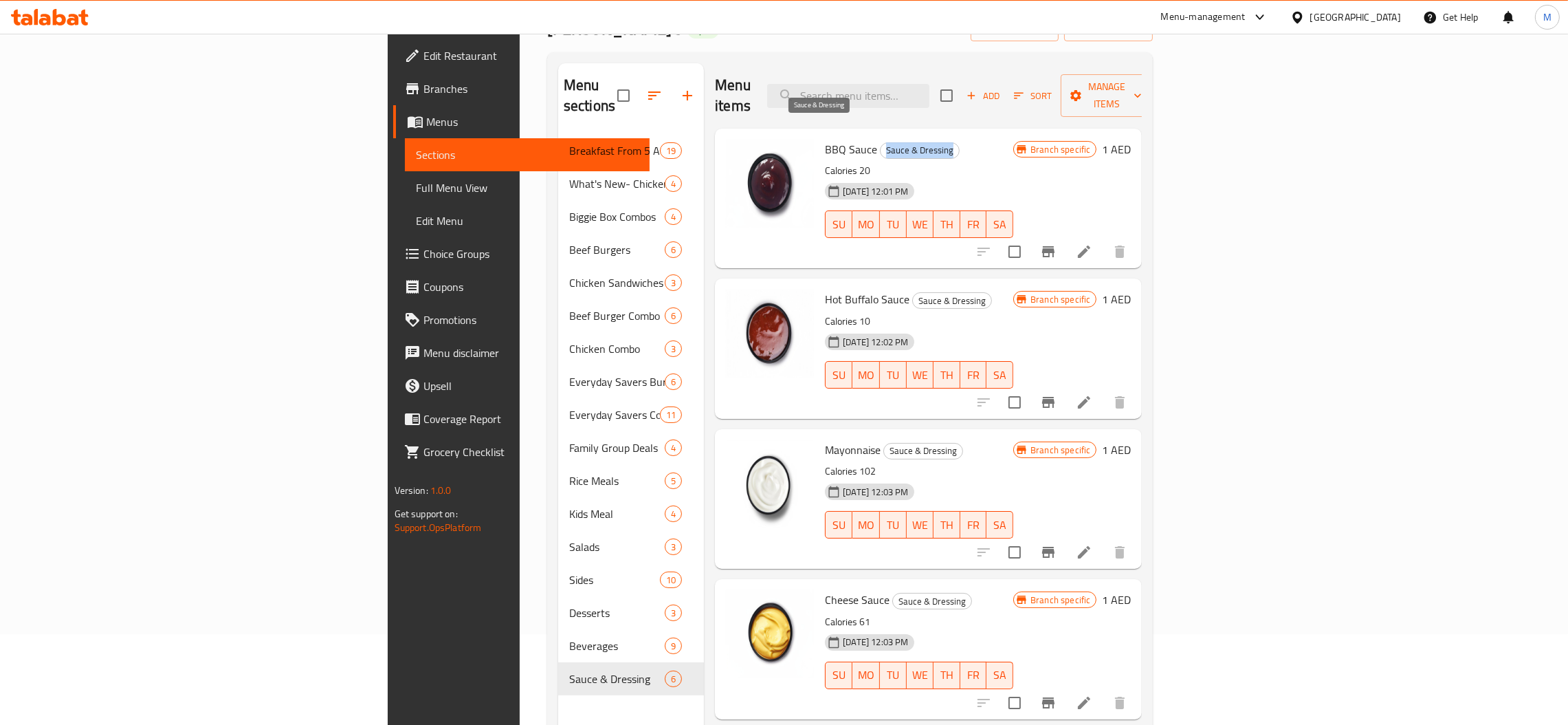
drag, startPoint x: 782, startPoint y: 129, endPoint x: 855, endPoint y: 133, distance: 73.1
click at [881, 142] on span "Sauce & Dressing" at bounding box center [920, 150] width 78 height 16
copy span "Sauce & Dressing"
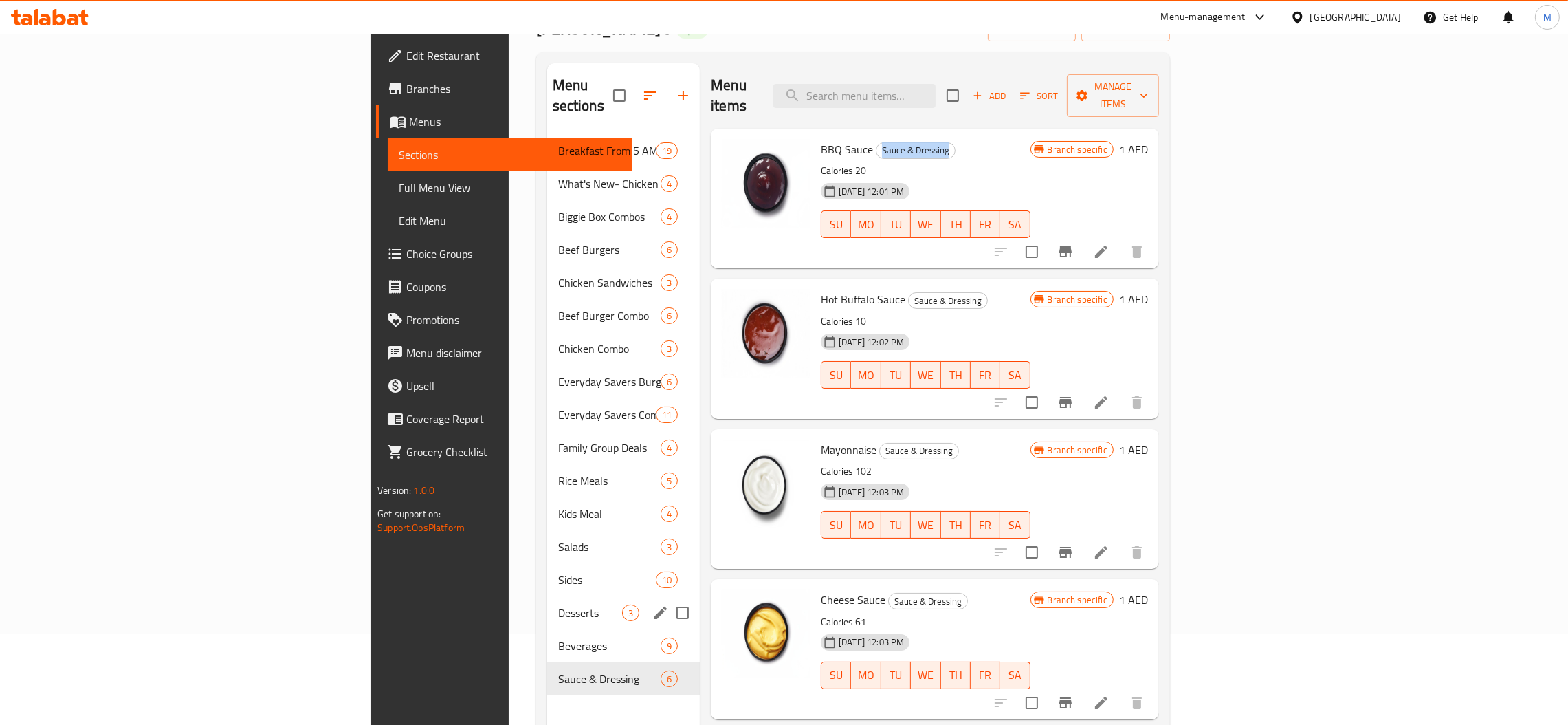
click at [558, 637] on span "Beverages" at bounding box center [609, 645] width 103 height 16
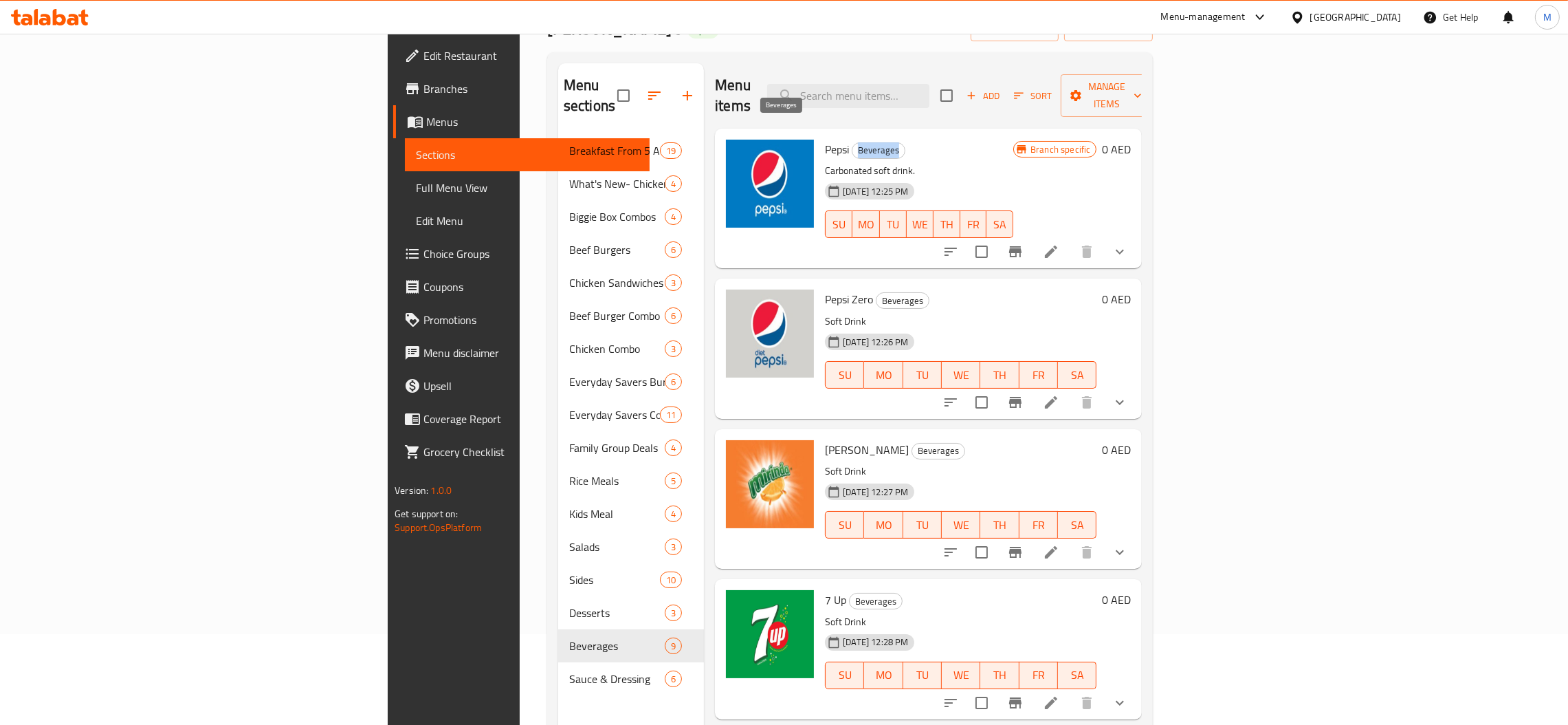
drag, startPoint x: 764, startPoint y: 131, endPoint x: 803, endPoint y: 130, distance: 39.0
click at [853, 142] on span "Beverages" at bounding box center [879, 150] width 53 height 16
copy span "Beverages"
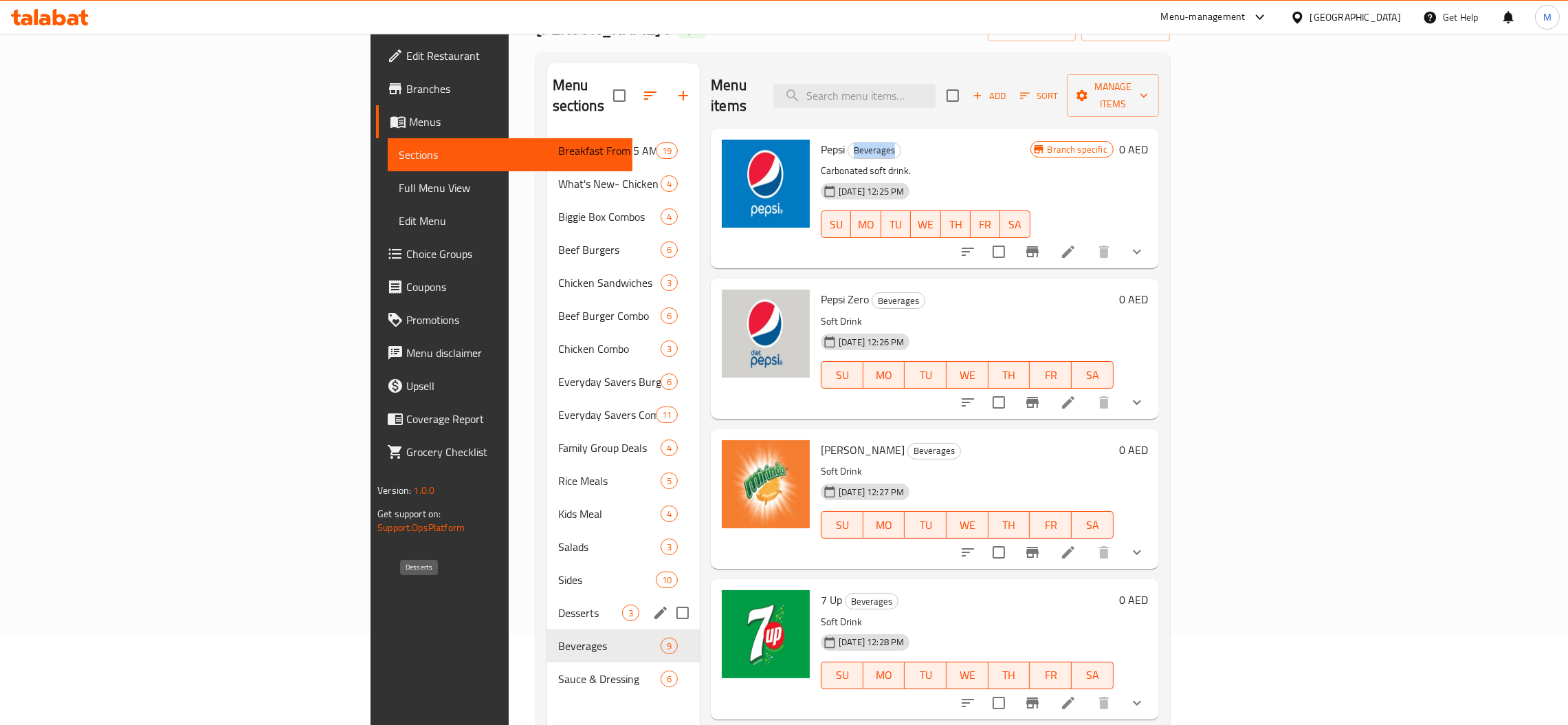
click at [558, 604] on span "Desserts" at bounding box center [590, 612] width 64 height 16
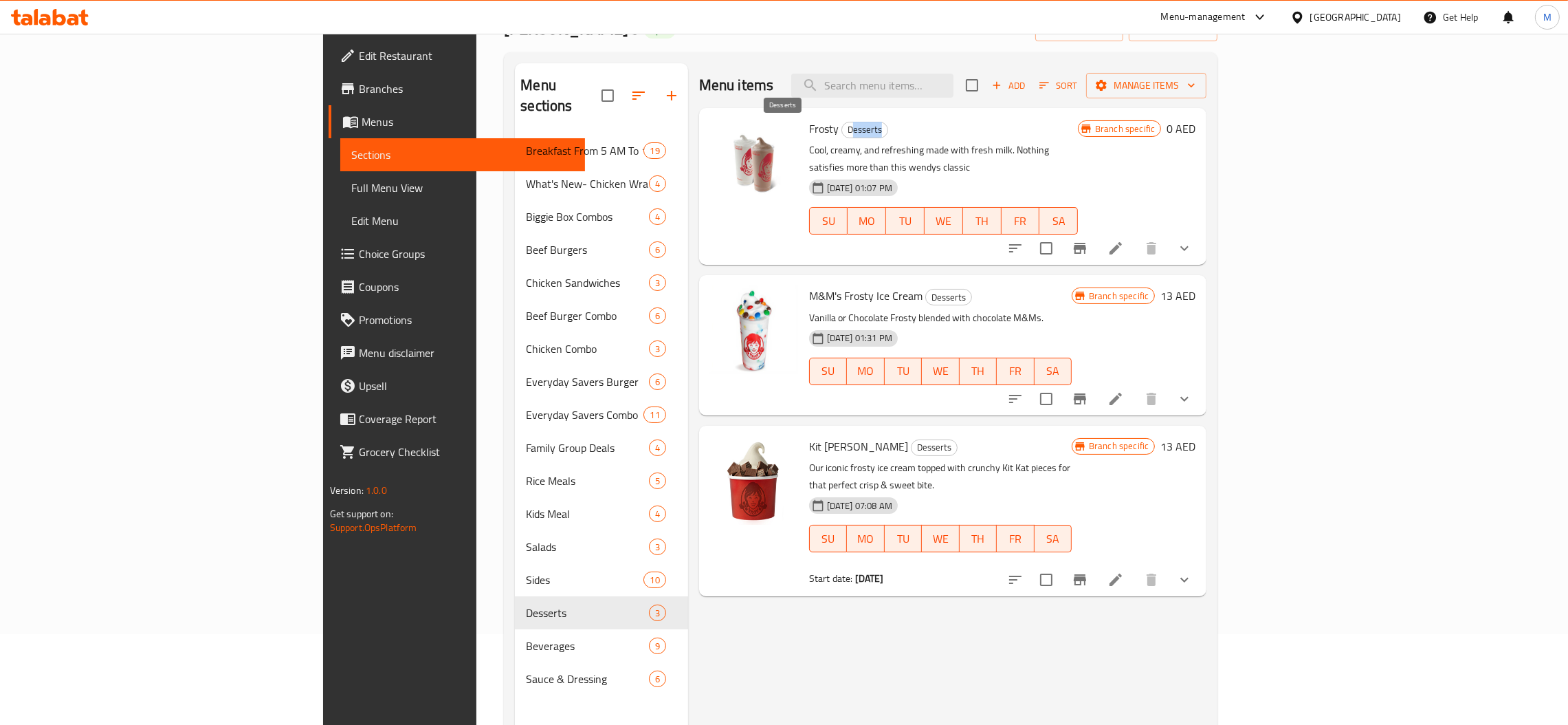
drag, startPoint x: 772, startPoint y: 131, endPoint x: 803, endPoint y: 130, distance: 31.0
click at [842, 130] on span "Desserts" at bounding box center [864, 129] width 45 height 16
click at [842, 126] on span "Desserts" at bounding box center [864, 129] width 45 height 16
click at [842, 130] on span "Desserts" at bounding box center [864, 129] width 45 height 16
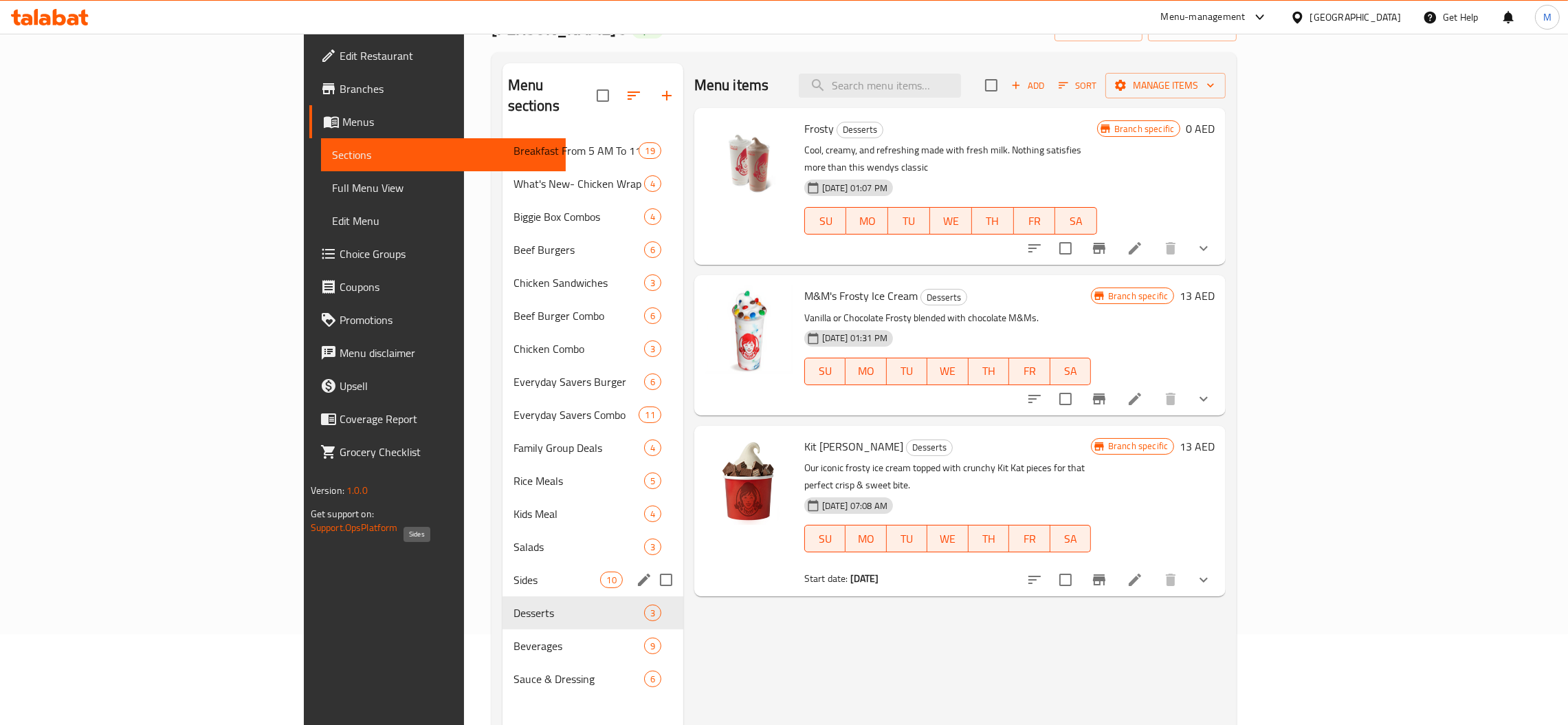
click at [514, 571] on span "Sides" at bounding box center [557, 579] width 87 height 16
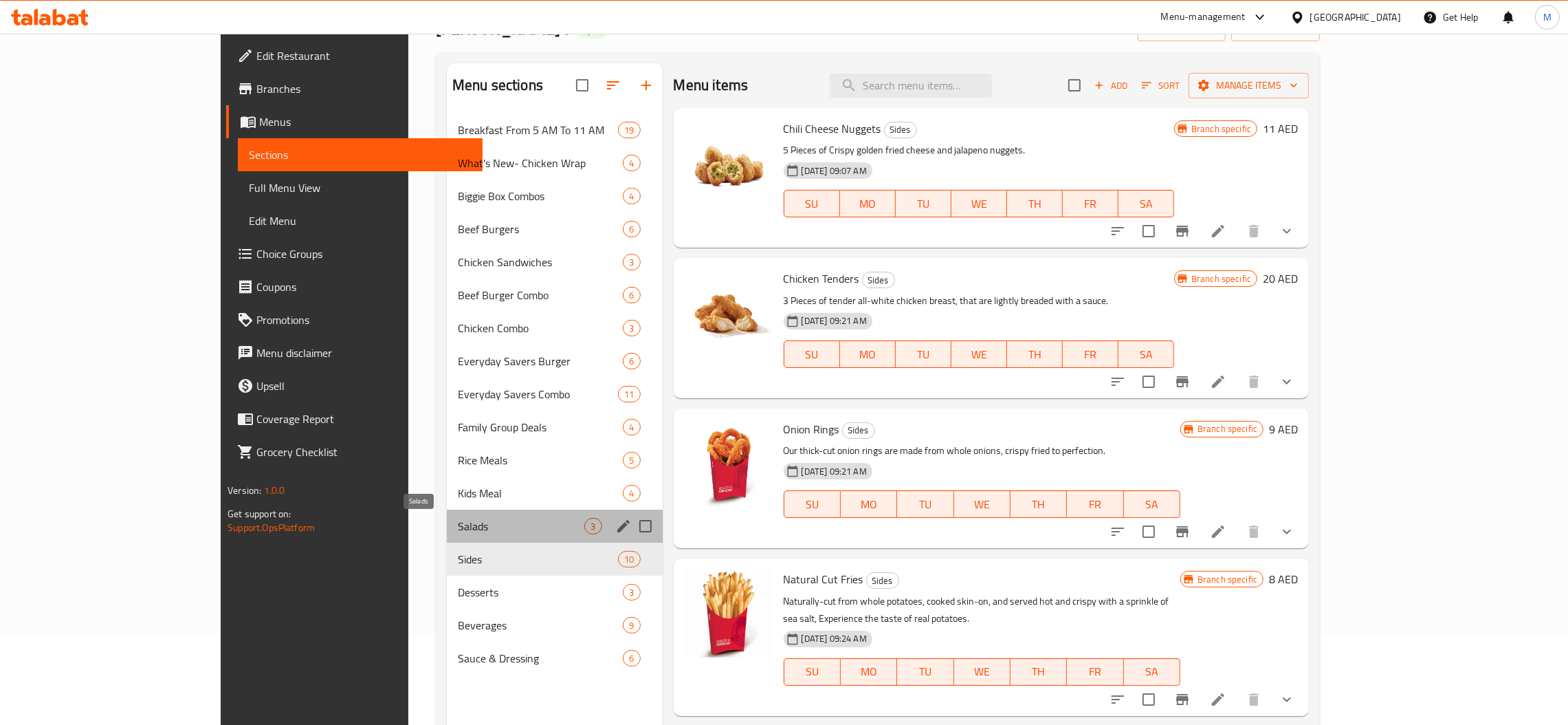
click at [458, 519] on span "Salads" at bounding box center [521, 526] width 126 height 16
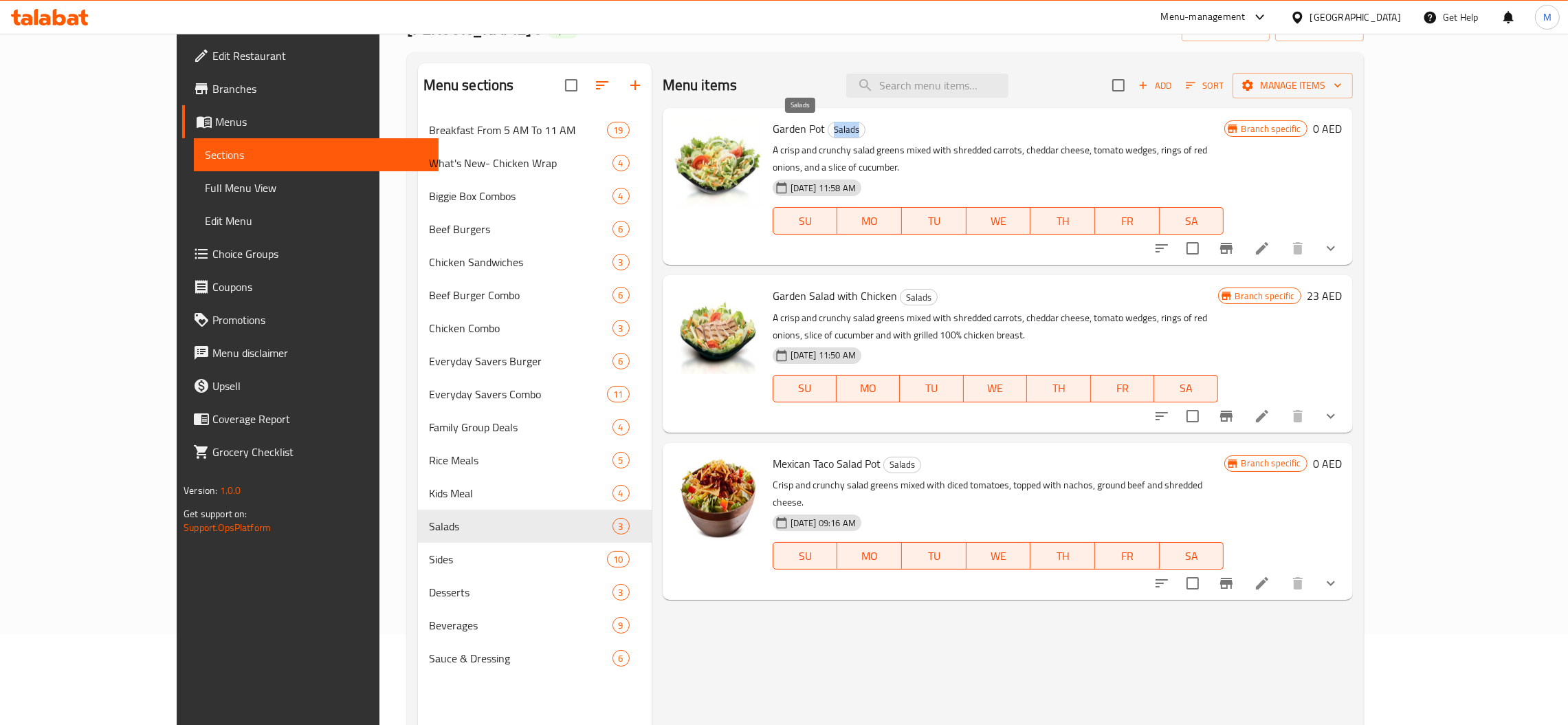
drag, startPoint x: 786, startPoint y: 130, endPoint x: 818, endPoint y: 130, distance: 32.0
click at [828, 130] on span "Salads" at bounding box center [846, 129] width 36 height 16
copy span "Salads"
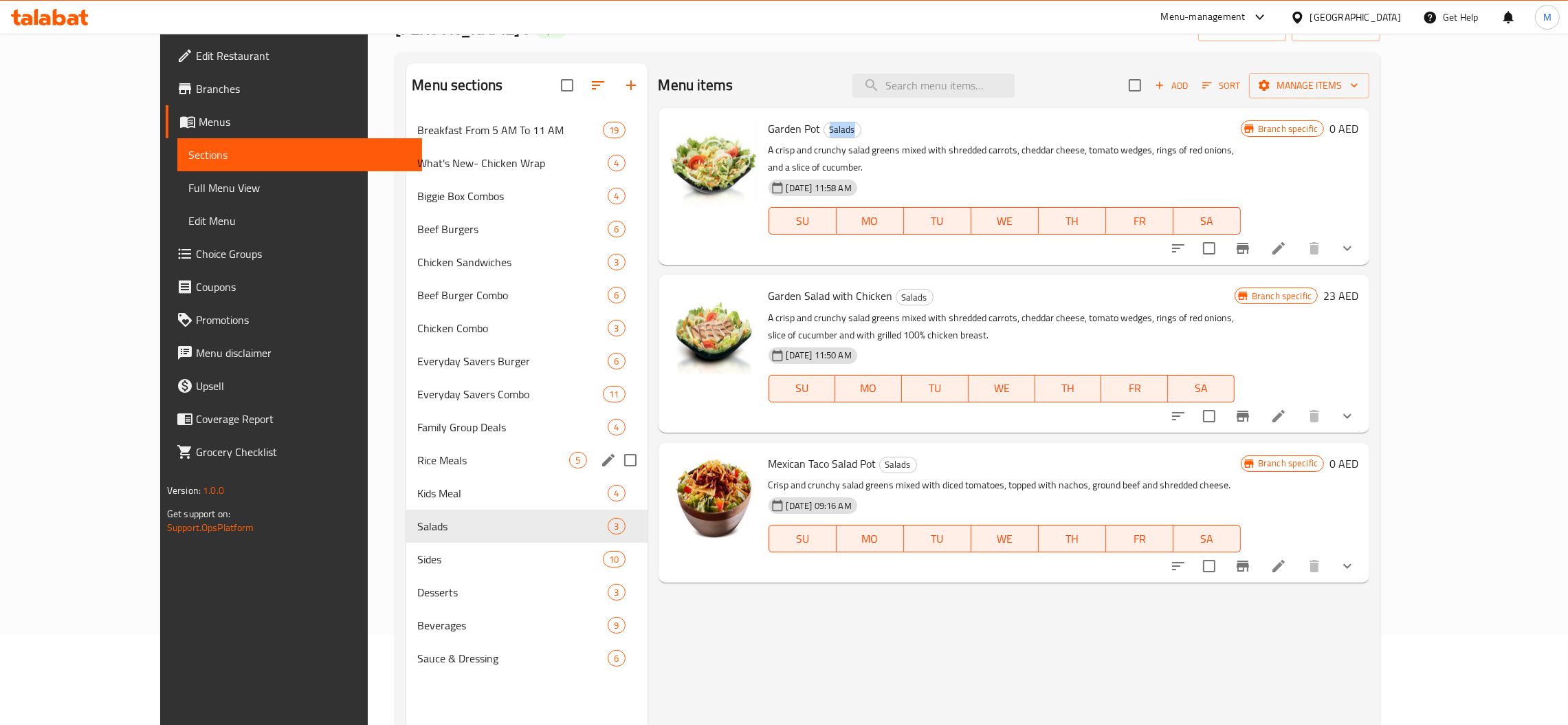
drag, startPoint x: 308, startPoint y: 160, endPoint x: 458, endPoint y: 581, distance: 446.9
click at [467, 609] on div "Breakfast From 5 AM To 11 AM 19 What's New- Chicken Wrap 4 Biggie Box Combos 4 …" at bounding box center [526, 394] width 241 height 561
click at [417, 169] on span "What's New- Chicken Wrap" at bounding box center [493, 162] width 152 height 16
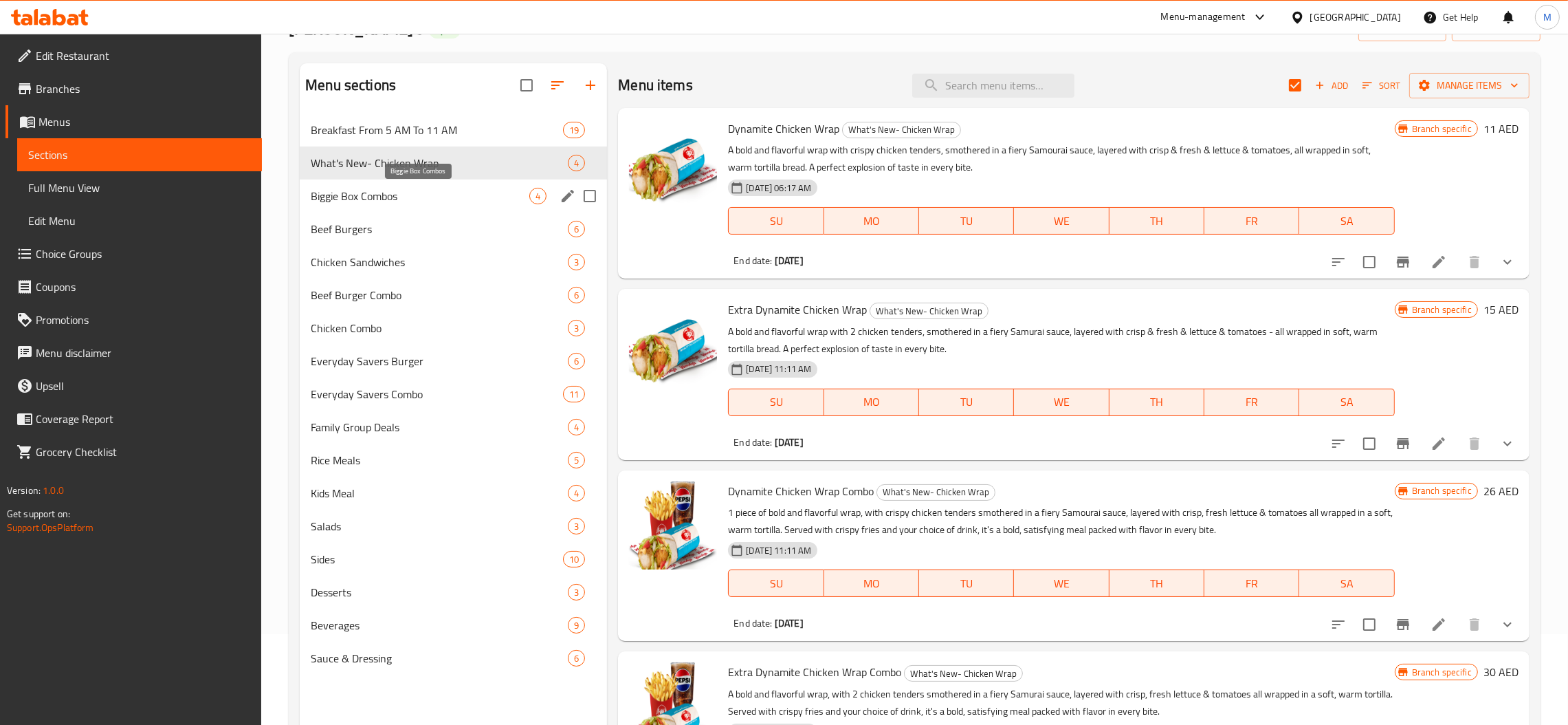
click at [413, 200] on span "Biggie Box Combos" at bounding box center [420, 195] width 219 height 16
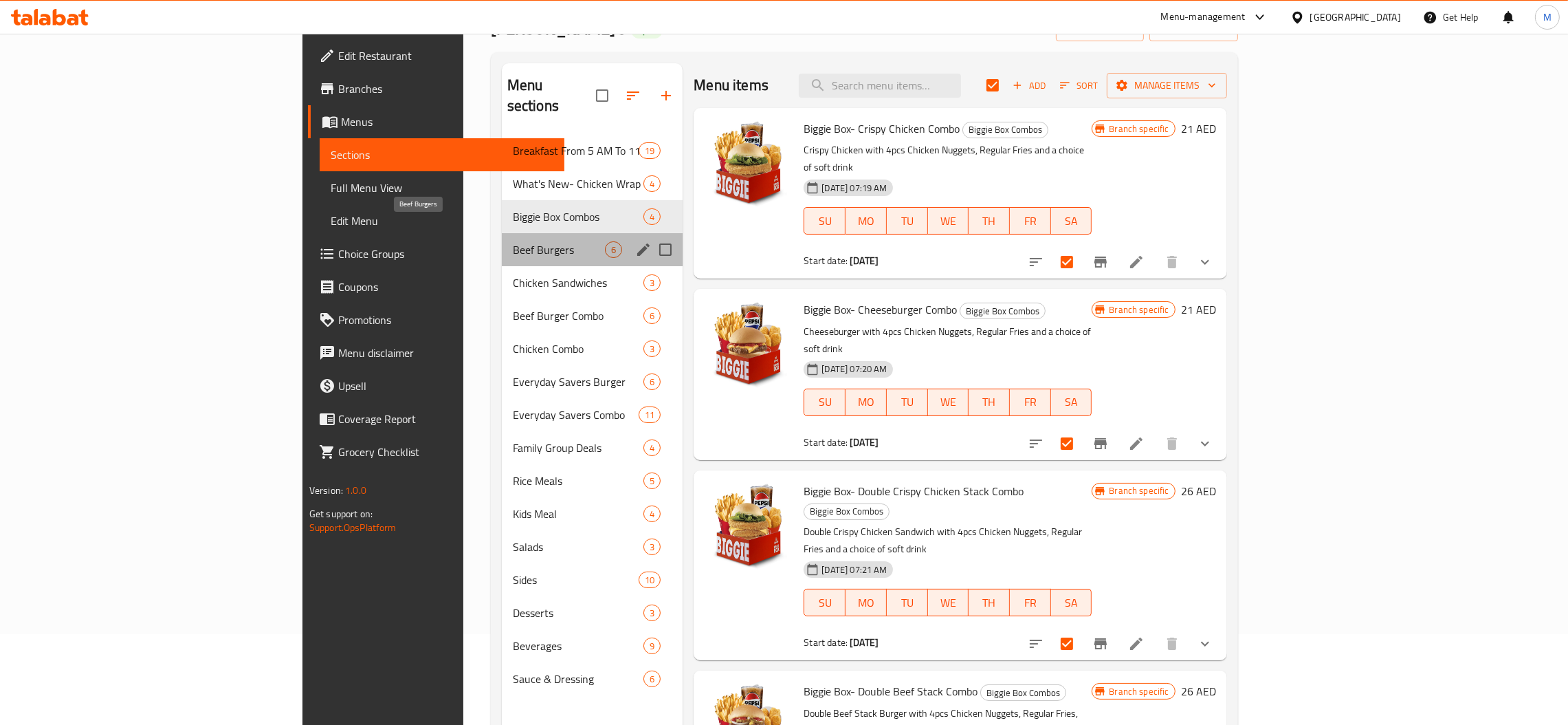
click at [513, 242] on span "Beef Burgers" at bounding box center [559, 250] width 93 height 16
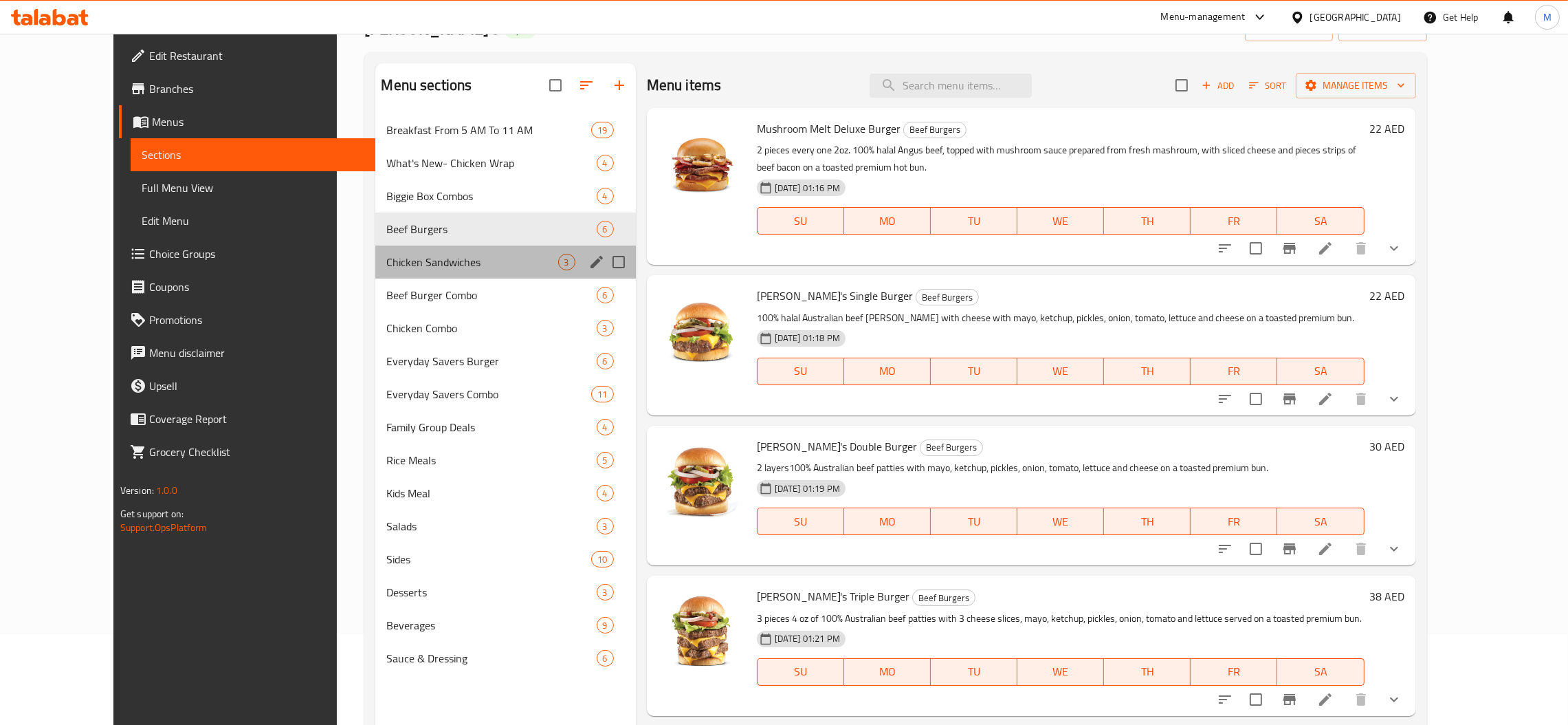
click at [420, 272] on div "Chicken Sandwiches 3" at bounding box center [504, 262] width 260 height 33
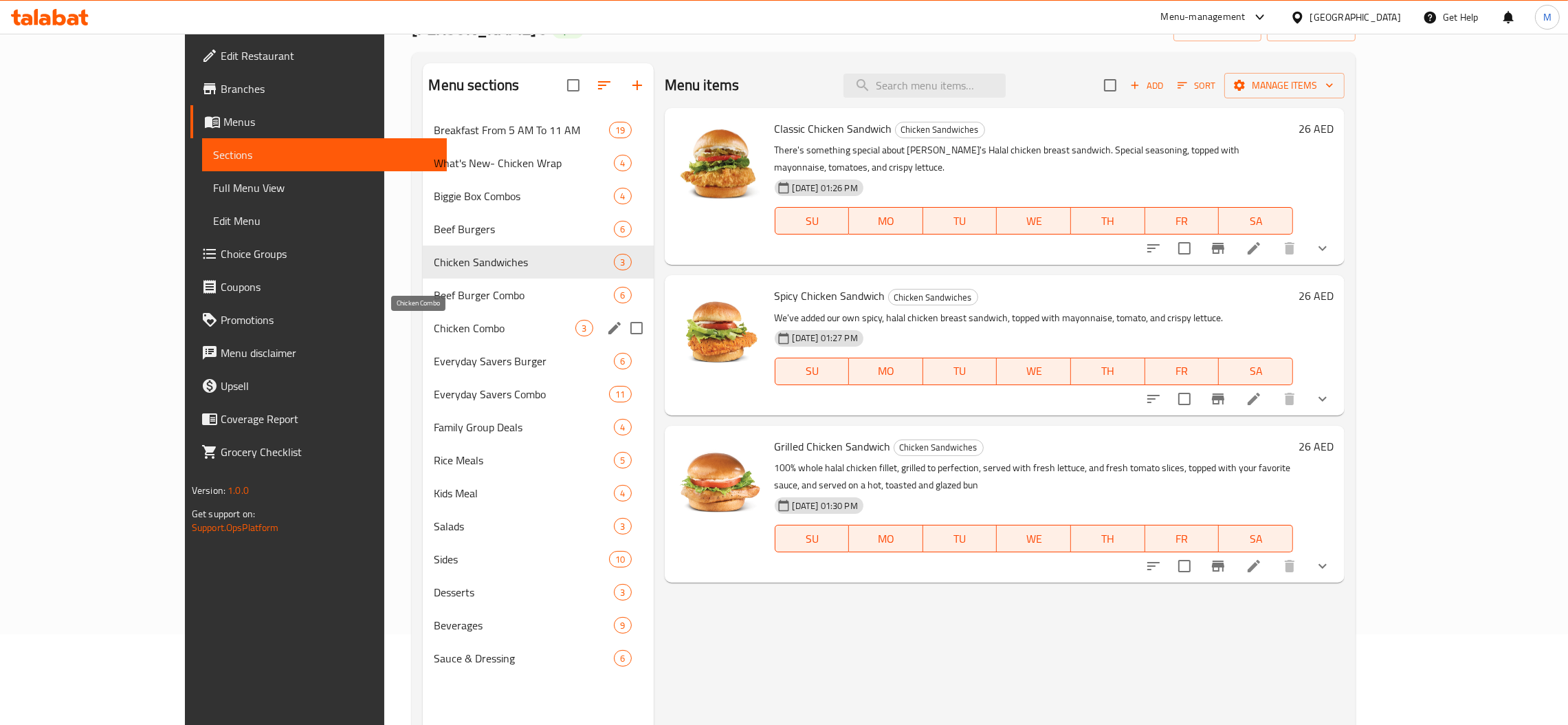
drag, startPoint x: 413, startPoint y: 328, endPoint x: 410, endPoint y: 344, distance: 16.3
click at [434, 329] on span "Chicken Combo" at bounding box center [504, 327] width 142 height 16
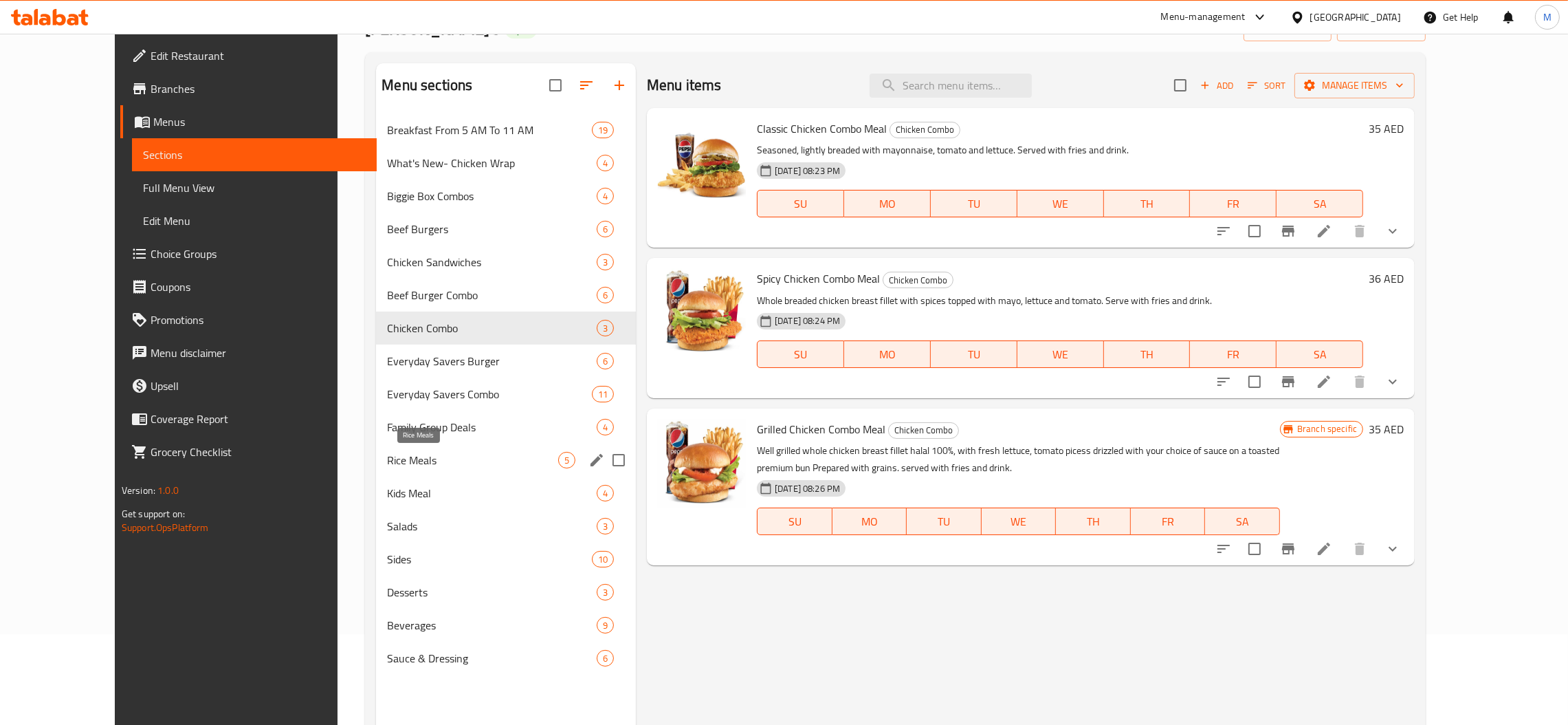
click at [411, 461] on span "Rice Meals" at bounding box center [472, 460] width 171 height 16
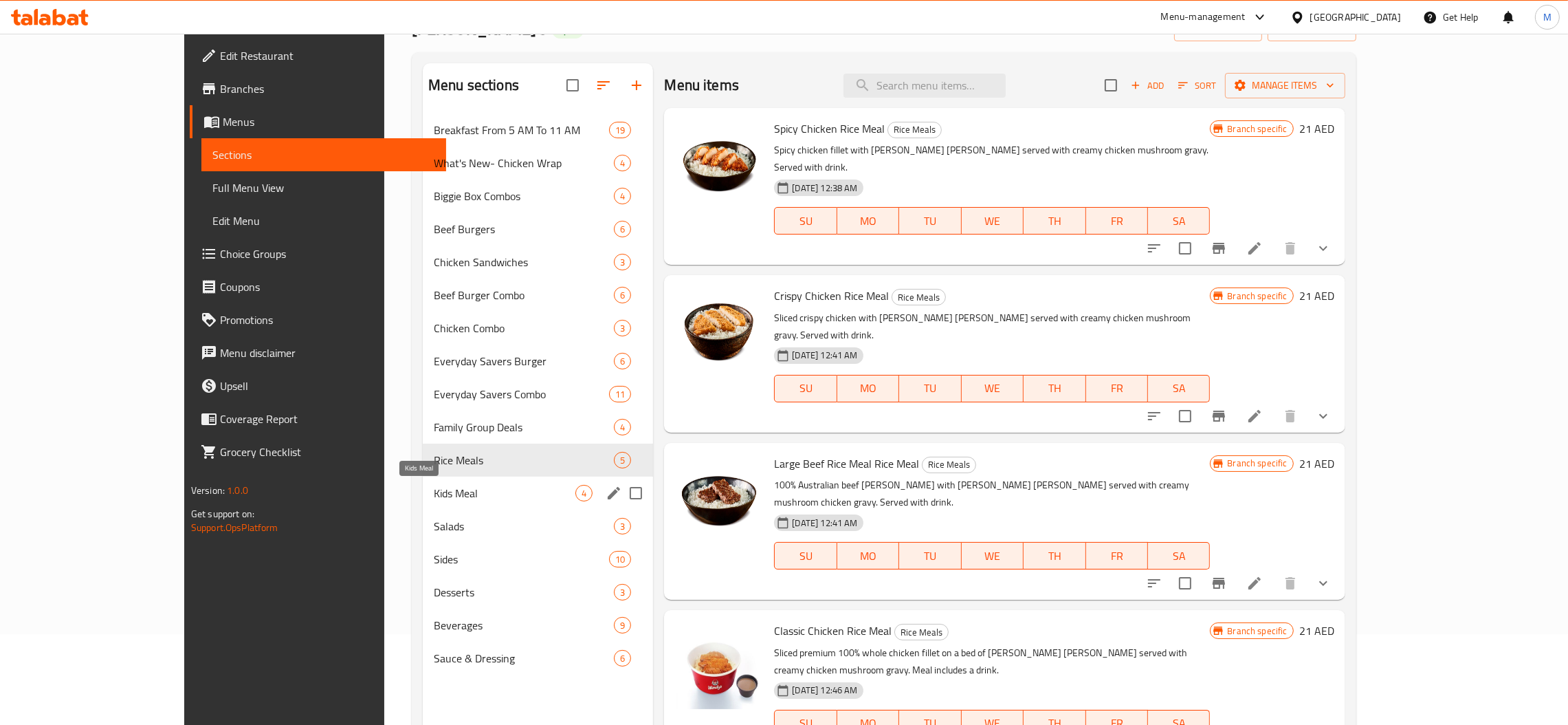
drag, startPoint x: 403, startPoint y: 495, endPoint x: 402, endPoint y: 503, distance: 8.1
click at [434, 497] on span "Kids Meal" at bounding box center [504, 493] width 142 height 16
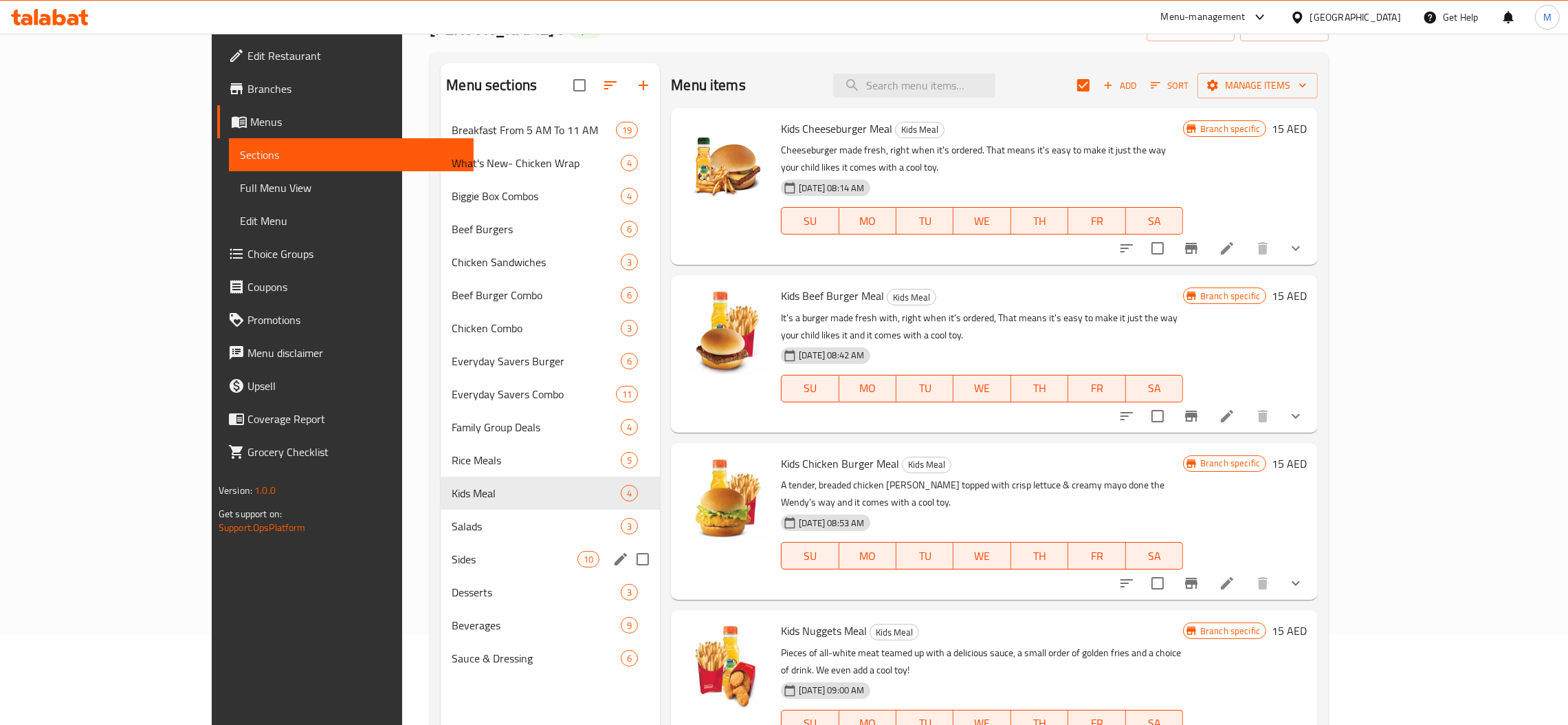
drag, startPoint x: 406, startPoint y: 575, endPoint x: 407, endPoint y: 597, distance: 22.0
click at [441, 575] on div "Breakfast From 5 AM To 11 AM 19 What's New- Chicken Wrap 4 Biggie Box Combos 4 …" at bounding box center [551, 394] width 220 height 561
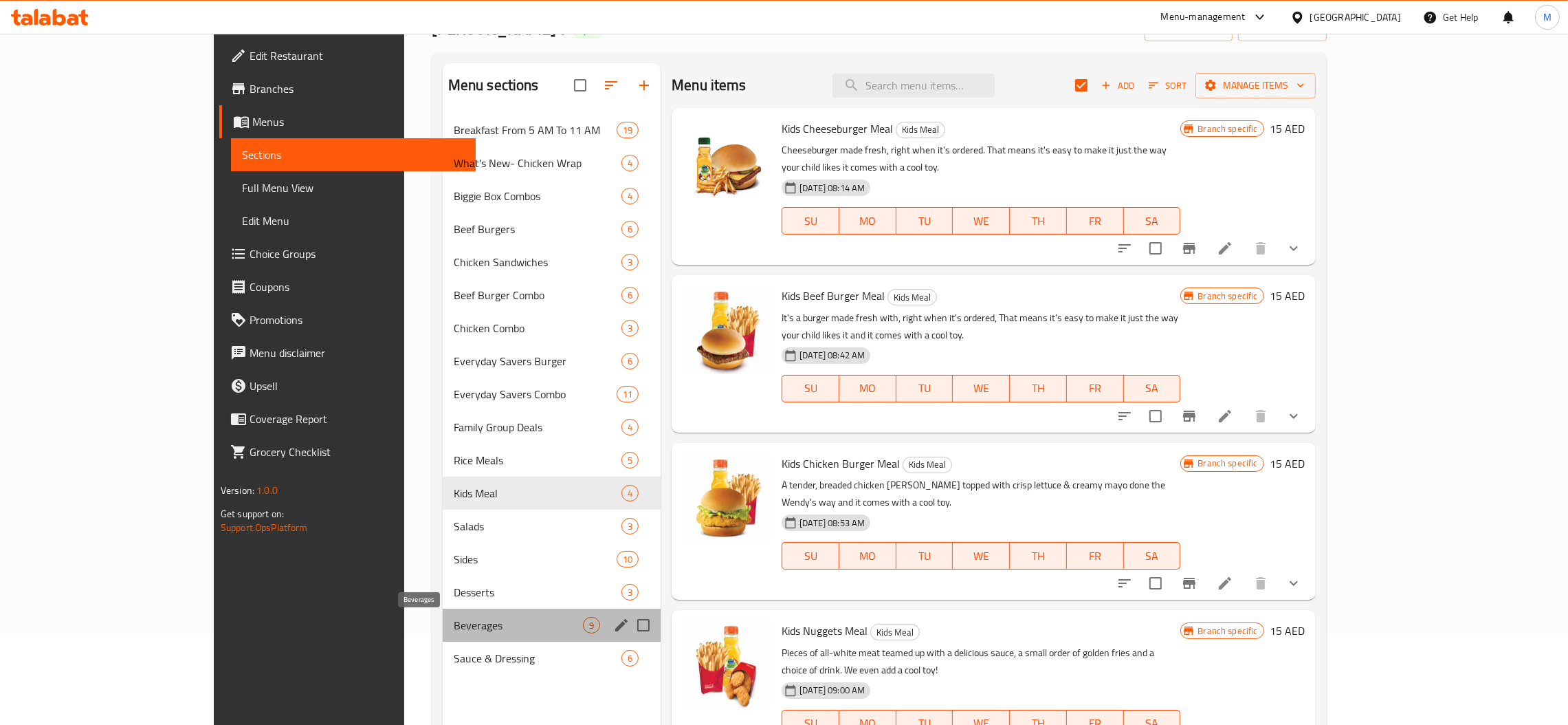
click at [453, 620] on span "Beverages" at bounding box center [518, 625] width 129 height 16
checkbox input "false"
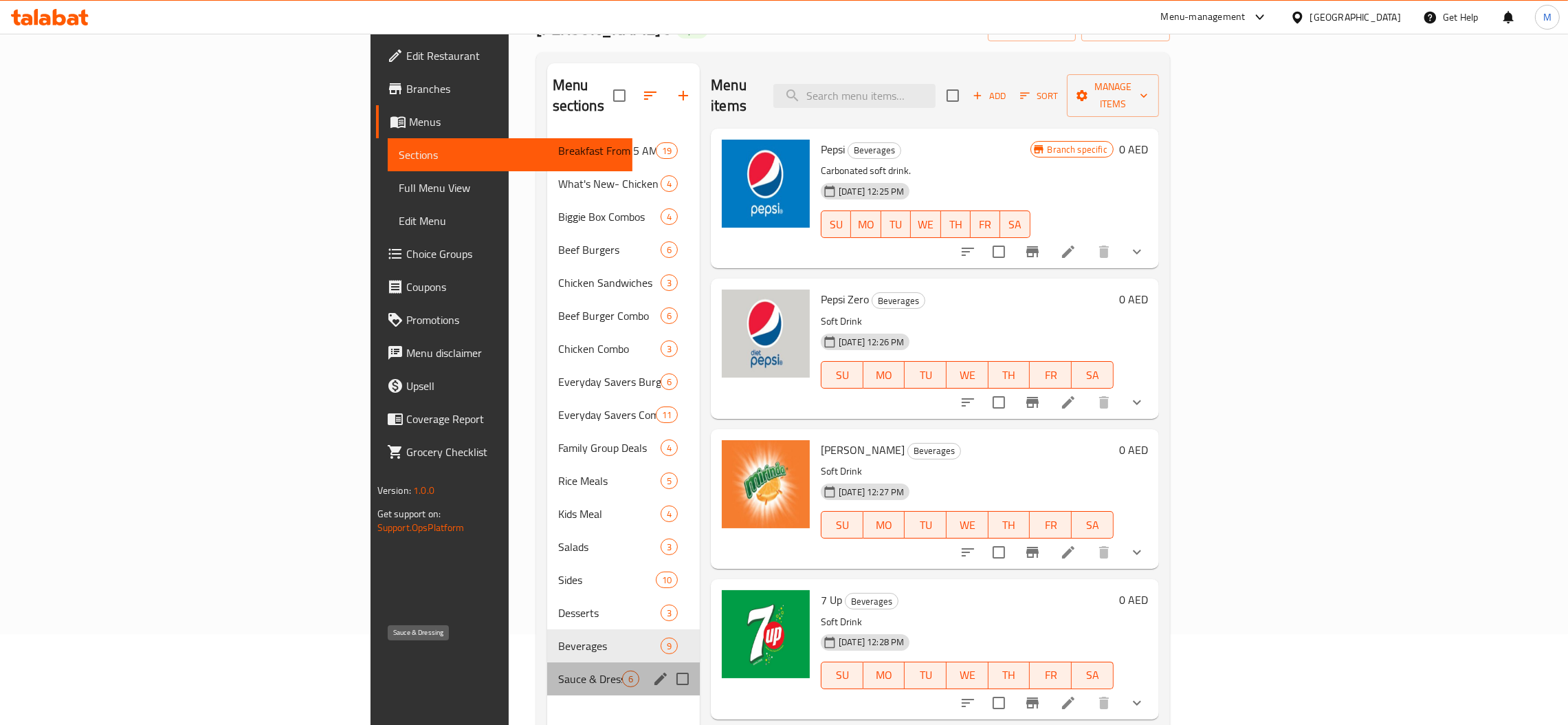
click at [558, 670] on span "Sauce & Dressing" at bounding box center [590, 678] width 64 height 16
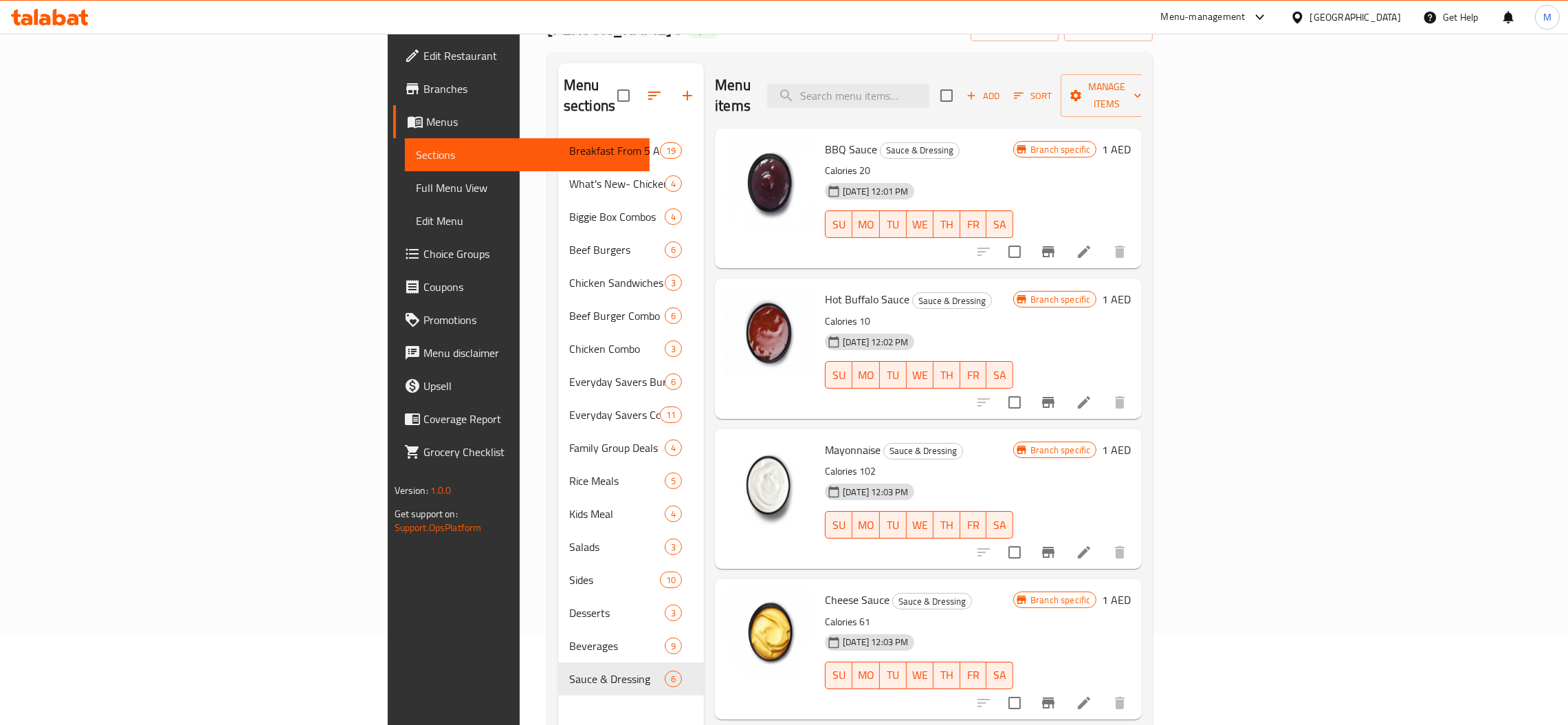
click at [1309, 16] on div at bounding box center [1300, 16] width 20 height 15
click at [1219, 297] on div "[GEOGRAPHIC_DATA]" at bounding box center [1252, 301] width 113 height 31
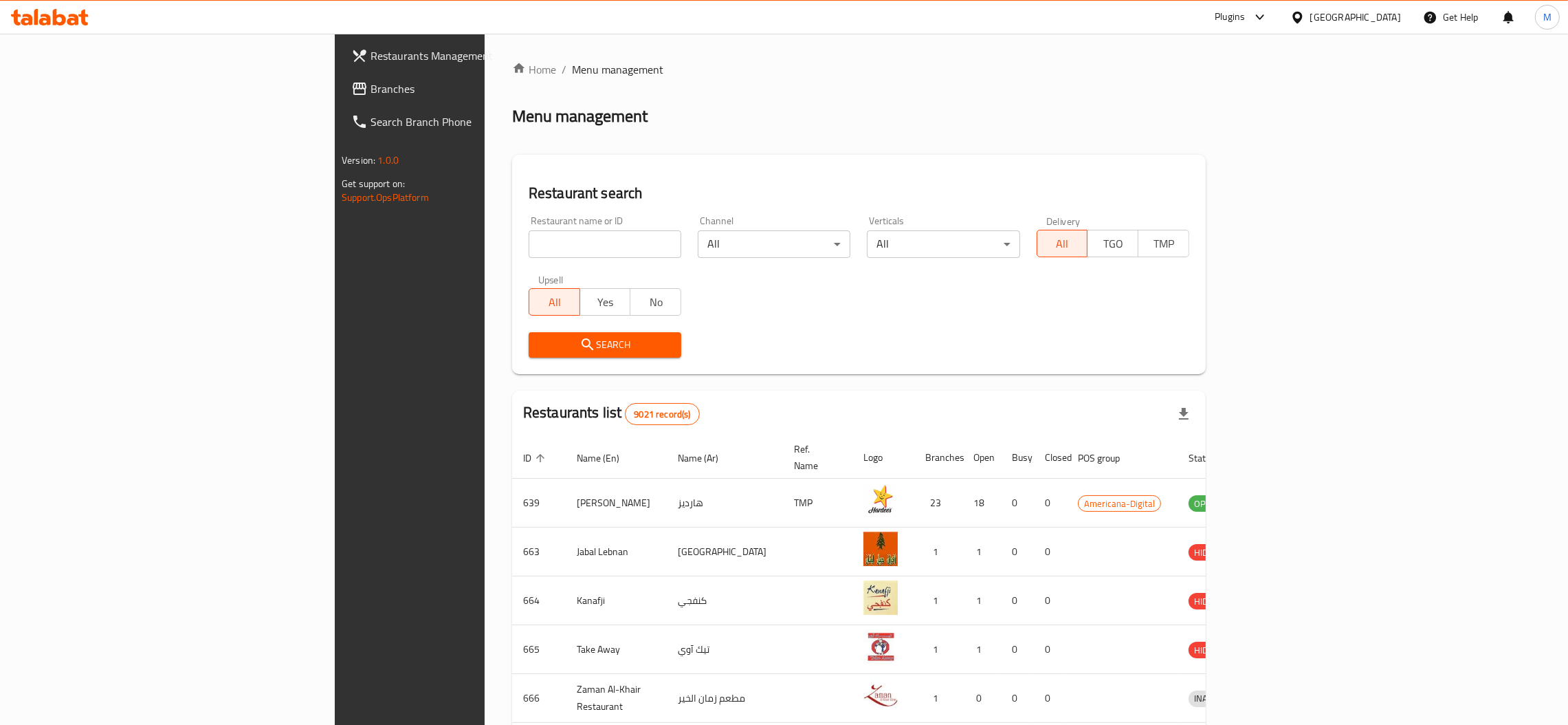
click at [340, 78] on link "Branches" at bounding box center [468, 89] width 256 height 33
